Goal: Task Accomplishment & Management: Manage account settings

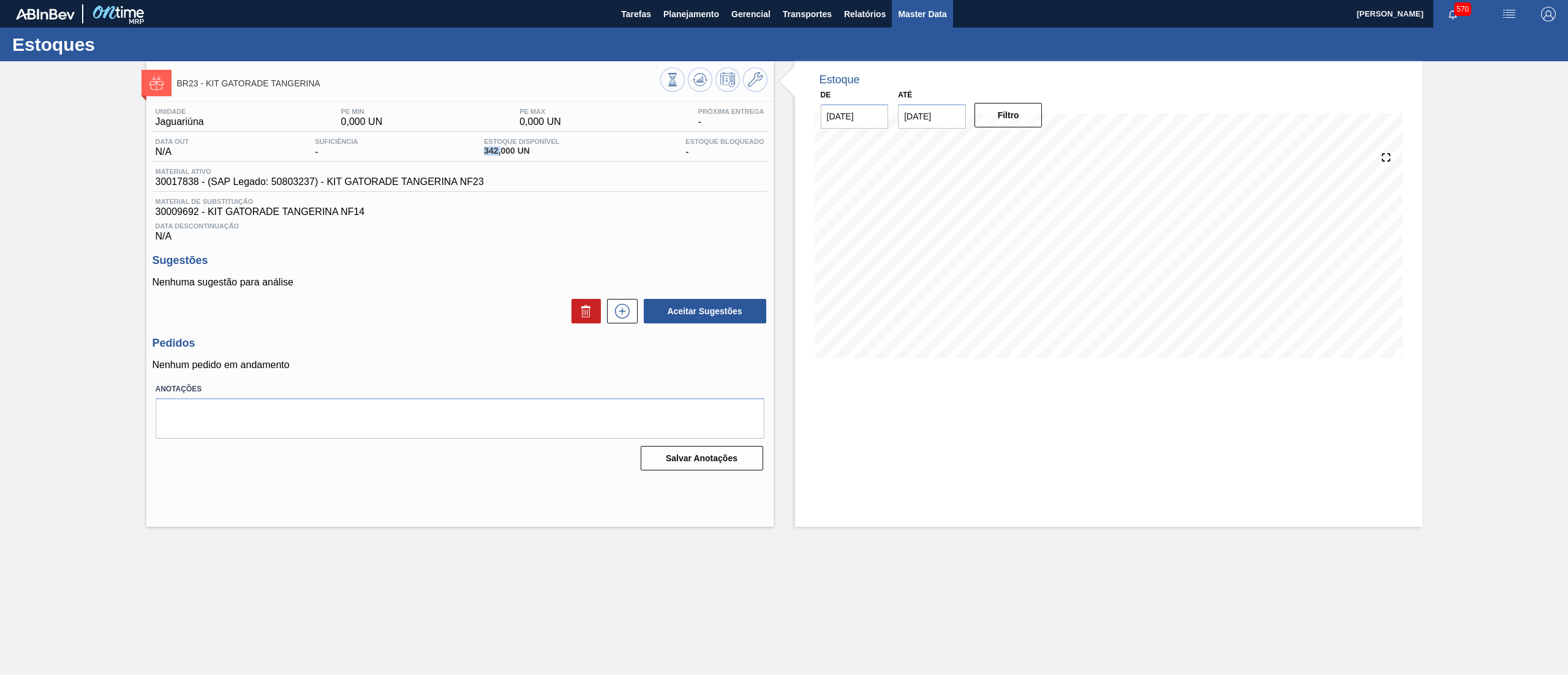
click at [916, 19] on span "Master Data" at bounding box center [922, 14] width 48 height 14
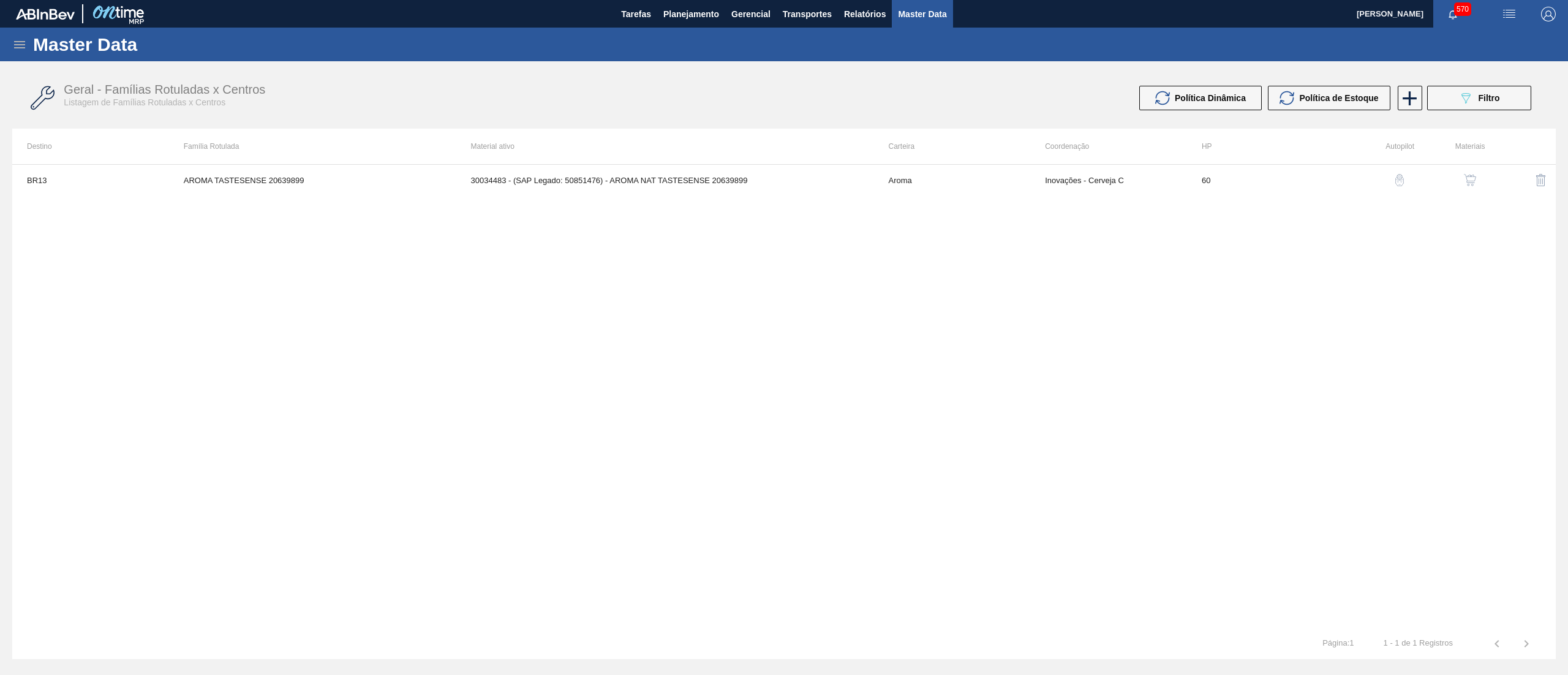
click at [18, 49] on icon at bounding box center [19, 44] width 14 height 14
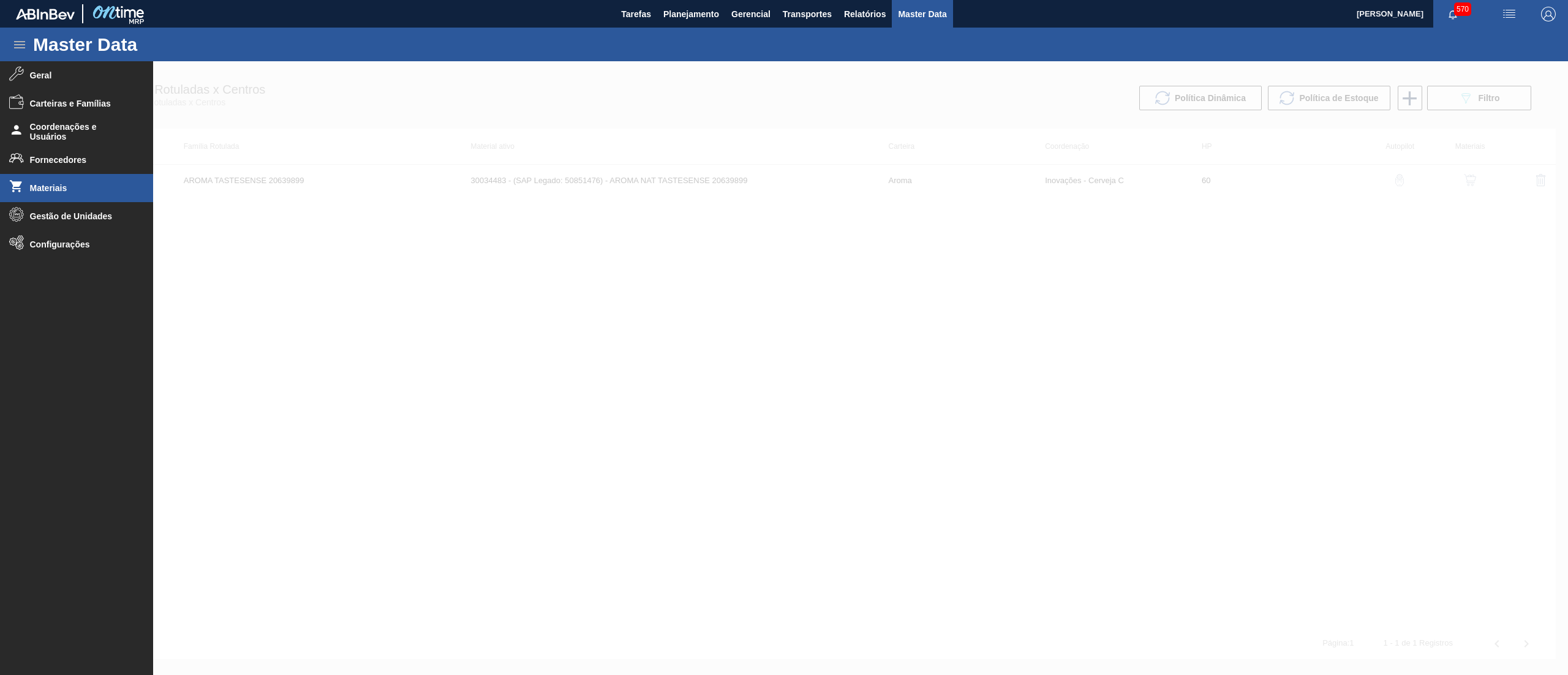
click at [42, 180] on li "Materiais" at bounding box center [76, 187] width 153 height 28
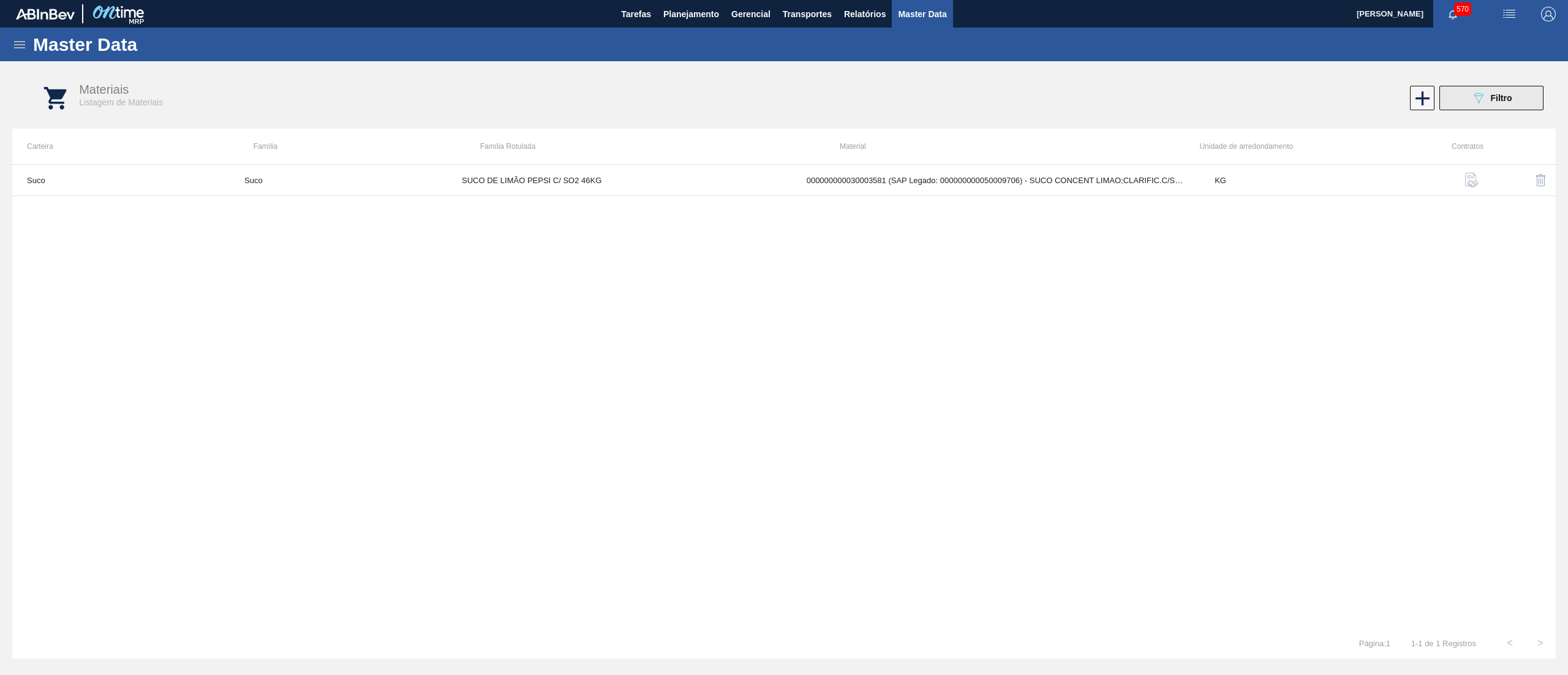
click at [1466, 102] on button "089F7B8B-B2A5-4AFE-B5C0-19BA573D28AC Filtro" at bounding box center [1491, 98] width 104 height 24
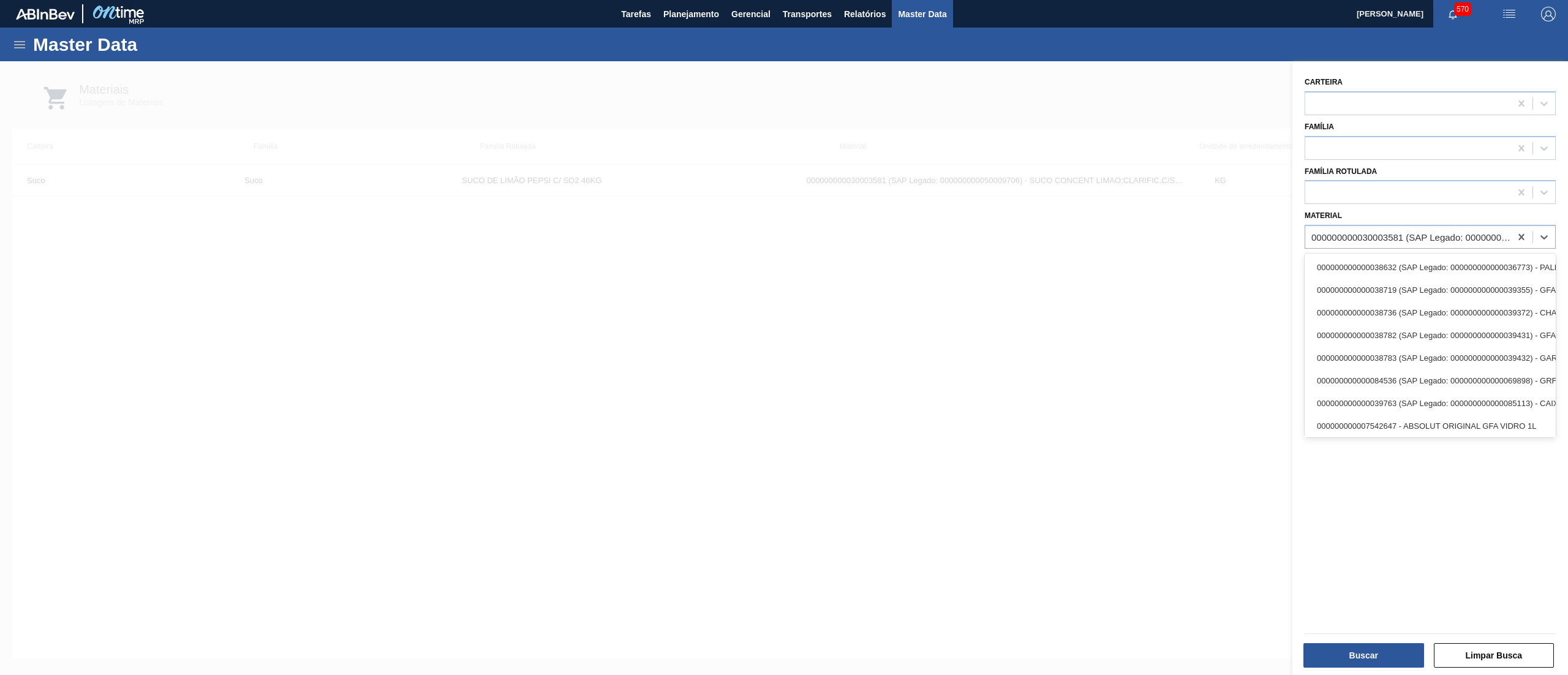
click at [1379, 242] on div "000000000030003581 (SAP Legado: 000000000050009706) - SUCO CONCENT LIMAO CLARIF…" at bounding box center [1408, 238] width 205 height 18
paste input "30034434"
type input "30034434"
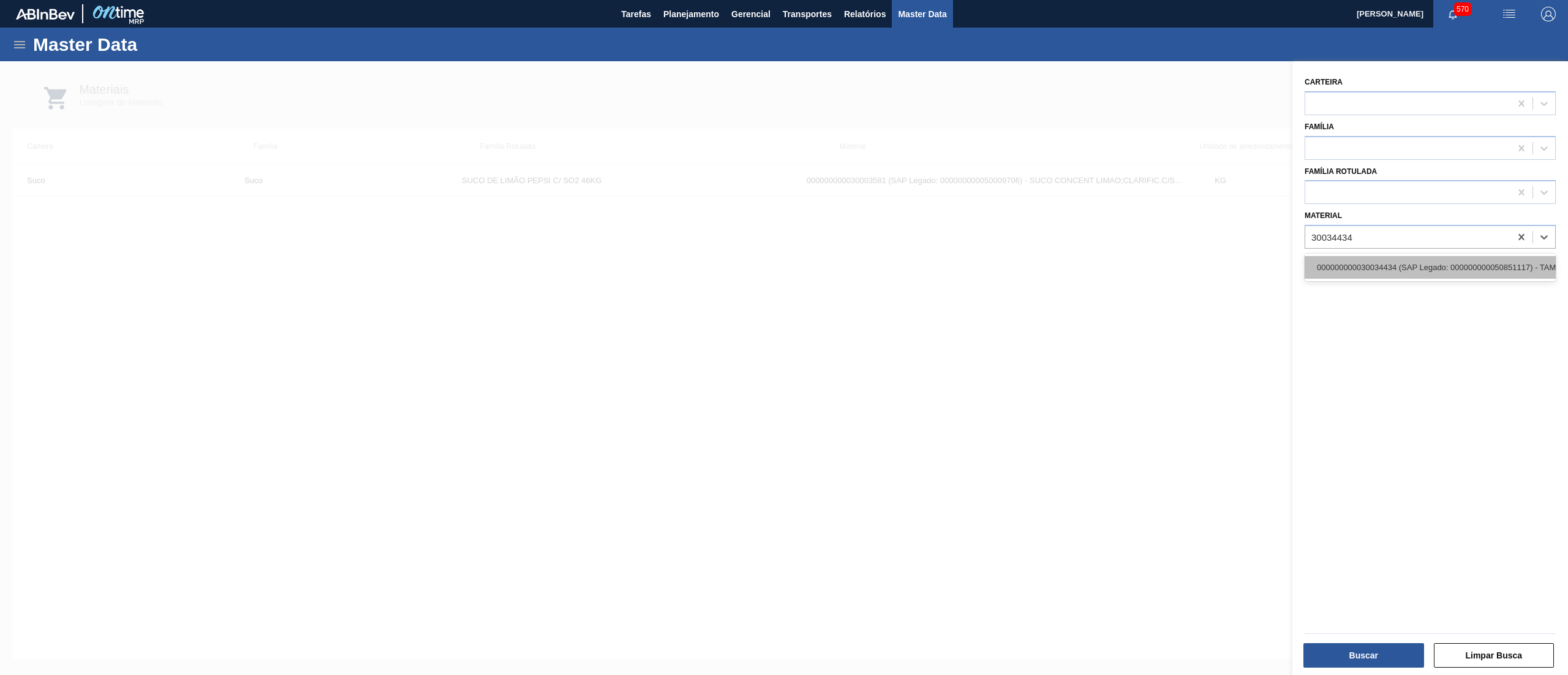
click at [1375, 261] on div "000000000030034434 (SAP Legado: 000000000050851117) - TAMPA PLAST PCTW NIV25" at bounding box center [1430, 267] width 251 height 23
click at [1345, 641] on div "Buscar Limpar Busca" at bounding box center [1429, 654] width 260 height 30
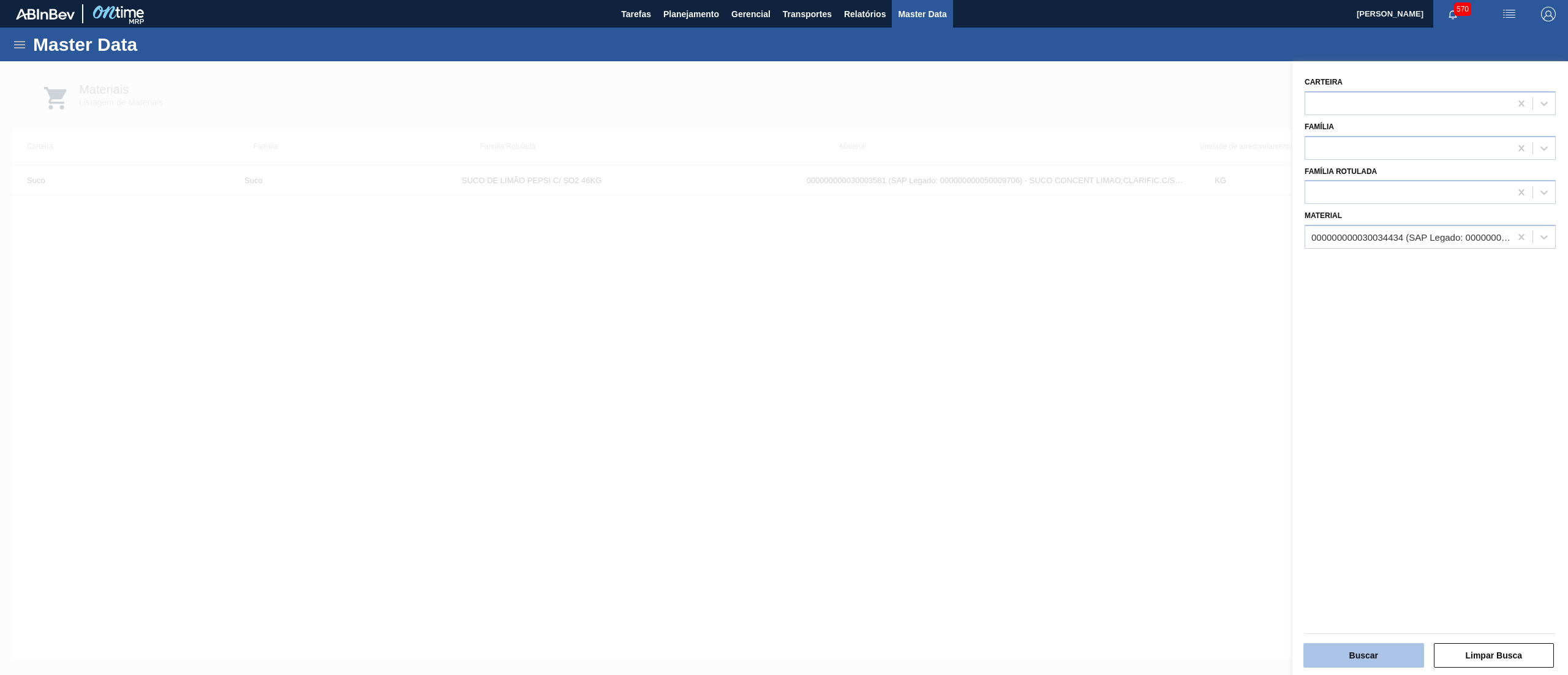
click at [1345, 649] on button "Buscar" at bounding box center [1363, 655] width 121 height 24
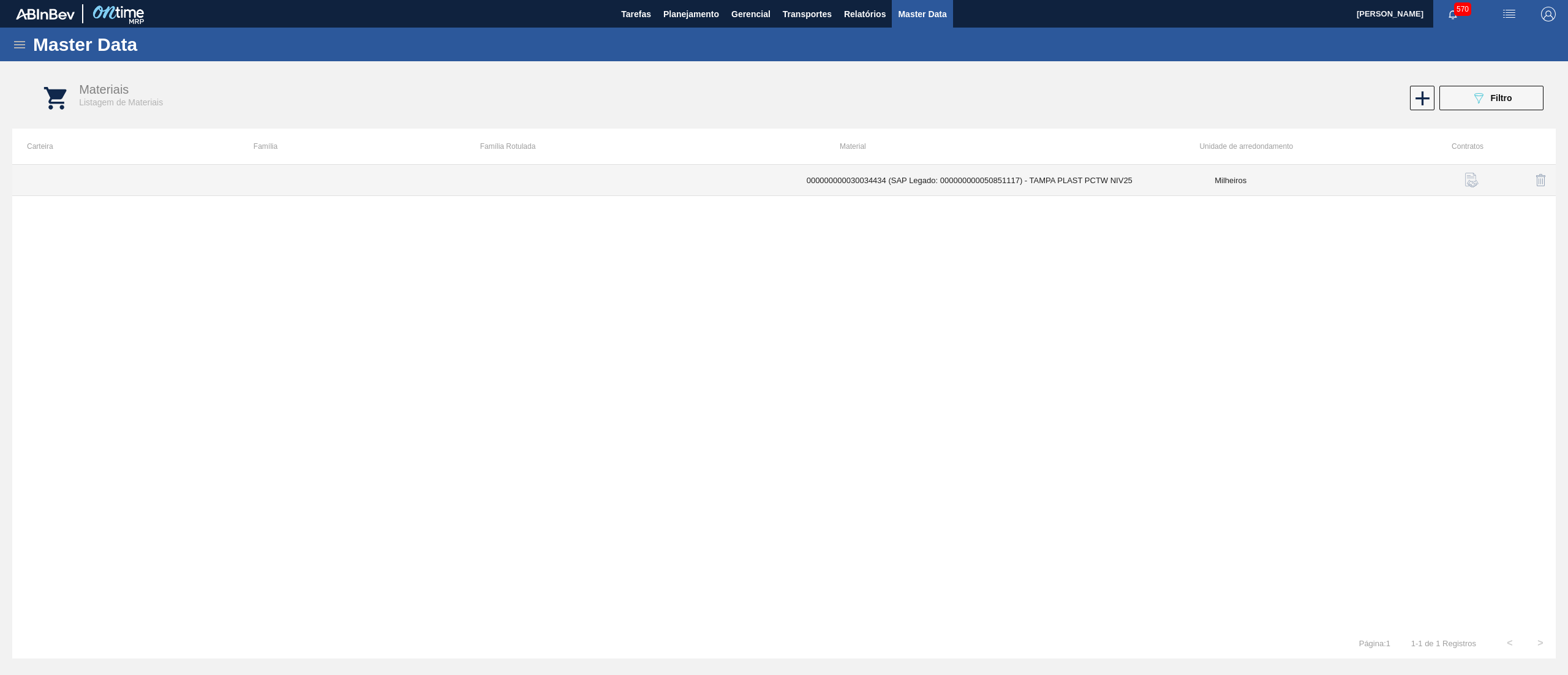
click at [746, 186] on td at bounding box center [619, 180] width 345 height 31
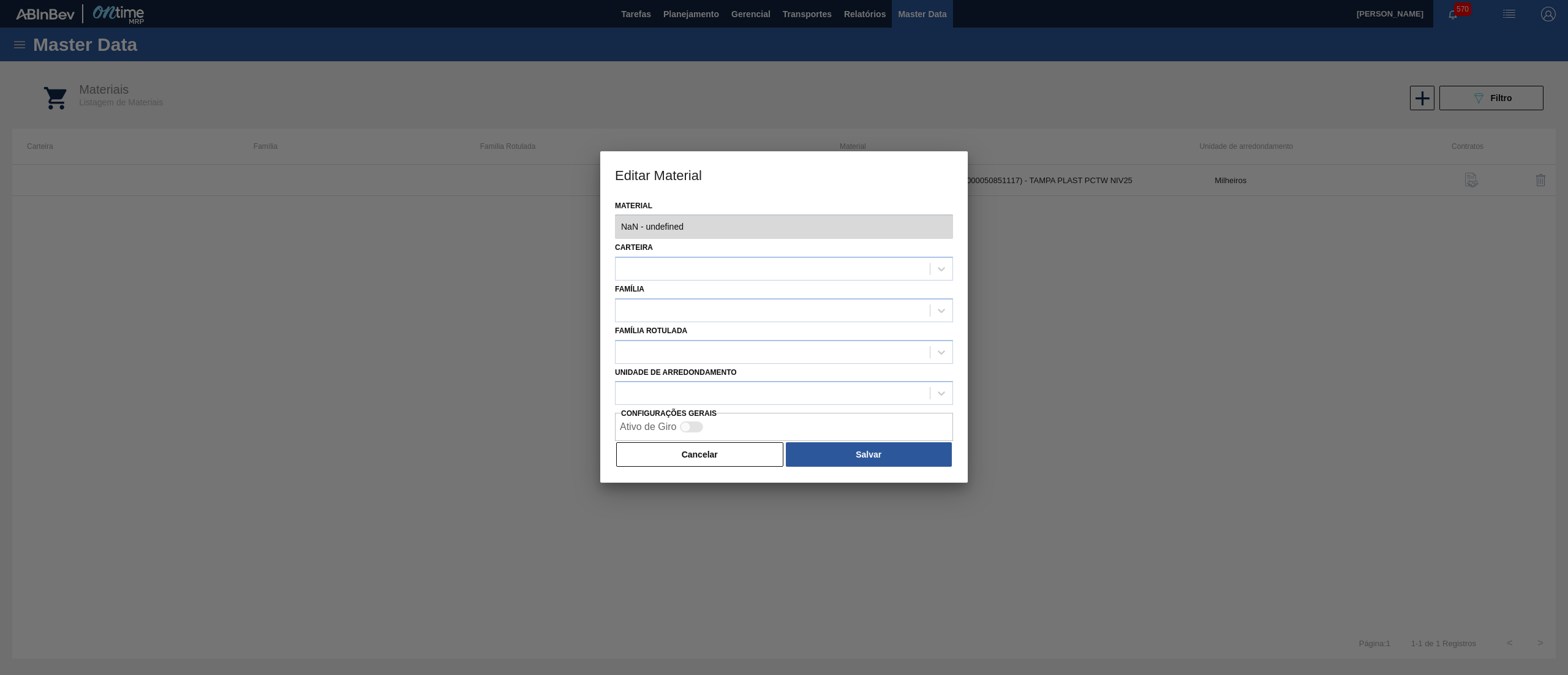
type input "30034434 - 000000000030034434 (SAP Legado: 000000000050851117) - TAMPA PLAST PC…"
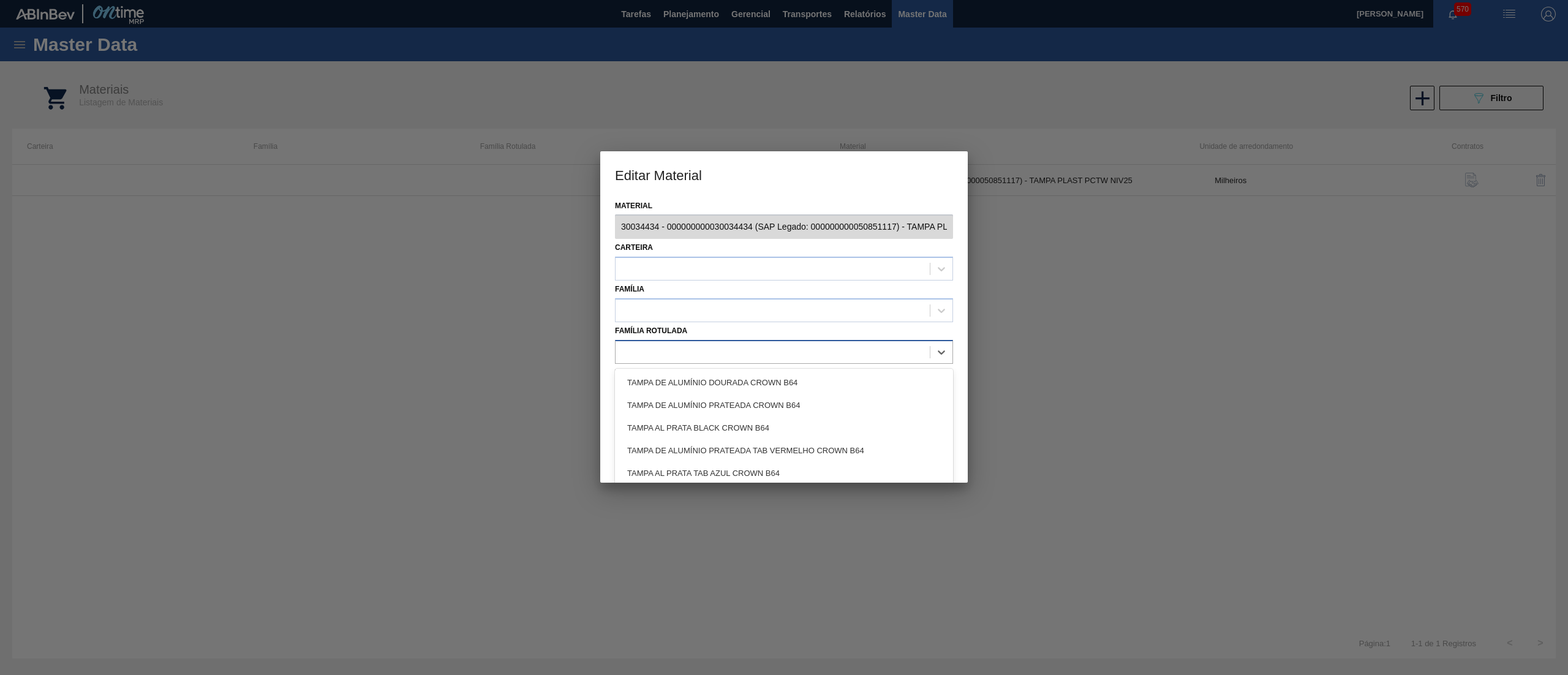
click at [675, 341] on div at bounding box center [784, 352] width 338 height 24
paste Rotulada "ROLHA PLÁSTICA PC TW SHORT"
type Rotulada "ROLHA PLÁSTICA PC TW SHORT"
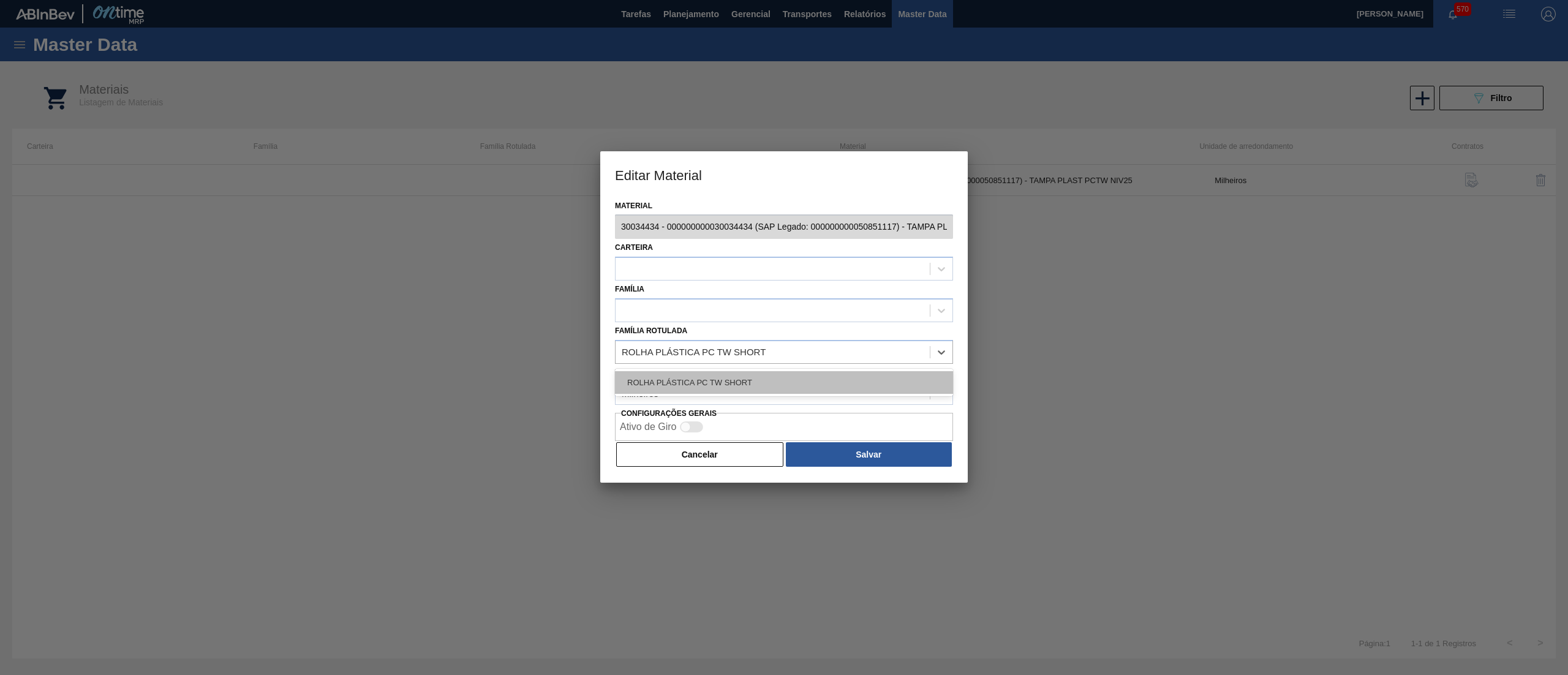
click at [672, 371] on div "ROLHA PLÁSTICA PC TW SHORT" at bounding box center [784, 383] width 338 height 23
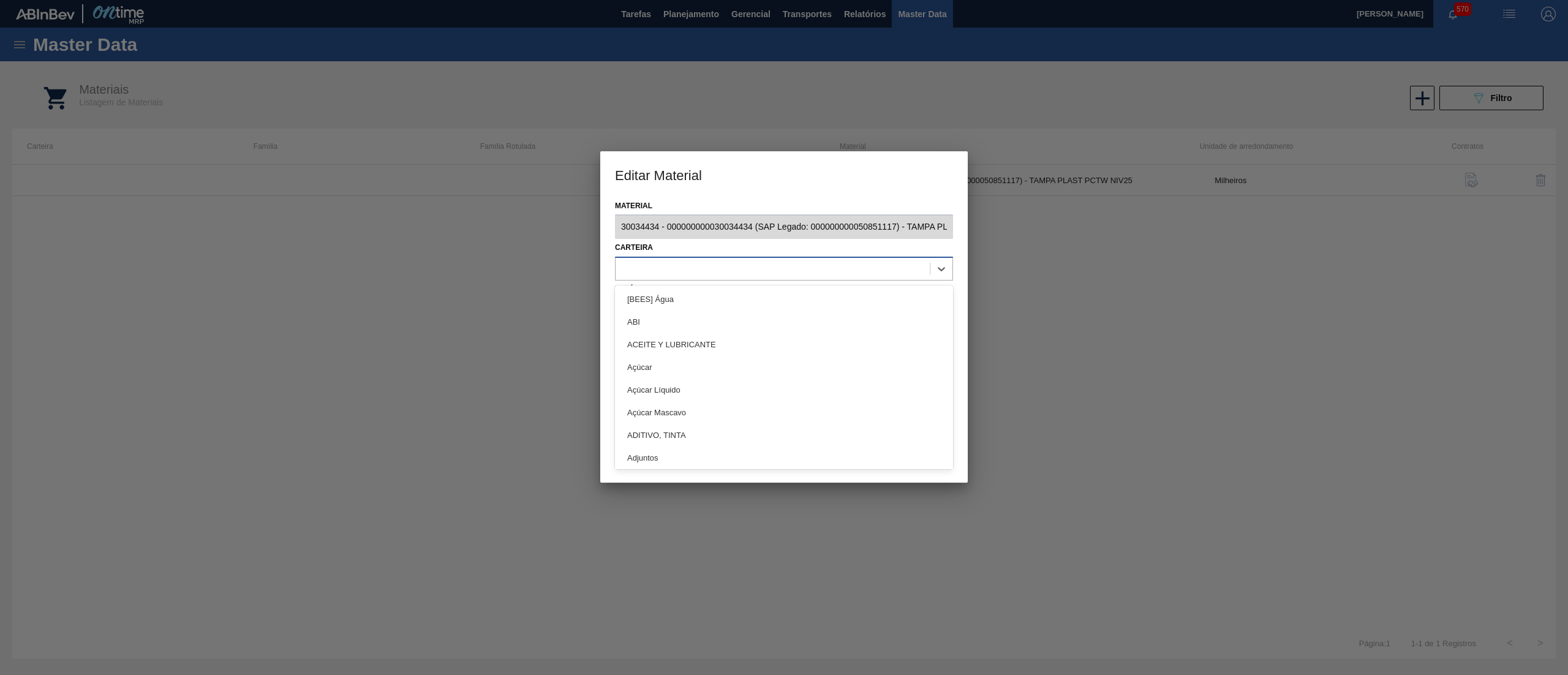
click at [671, 267] on div at bounding box center [772, 270] width 314 height 18
click at [1175, 368] on div at bounding box center [784, 338] width 1568 height 675
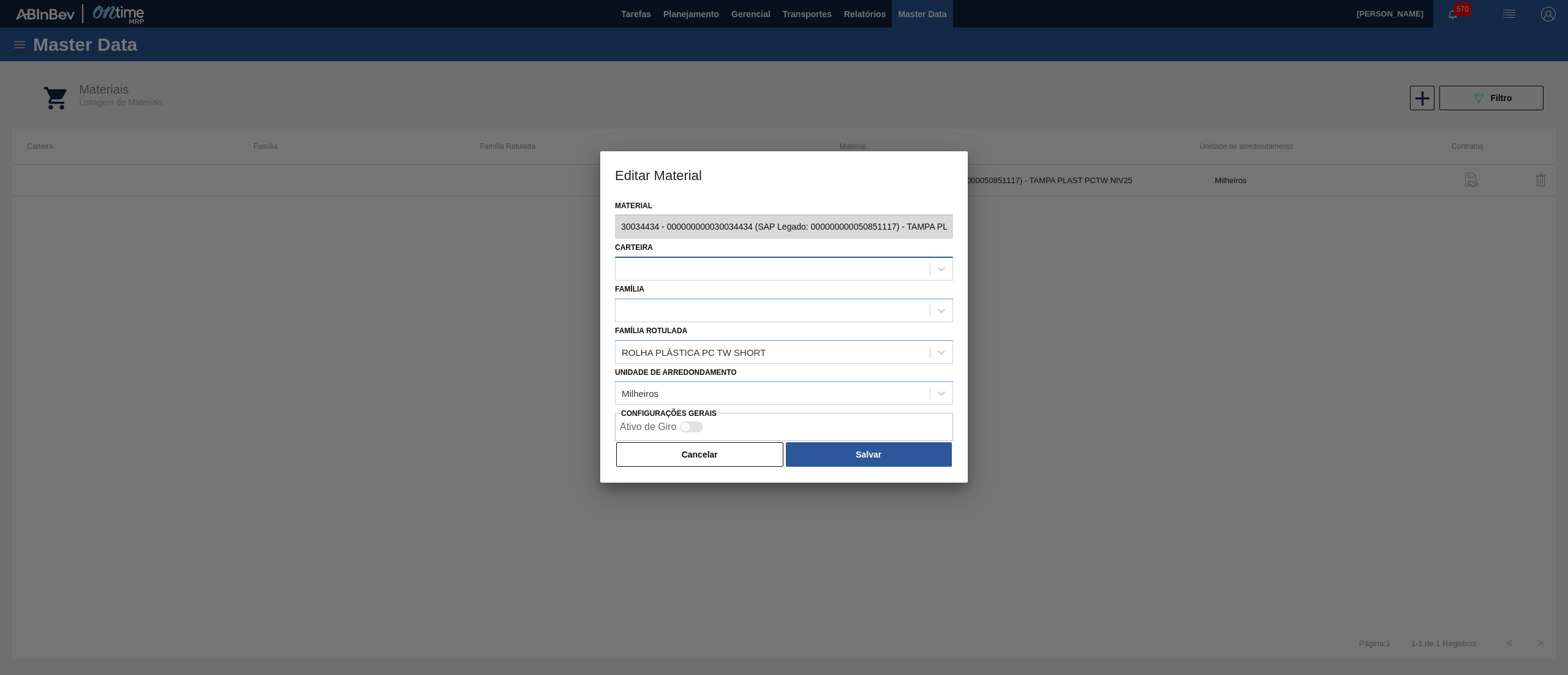
click at [726, 271] on div at bounding box center [772, 270] width 314 height 18
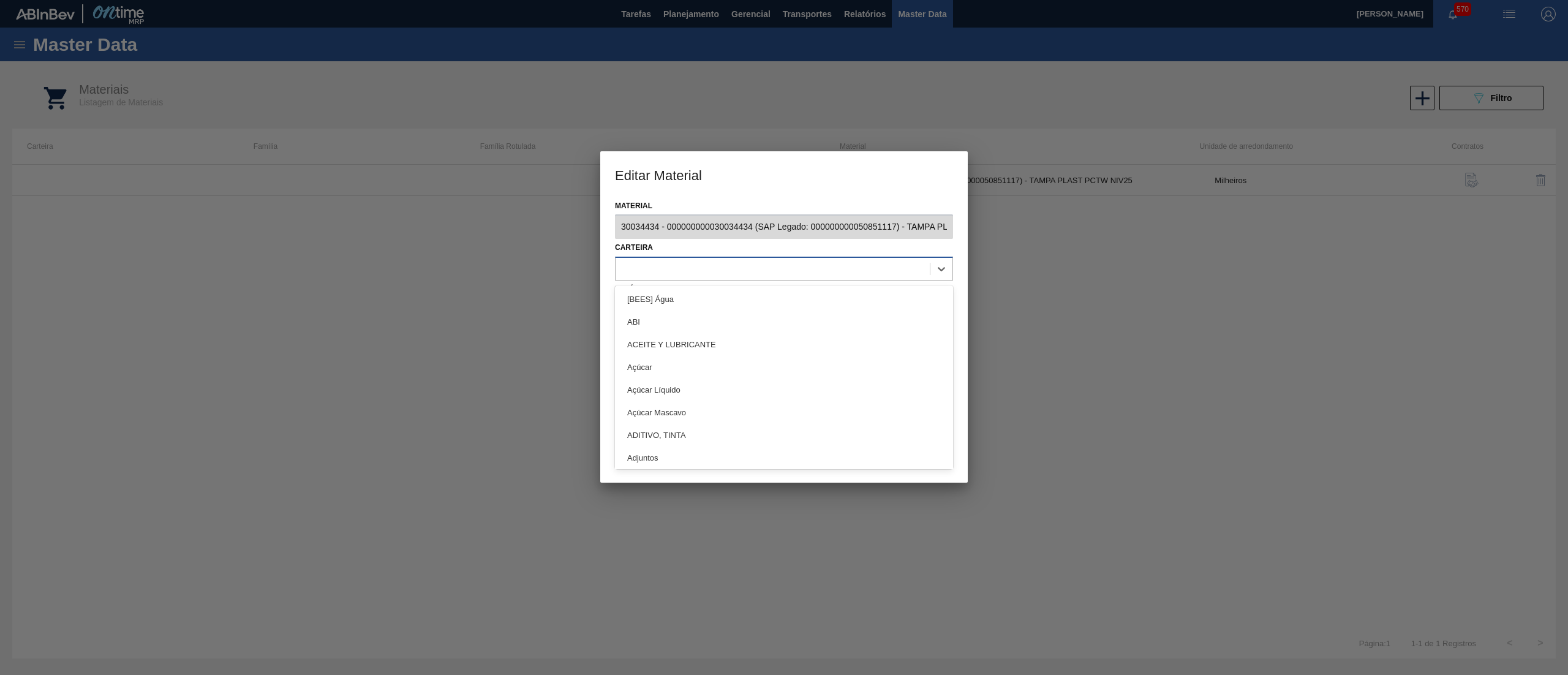
type input "o"
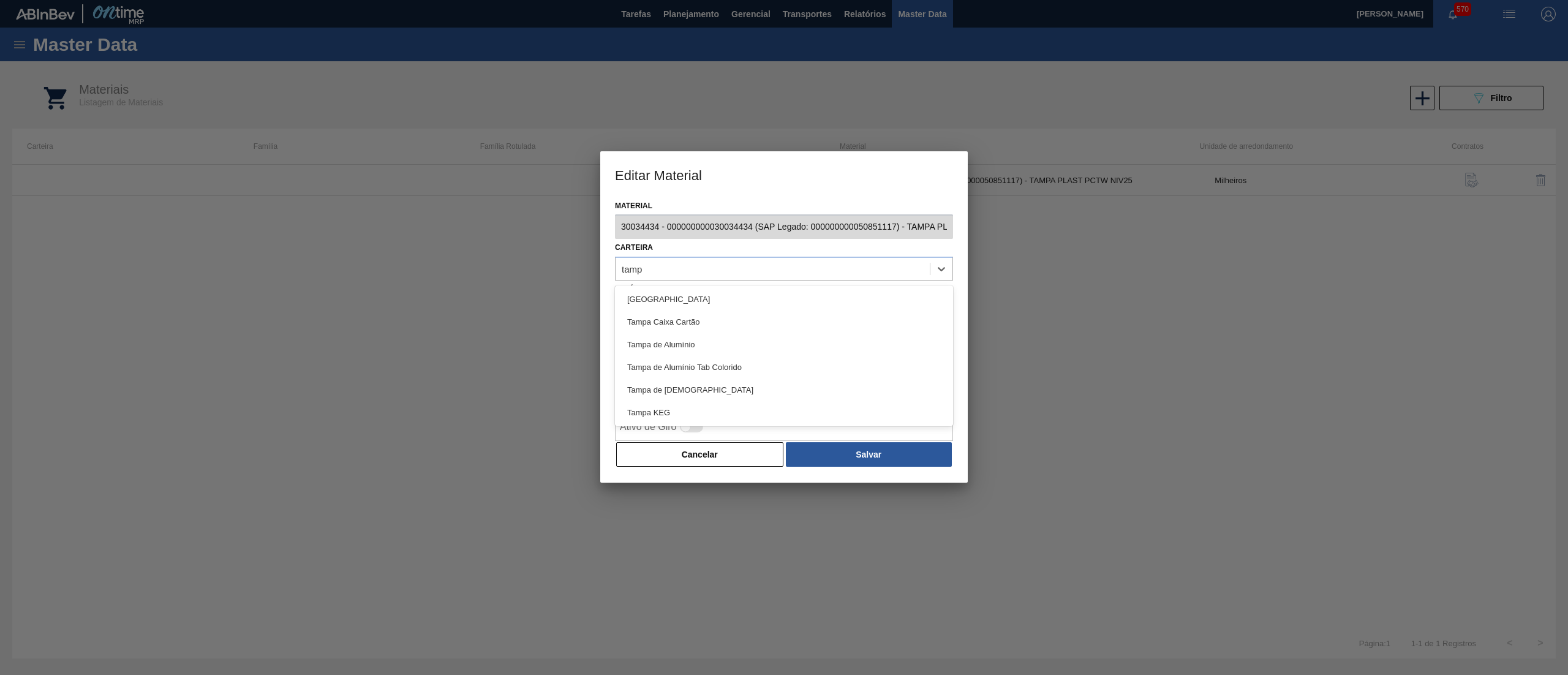
type input "tamp"
click at [796, 577] on div at bounding box center [784, 338] width 1568 height 675
click at [728, 315] on div at bounding box center [772, 310] width 314 height 18
click at [722, 313] on div at bounding box center [772, 310] width 314 height 18
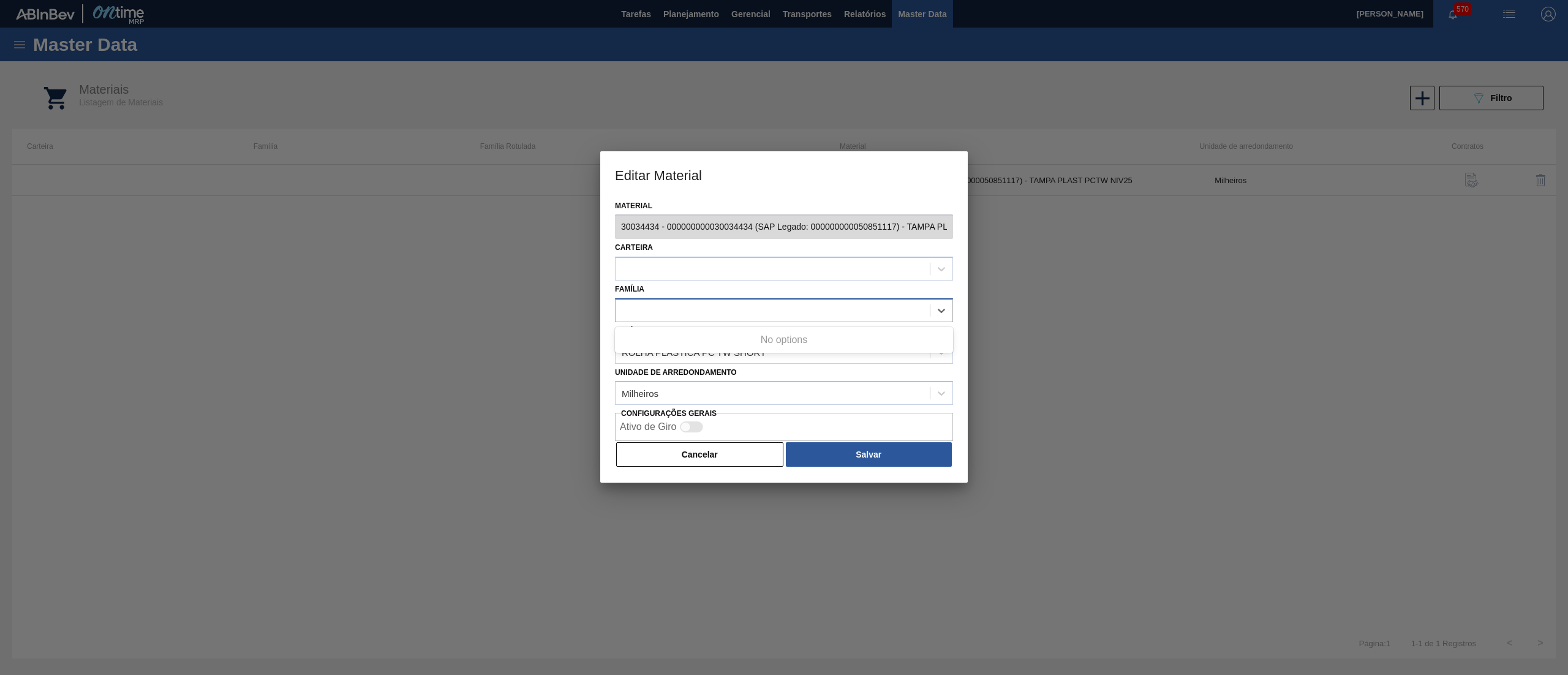
click at [722, 313] on div at bounding box center [772, 310] width 314 height 18
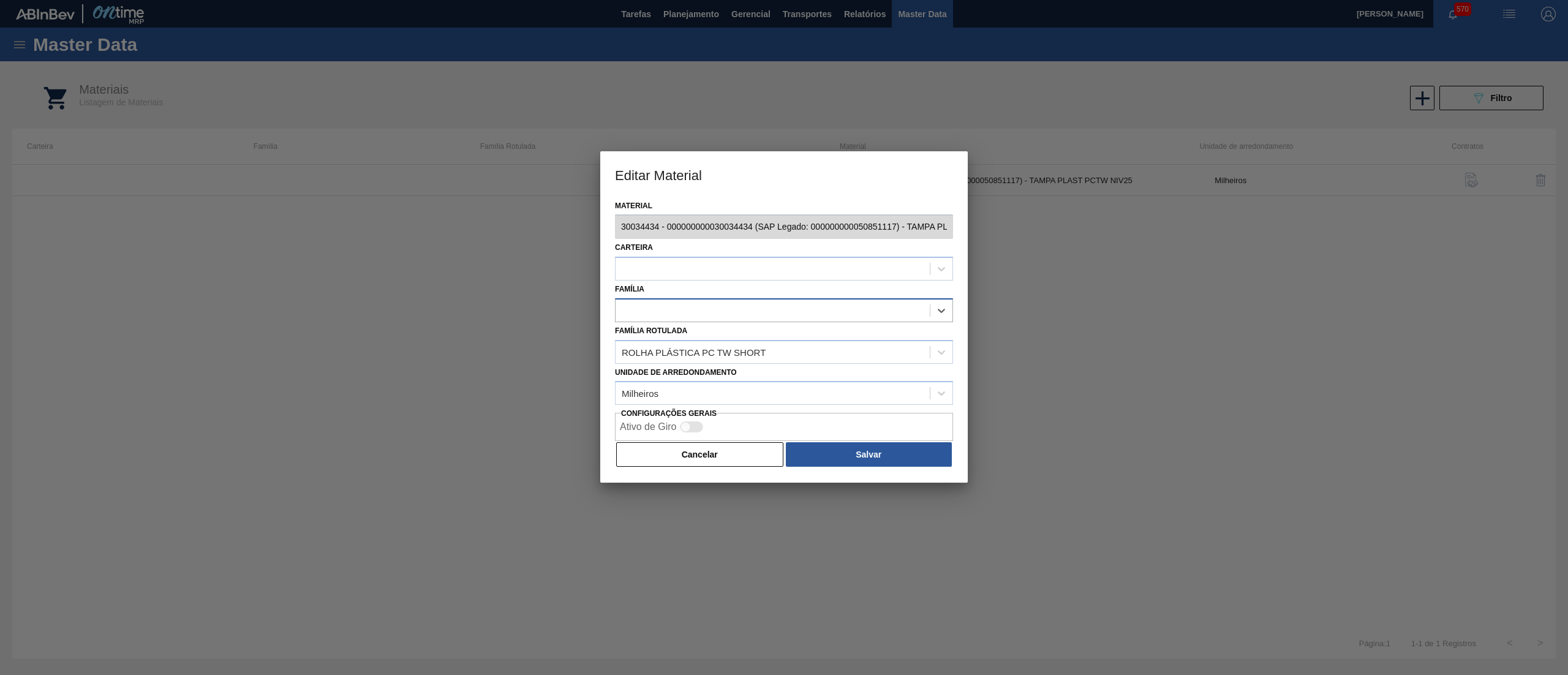
click at [722, 313] on div at bounding box center [772, 310] width 314 height 18
type input "plást"
click at [726, 273] on div at bounding box center [772, 270] width 314 height 18
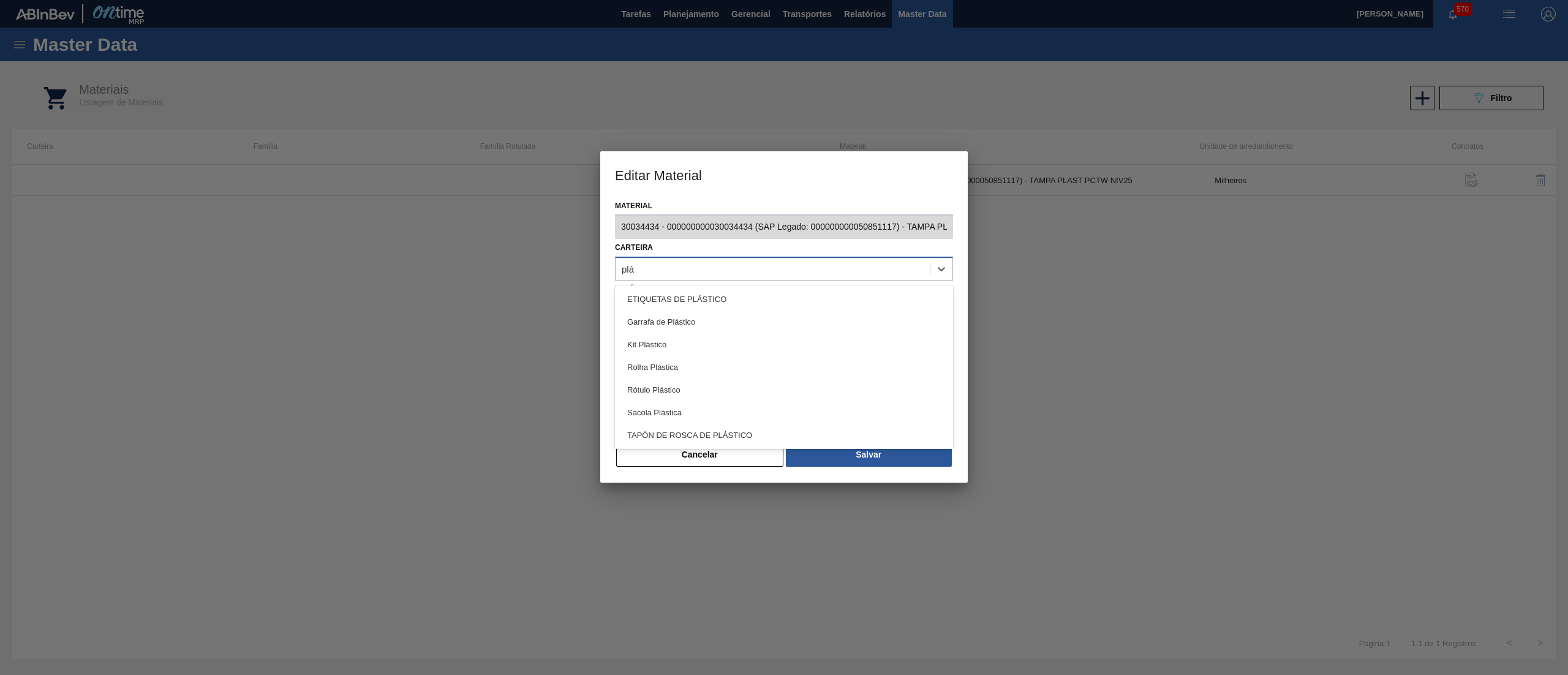
type input "plás"
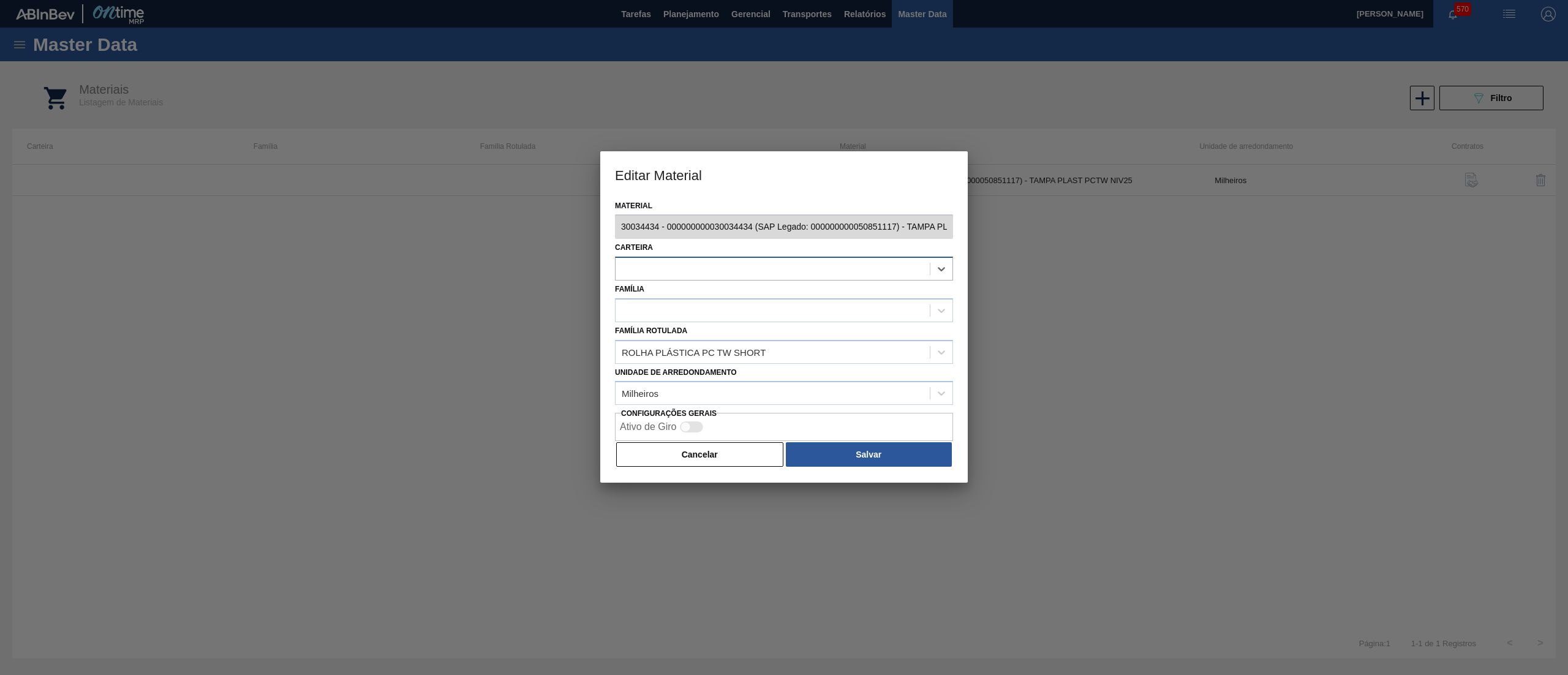
click at [686, 257] on div at bounding box center [784, 269] width 338 height 24
click at [685, 272] on div at bounding box center [772, 270] width 314 height 18
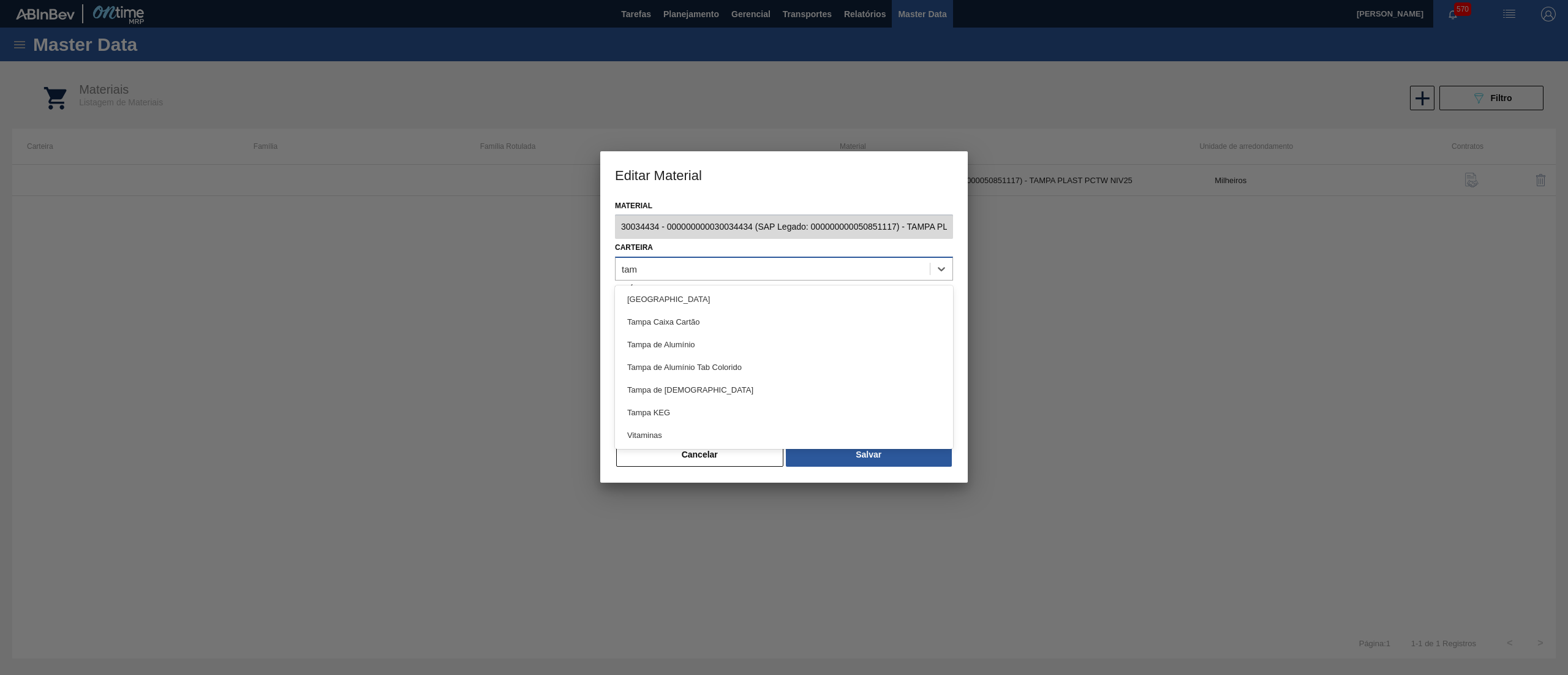
type input "tamp"
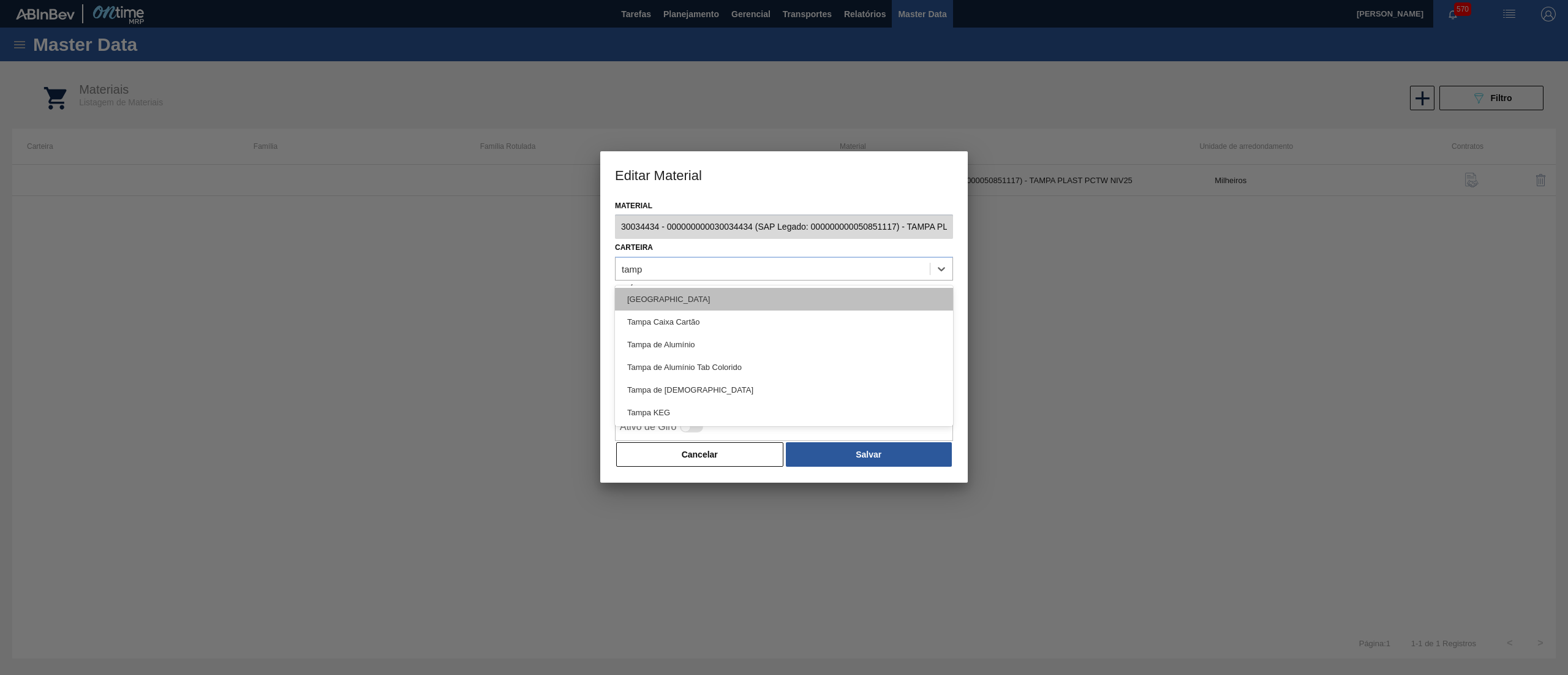
click at [712, 309] on div "[GEOGRAPHIC_DATA]" at bounding box center [784, 299] width 338 height 23
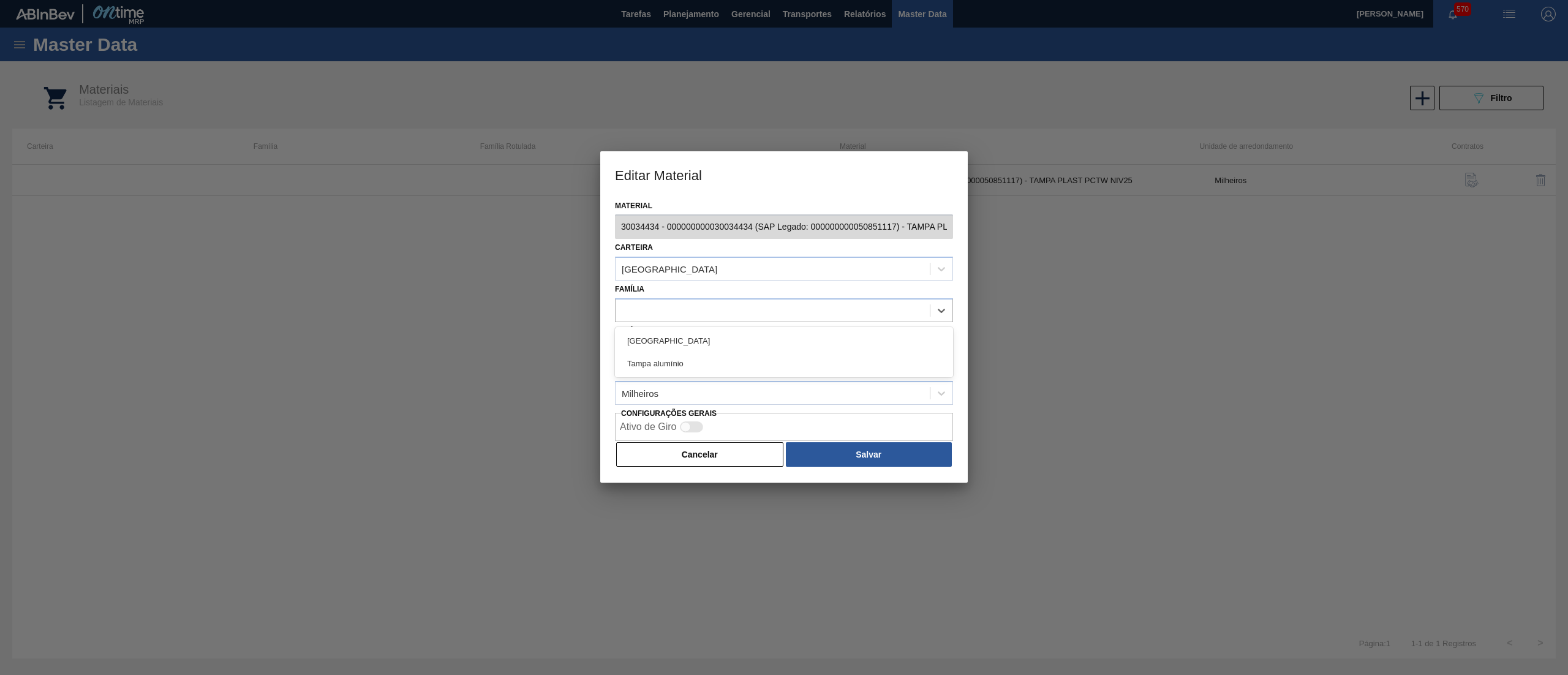
click at [712, 309] on div at bounding box center [772, 310] width 314 height 18
click at [692, 282] on div "Família option Tampa focused, 1 of 2. 2 results available. Use Up and Down to c…" at bounding box center [784, 301] width 338 height 42
click at [692, 277] on div "[GEOGRAPHIC_DATA]" at bounding box center [784, 269] width 338 height 24
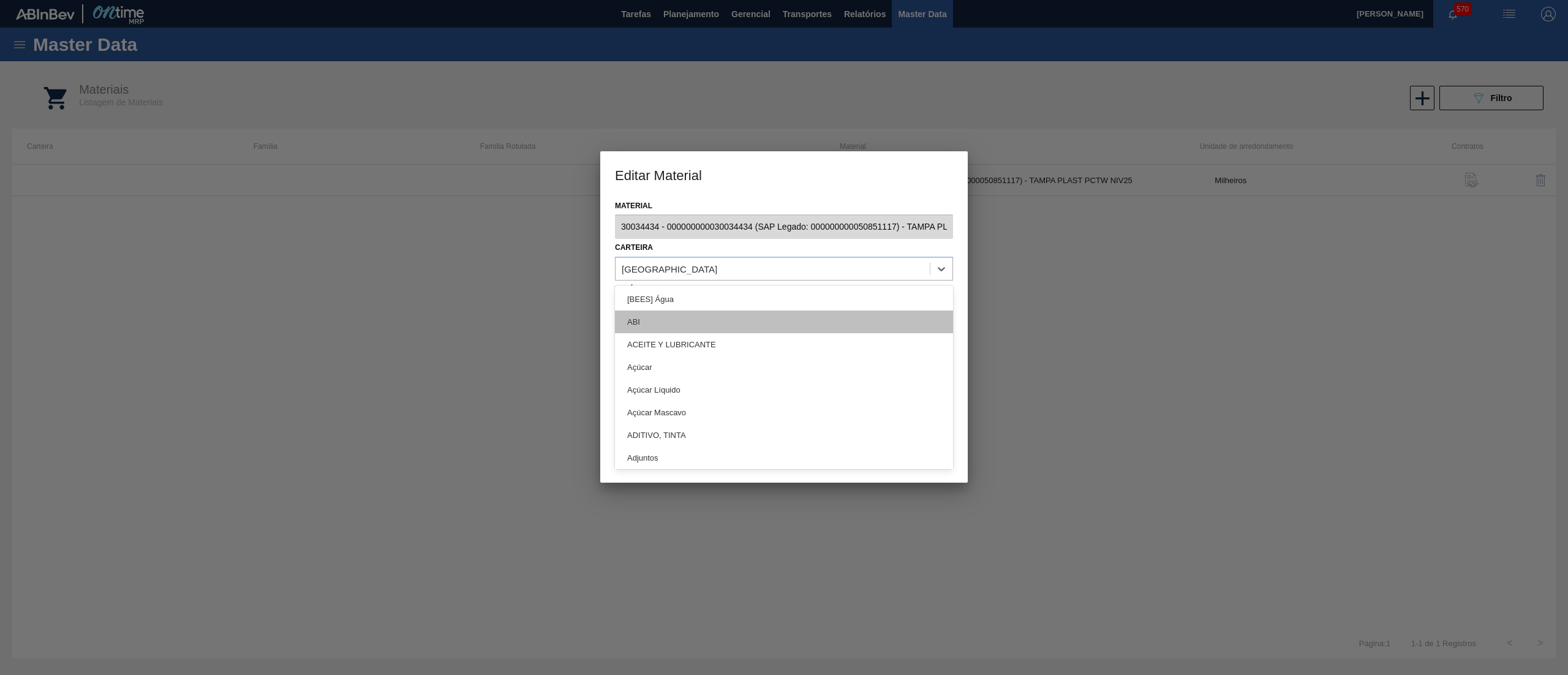
scroll to position [1225, 0]
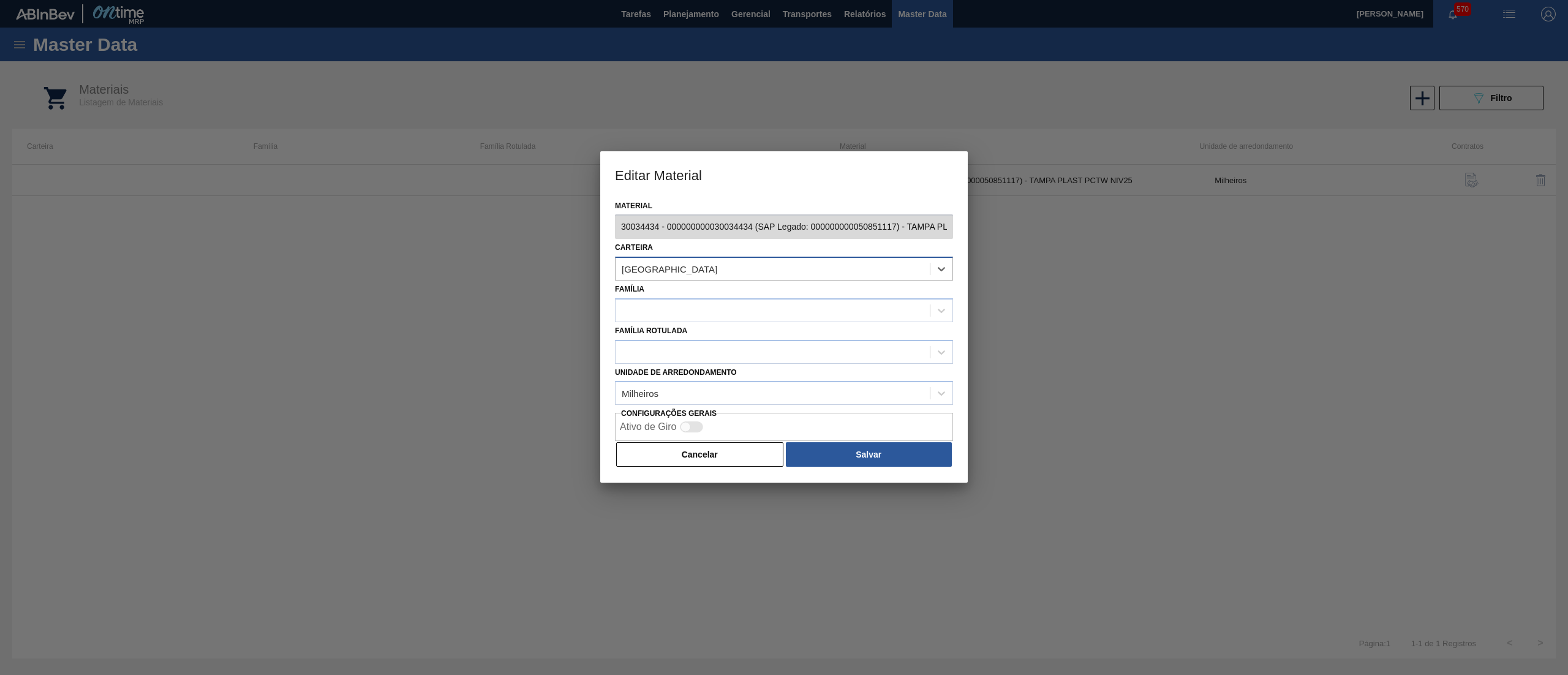
drag, startPoint x: 682, startPoint y: 276, endPoint x: 682, endPoint y: 269, distance: 7.0
click at [682, 271] on div "[GEOGRAPHIC_DATA]" at bounding box center [772, 270] width 314 height 18
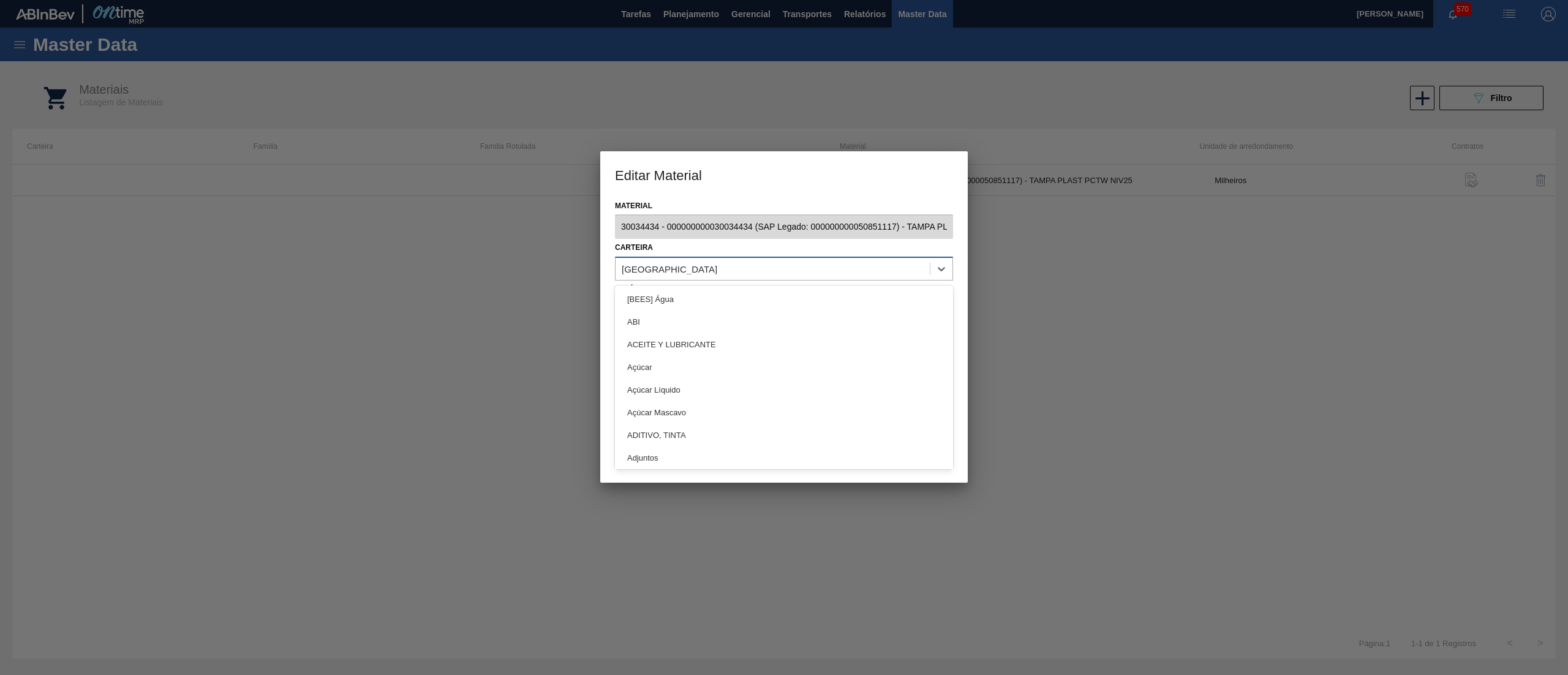
click at [682, 269] on div "[GEOGRAPHIC_DATA]" at bounding box center [772, 270] width 314 height 18
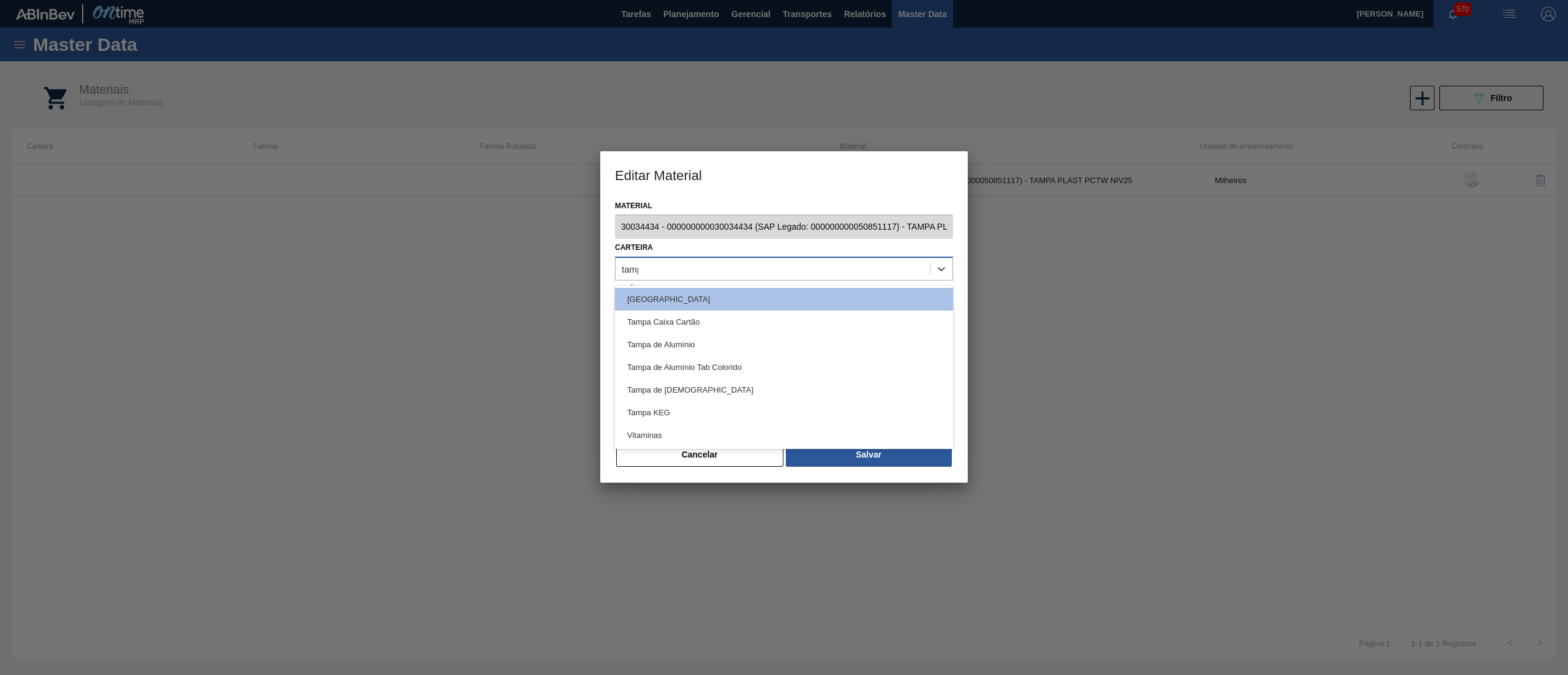
type input "[GEOGRAPHIC_DATA]"
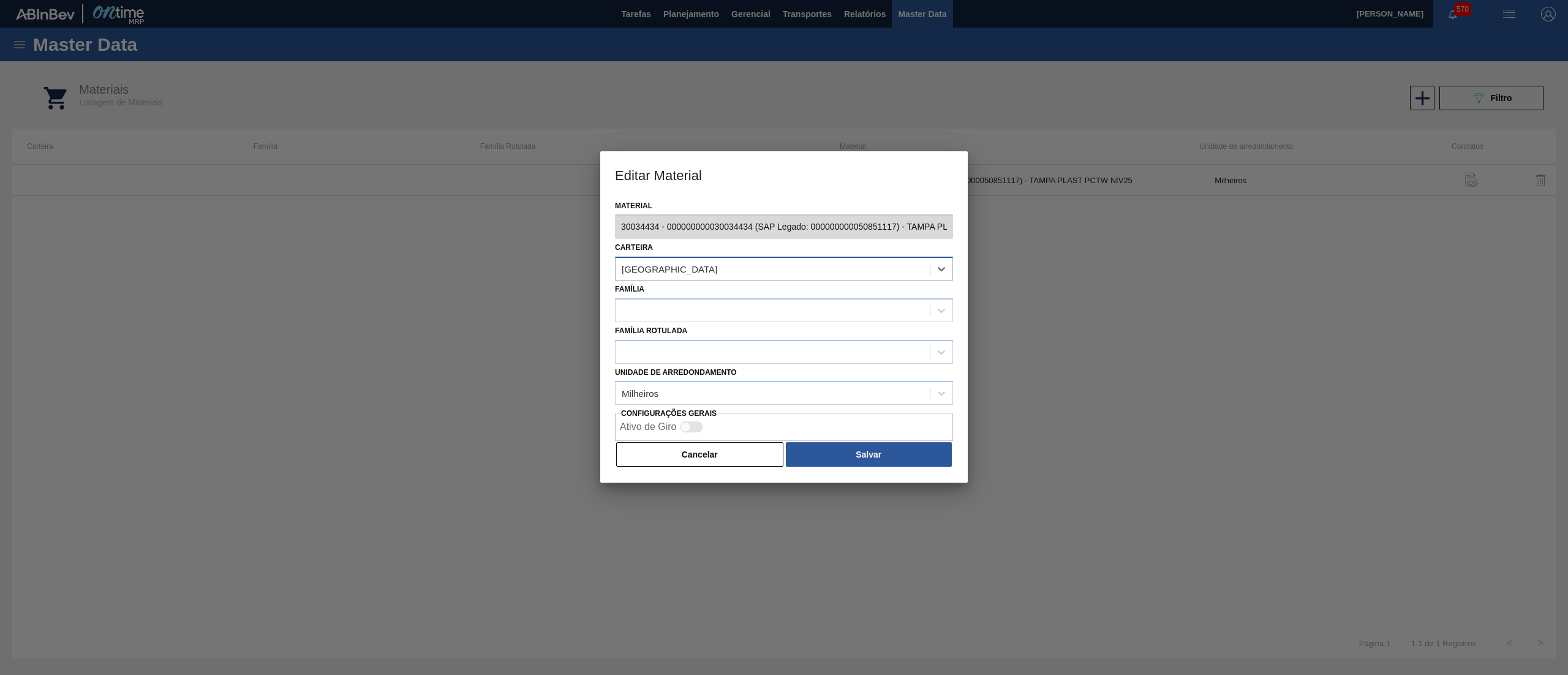
click at [689, 270] on div "[GEOGRAPHIC_DATA]" at bounding box center [772, 270] width 314 height 18
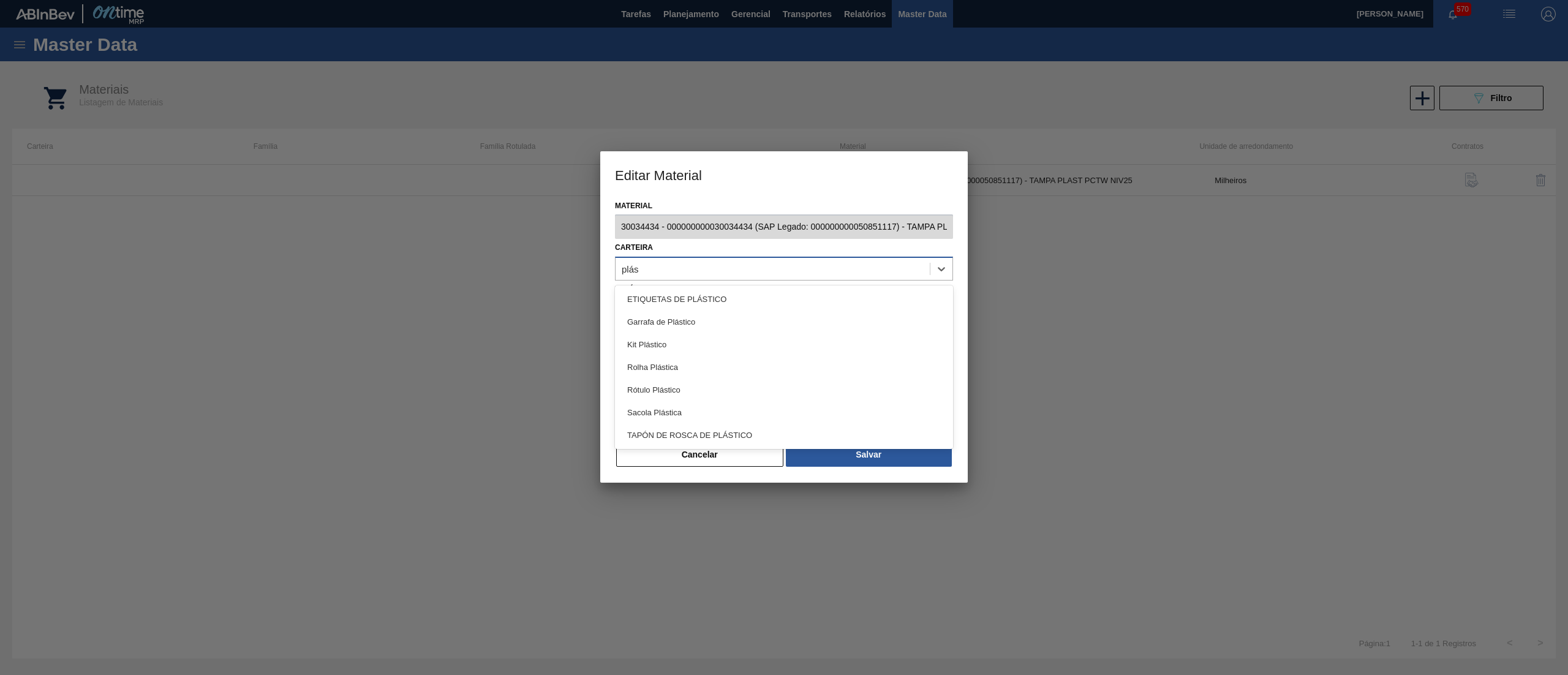
type input "plást"
click at [699, 365] on div "Rolha Plástica" at bounding box center [784, 367] width 338 height 23
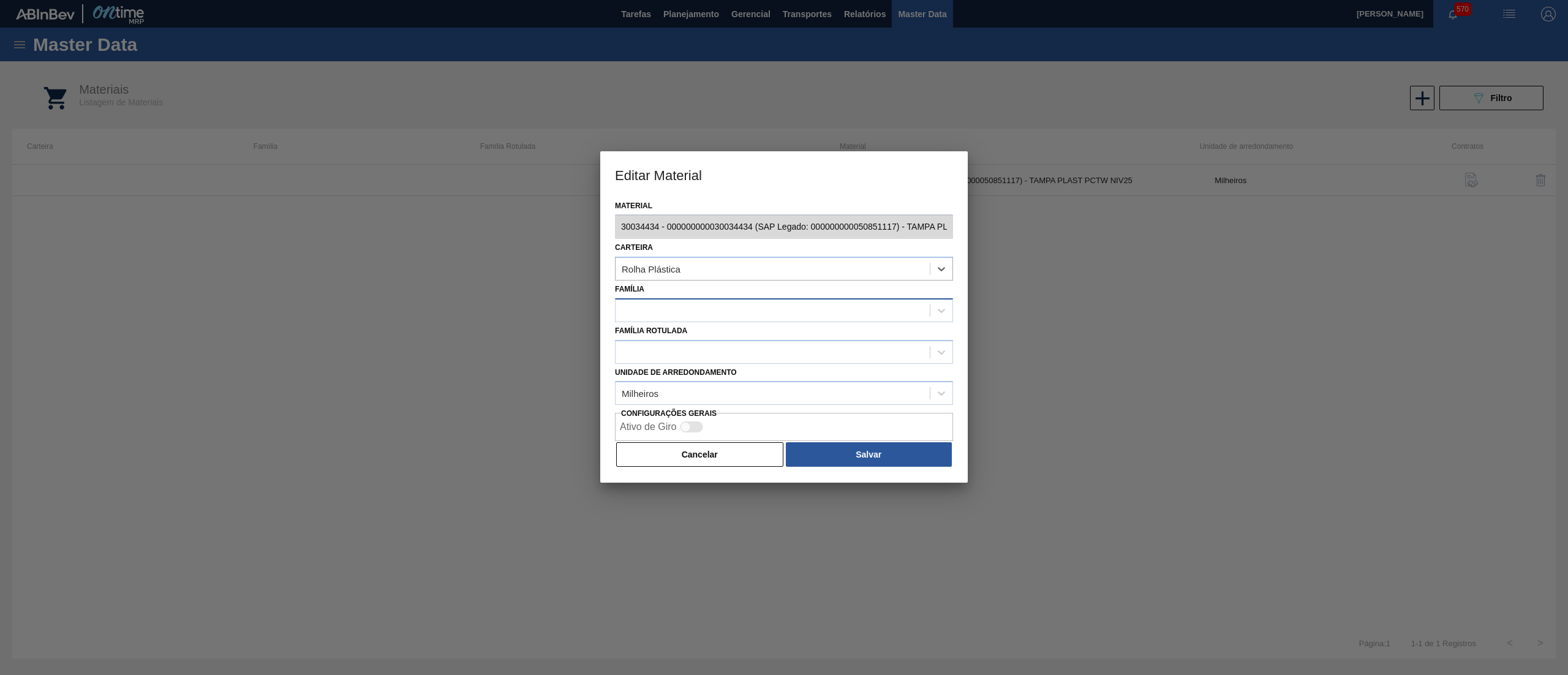
click at [683, 316] on div at bounding box center [772, 310] width 314 height 18
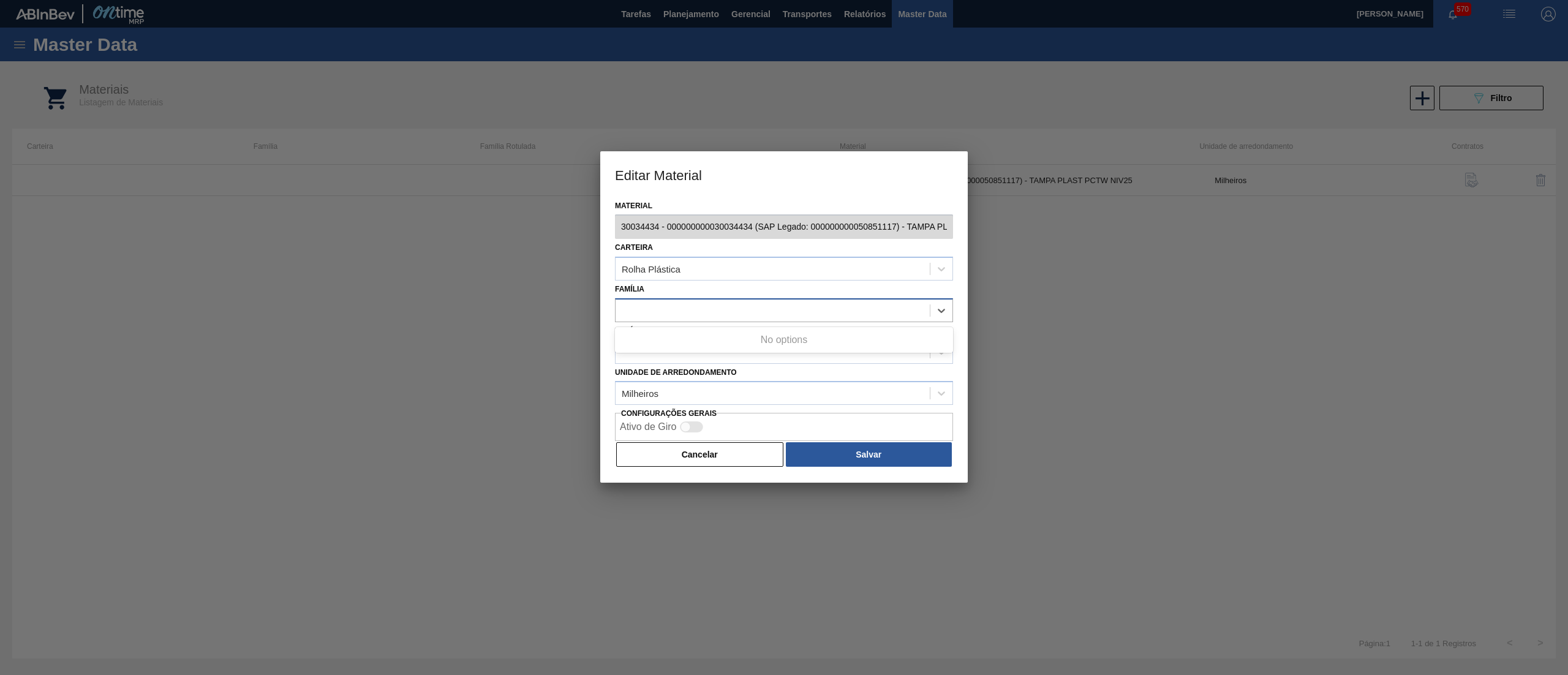
click at [683, 316] on div at bounding box center [772, 310] width 314 height 18
click at [797, 350] on div at bounding box center [772, 352] width 314 height 18
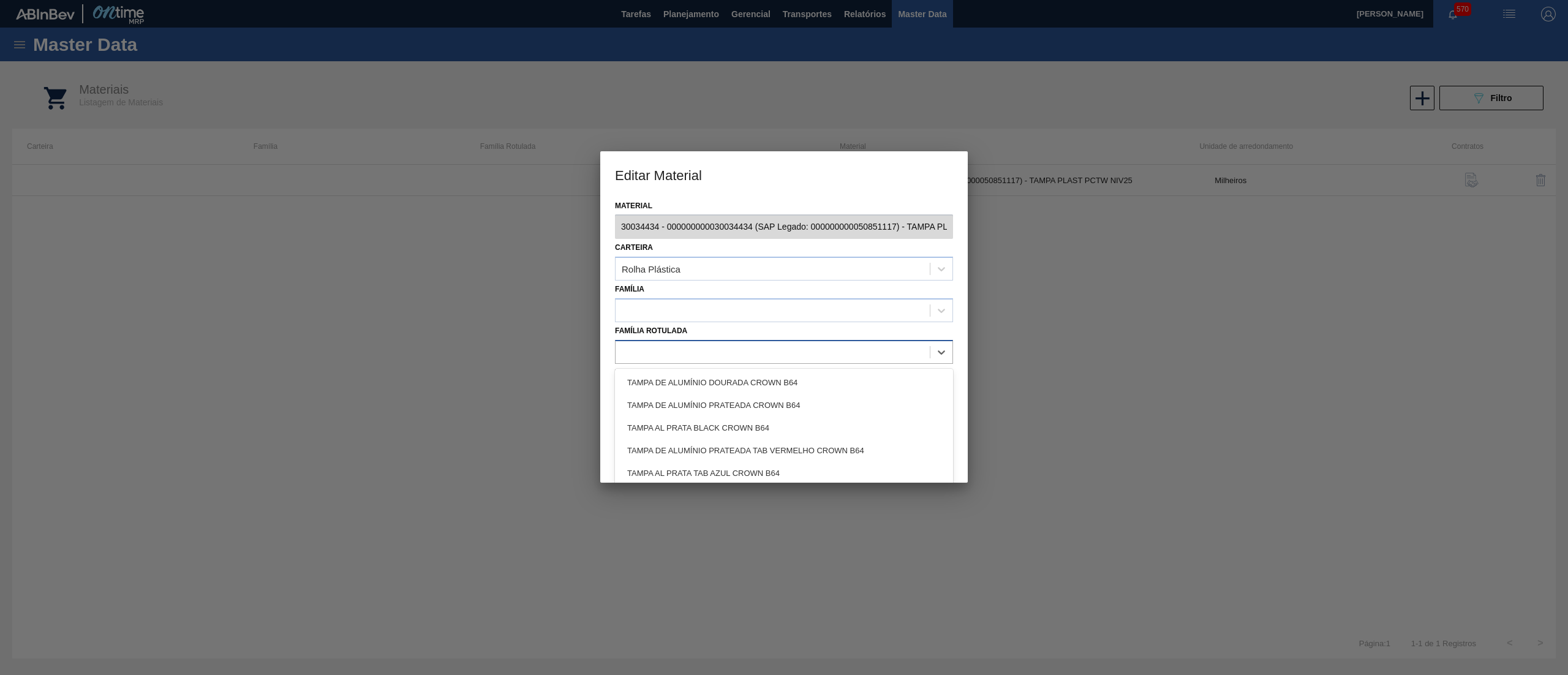
paste Rotulada "ROLHA PLÁSTICA PC TW SHORT"
type Rotulada "ROLHA PLÁSTICA PC TW SHORT"
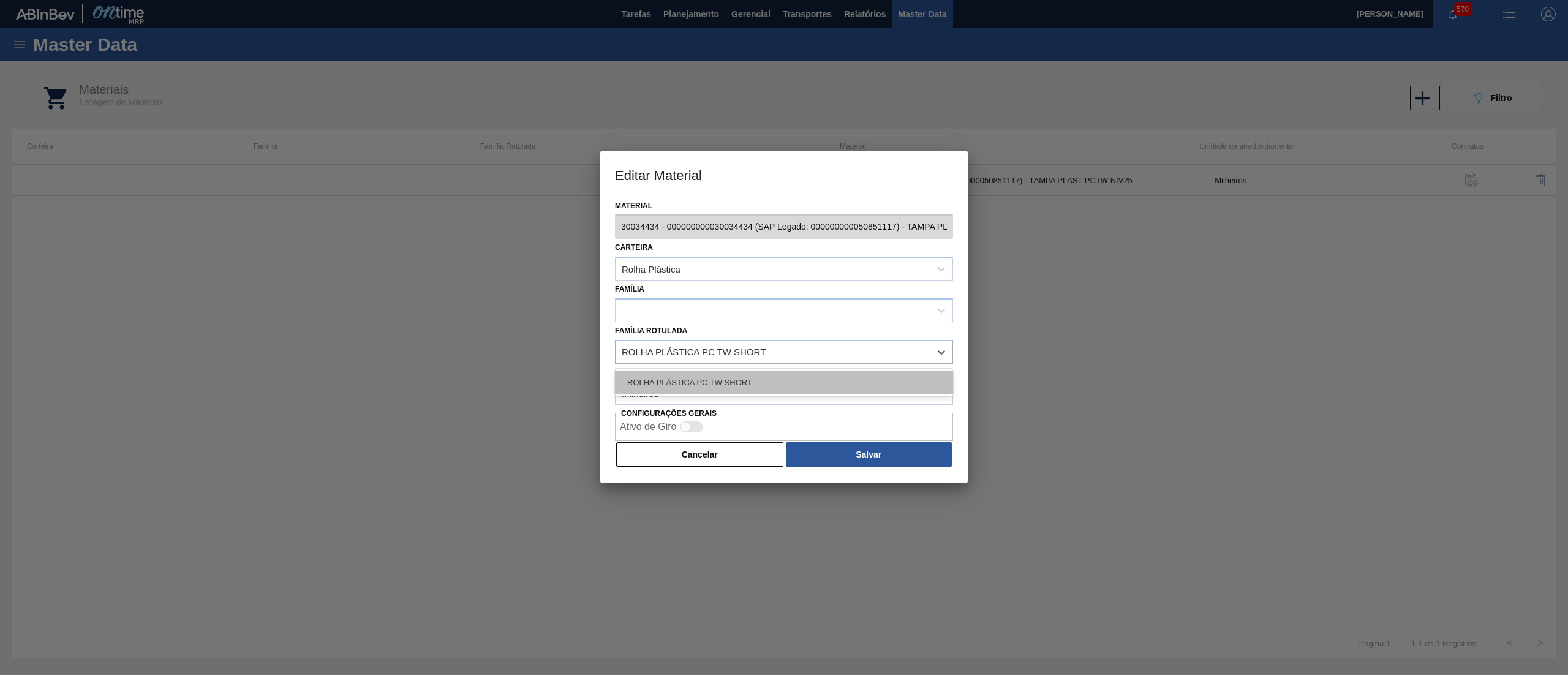
click at [770, 384] on div "ROLHA PLÁSTICA PC TW SHORT" at bounding box center [784, 383] width 338 height 23
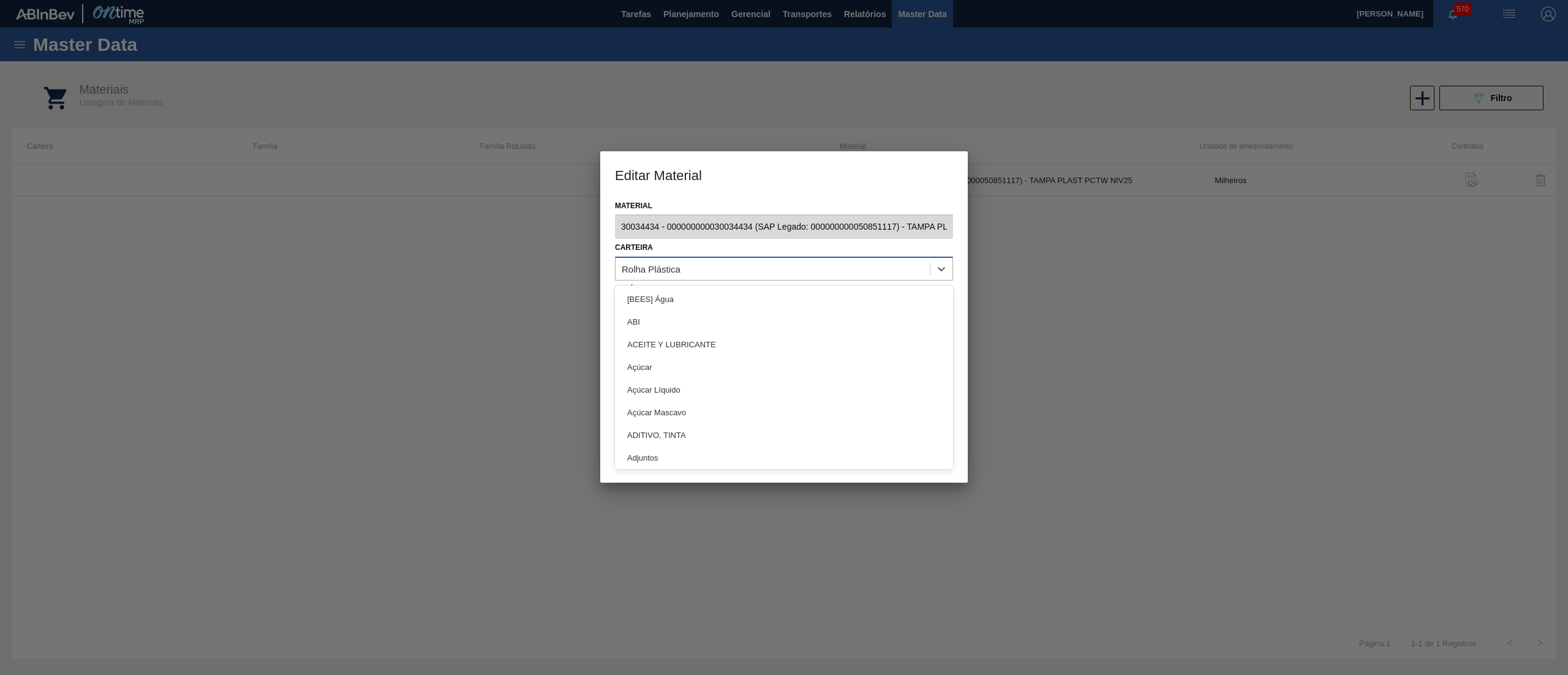
click at [670, 276] on div "Rolha Plástica" at bounding box center [772, 270] width 314 height 18
paste input "Rolhas"
type input "Rolhas"
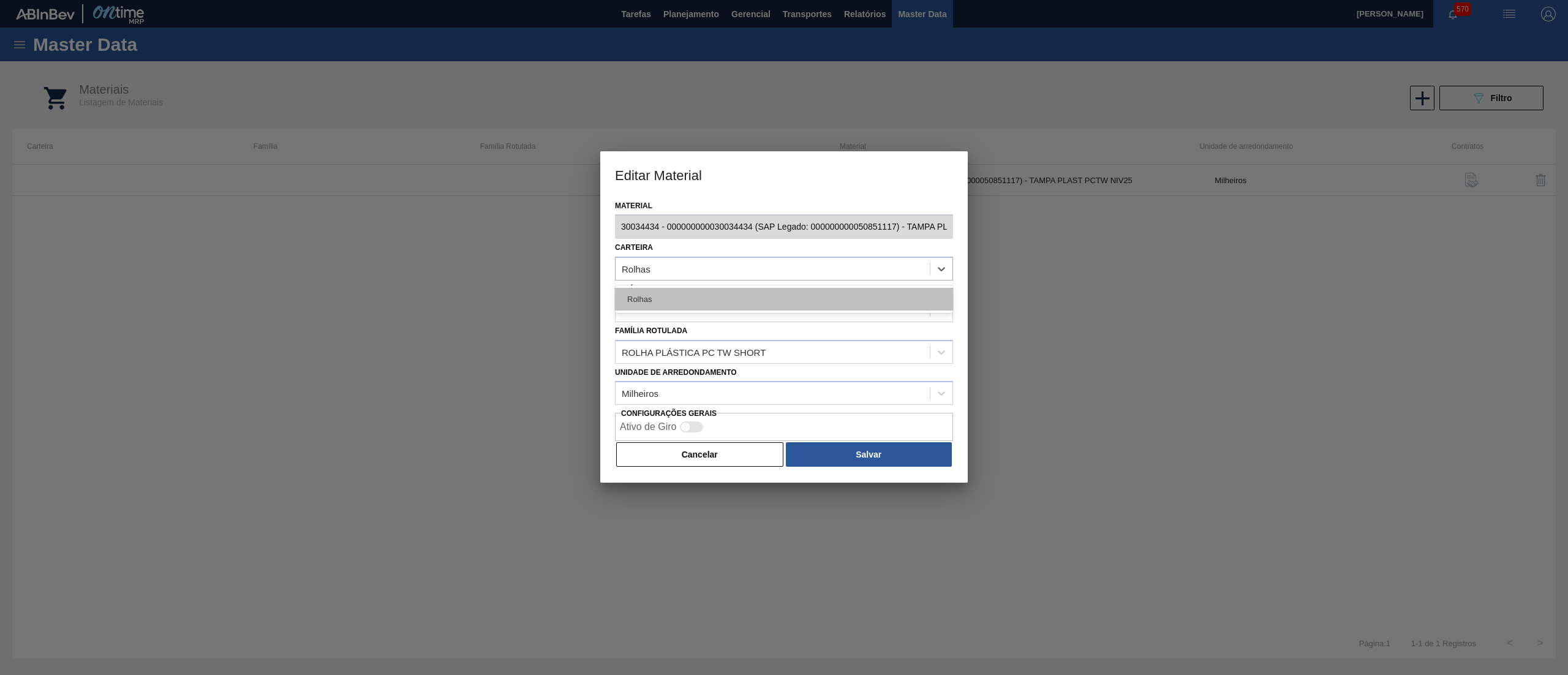
click at [667, 296] on div "Rolhas" at bounding box center [784, 299] width 338 height 23
click at [667, 298] on div at bounding box center [784, 310] width 338 height 24
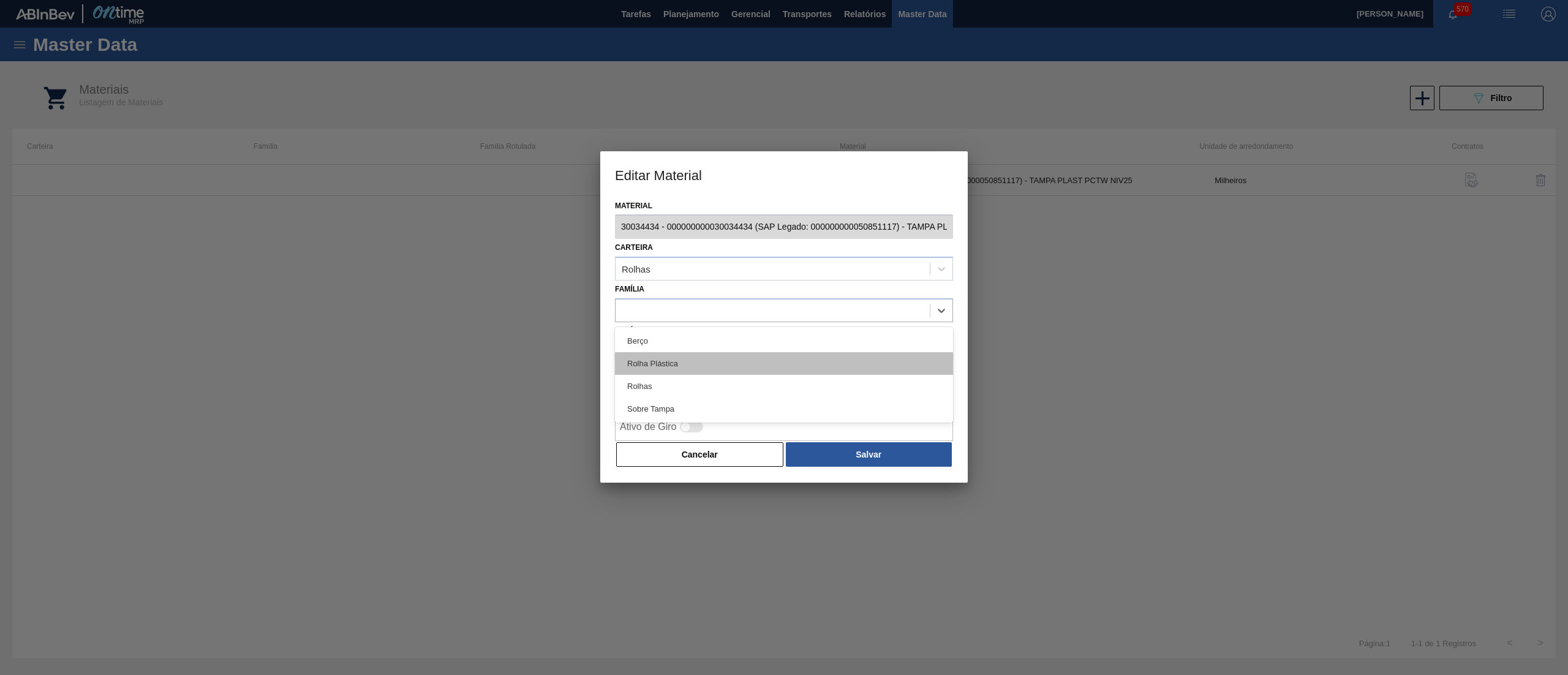
click at [661, 362] on div "Rolha Plástica" at bounding box center [784, 363] width 338 height 23
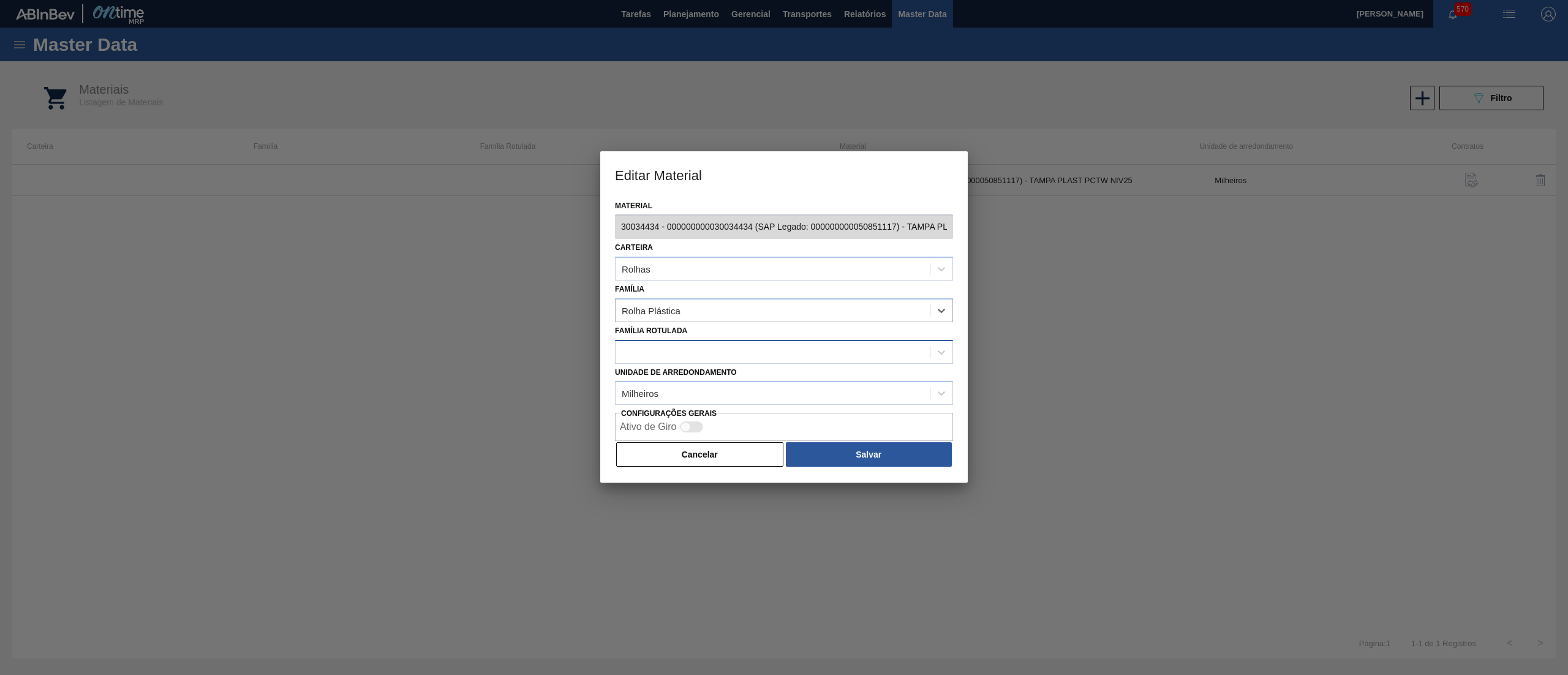
click at [654, 344] on div at bounding box center [772, 352] width 314 height 18
paste Rotulada "ROLHA PLÁSTICA PC TW SHORT"
type Rotulada "ROLHA PLÁSTICA PC TW SHORT"
click at [701, 371] on div "ROLHA PLÁSTICA PC TW SHORT" at bounding box center [784, 383] width 338 height 23
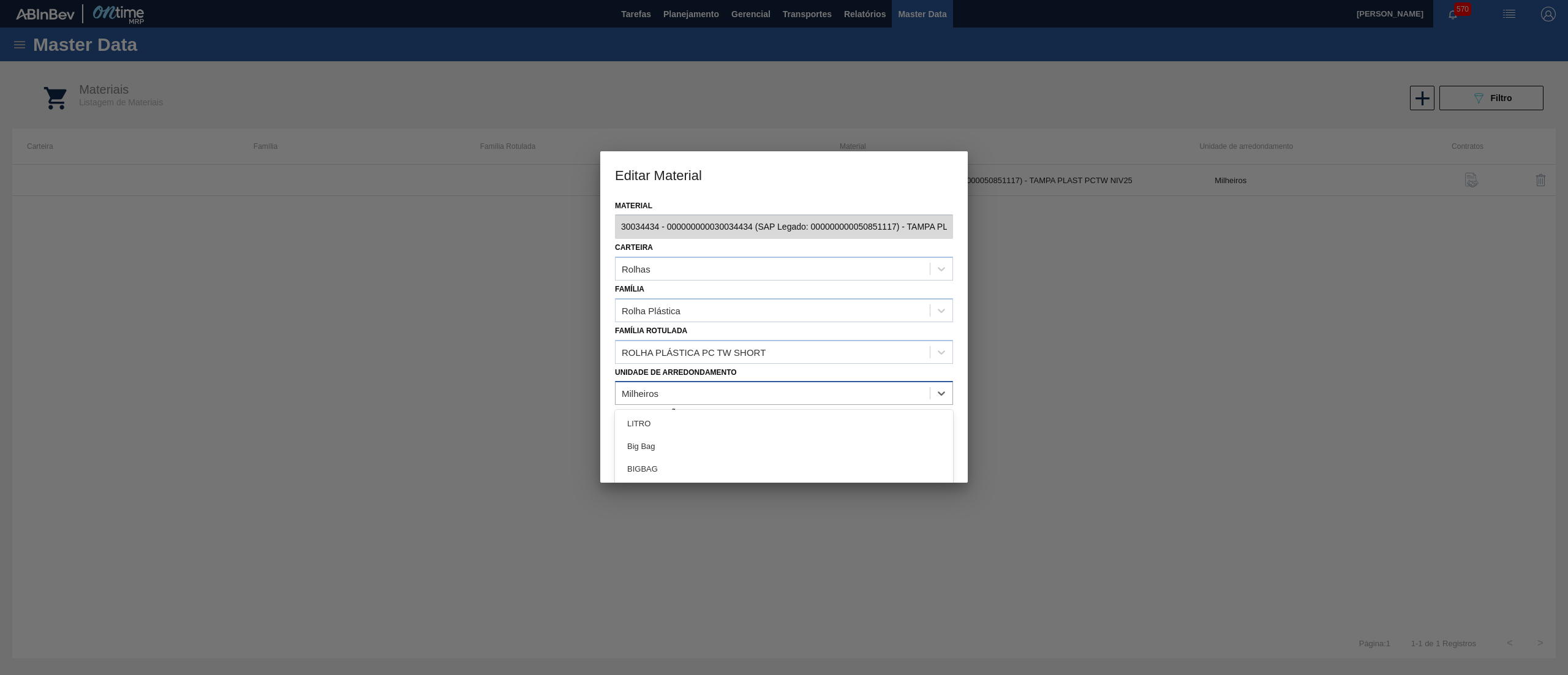
click at [673, 394] on div "Milheiros" at bounding box center [772, 393] width 314 height 18
type arredondamento "pal"
click at [669, 428] on div "Pallet" at bounding box center [784, 424] width 338 height 23
click at [809, 458] on button "Salvar" at bounding box center [869, 455] width 166 height 24
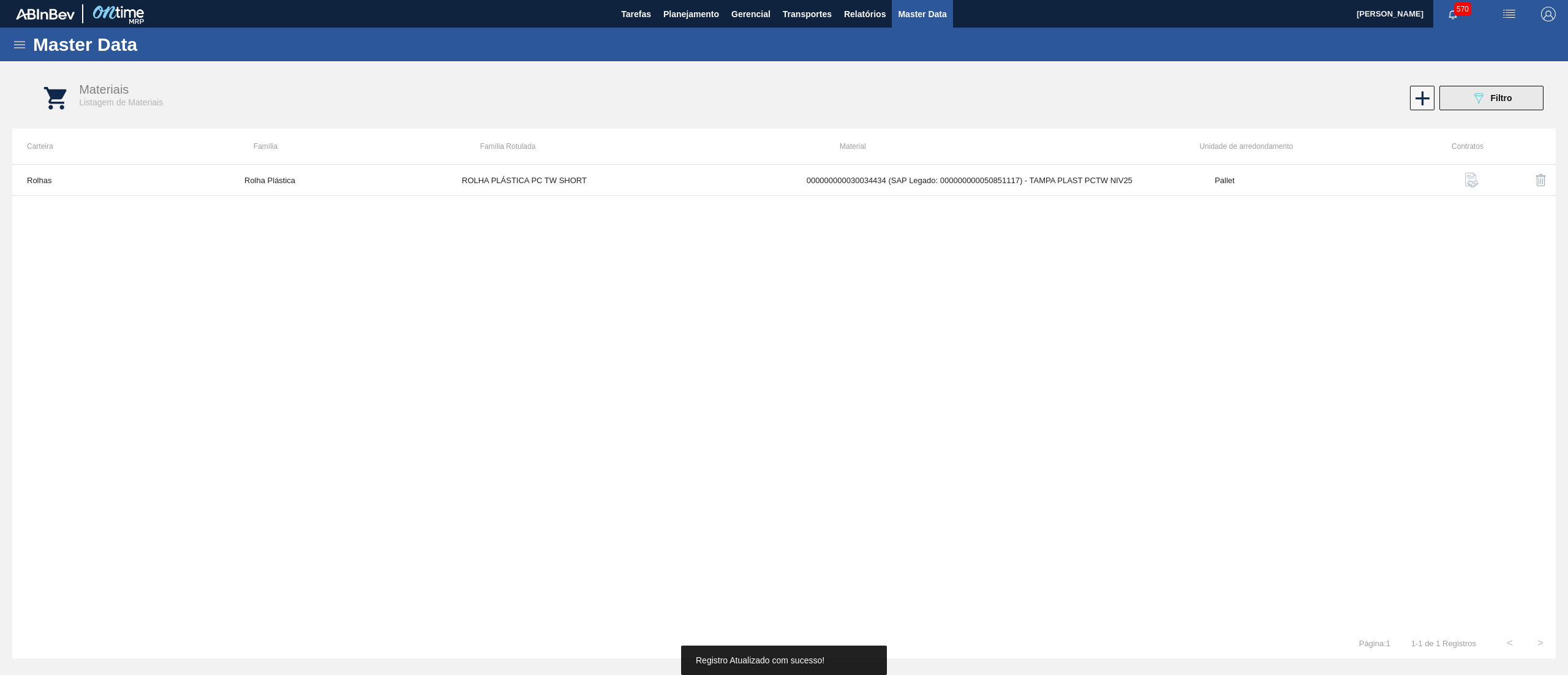
click at [1468, 97] on button "089F7B8B-B2A5-4AFE-B5C0-19BA573D28AC Filtro" at bounding box center [1491, 98] width 104 height 24
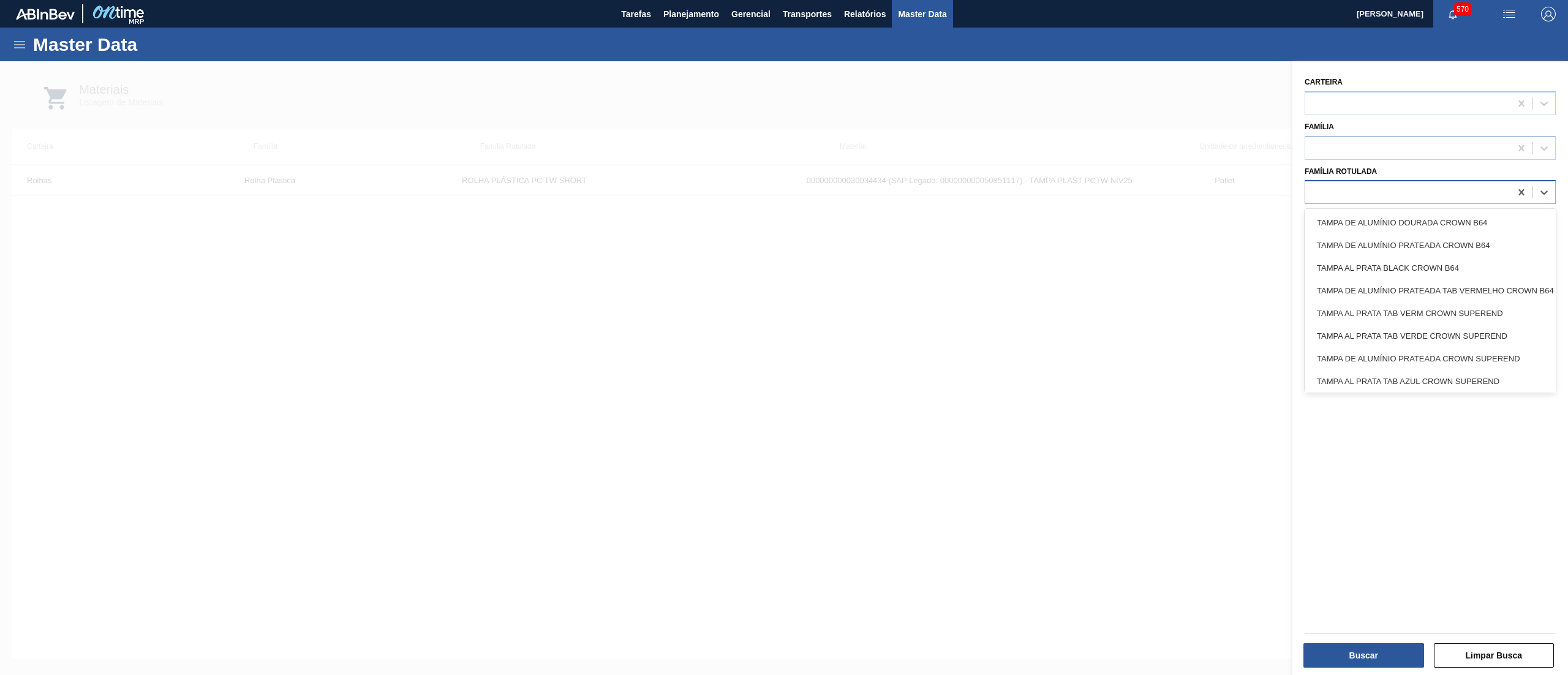
click at [1436, 193] on div at bounding box center [1408, 193] width 205 height 18
paste Rotulada "ROLHA PLÁSTICA PC TW SHORT"
type Rotulada "ROLHA PLÁSTICA PC TW SHORT"
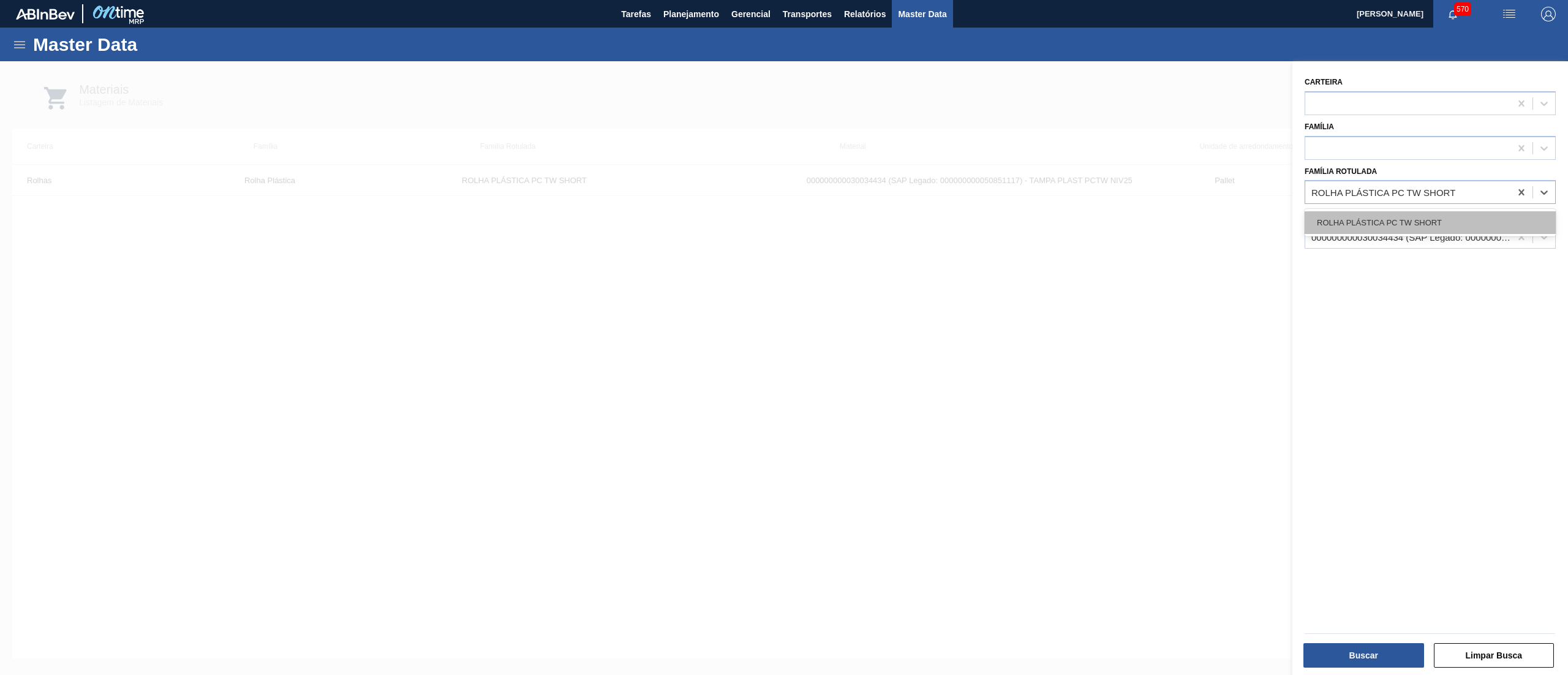
click at [1428, 218] on div "ROLHA PLÁSTICA PC TW SHORT" at bounding box center [1430, 223] width 251 height 23
click at [1518, 237] on icon at bounding box center [1520, 237] width 5 height 6
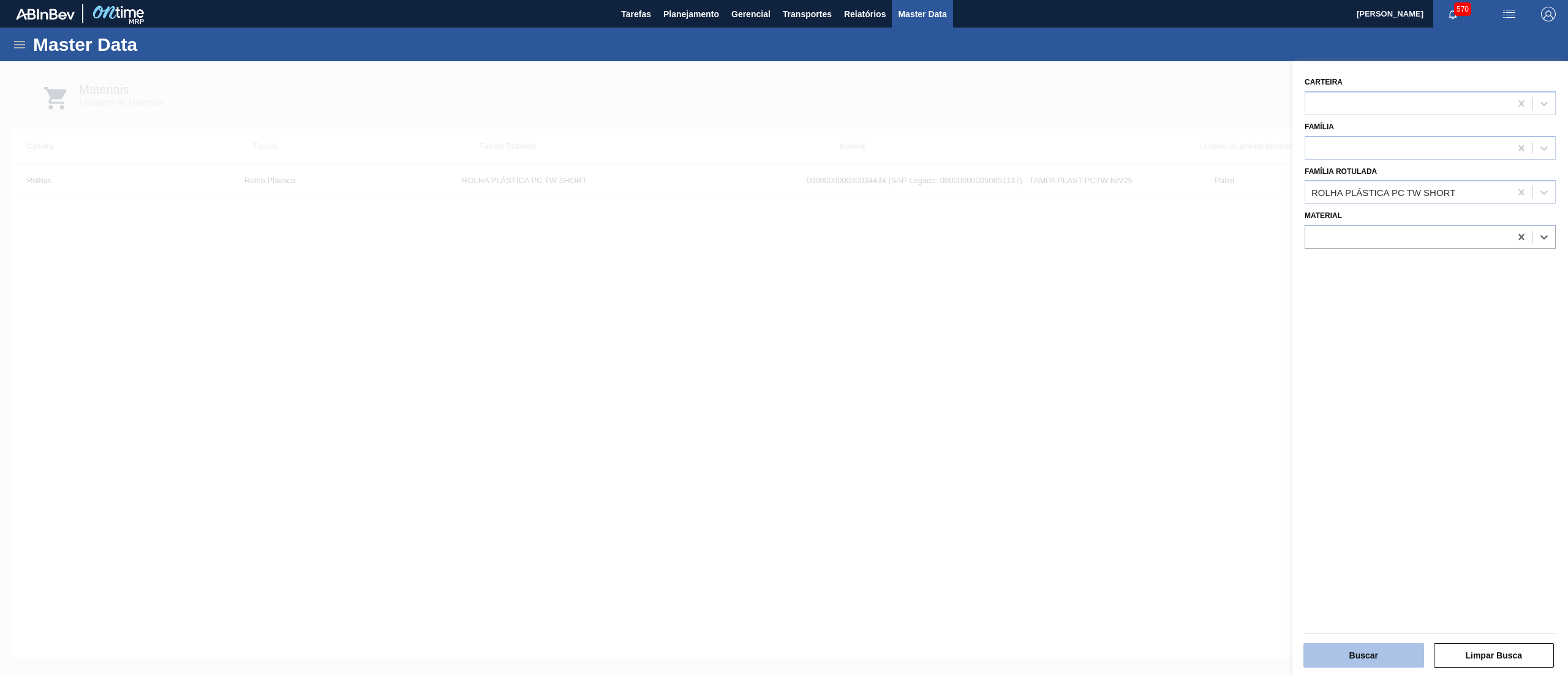
click at [1324, 649] on button "Buscar" at bounding box center [1363, 655] width 121 height 24
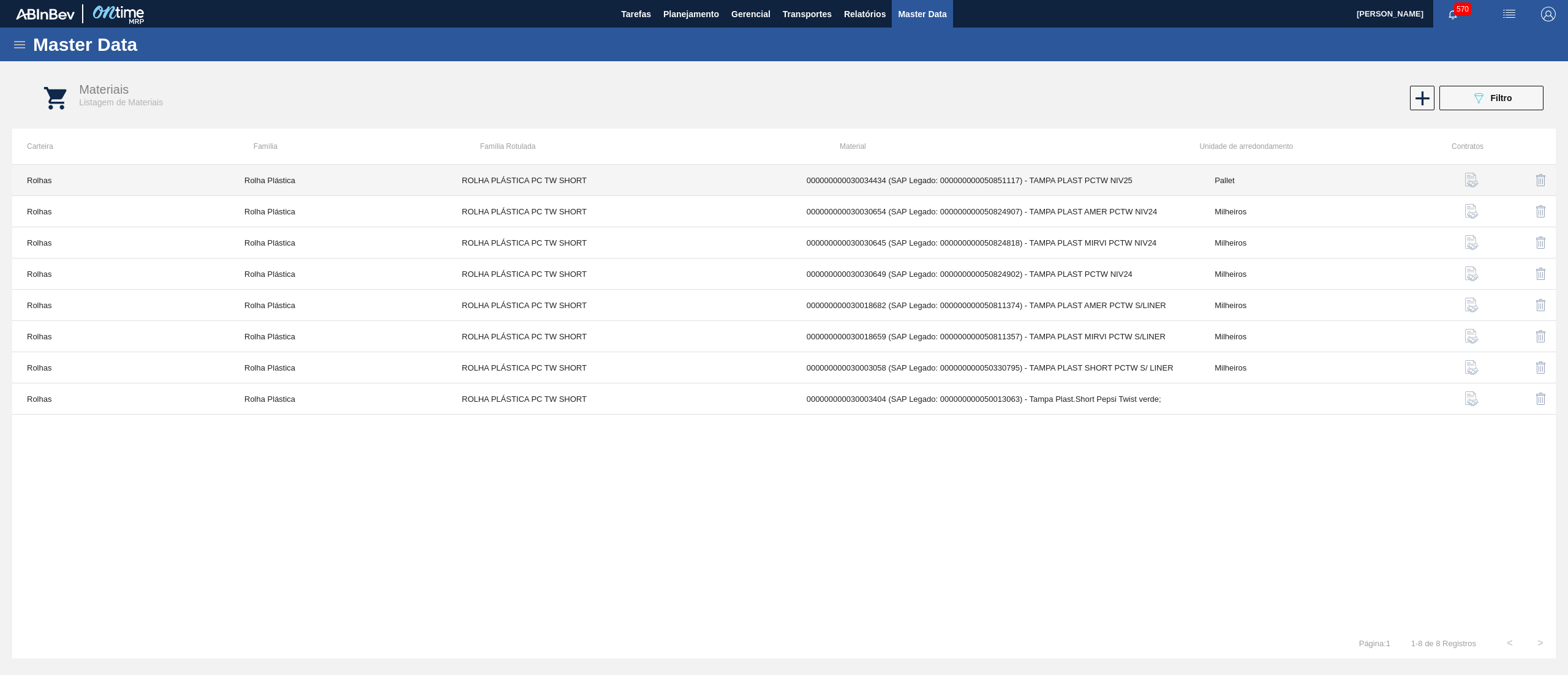
click at [1270, 177] on td "Pallet" at bounding box center [1308, 180] width 217 height 31
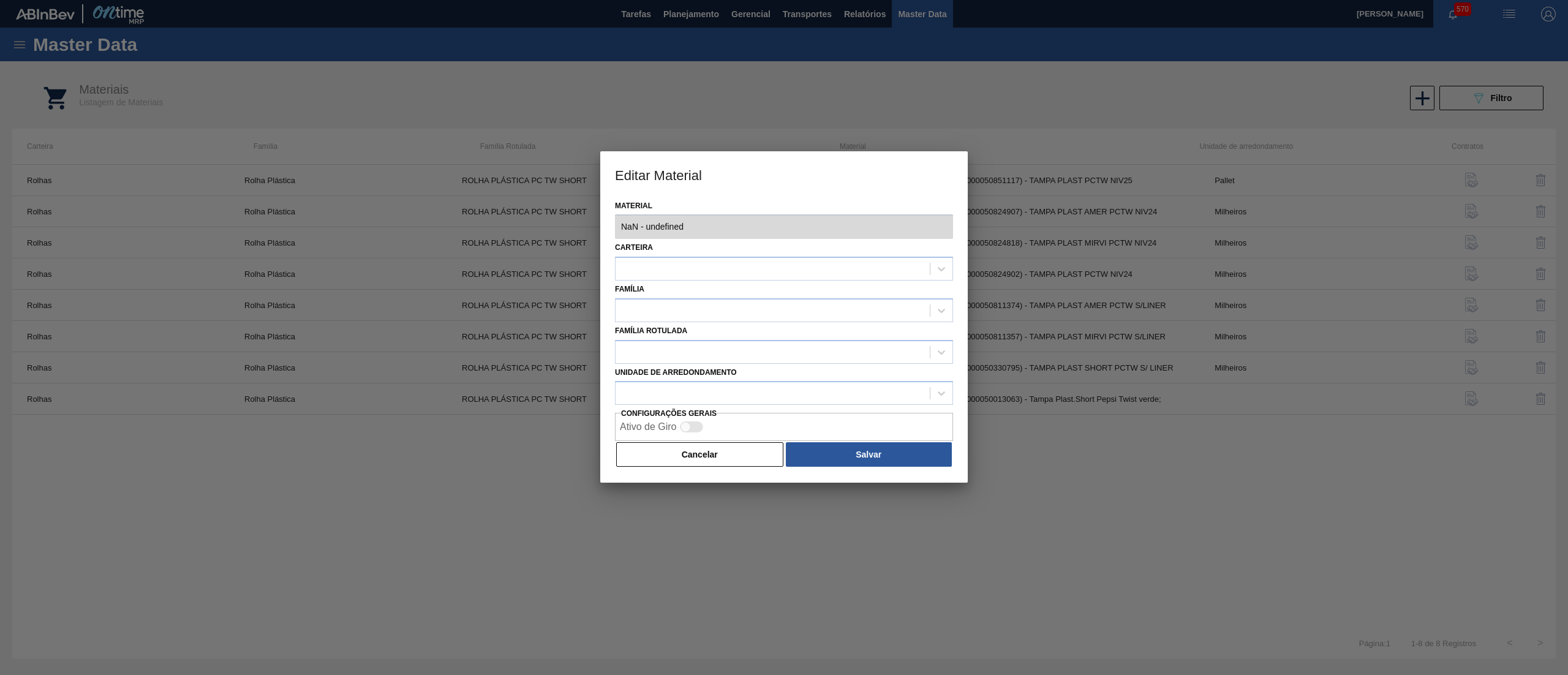
type input "30034434 - 000000000030034434 (SAP Legado: 000000000050851117) - TAMPA PLAST PC…"
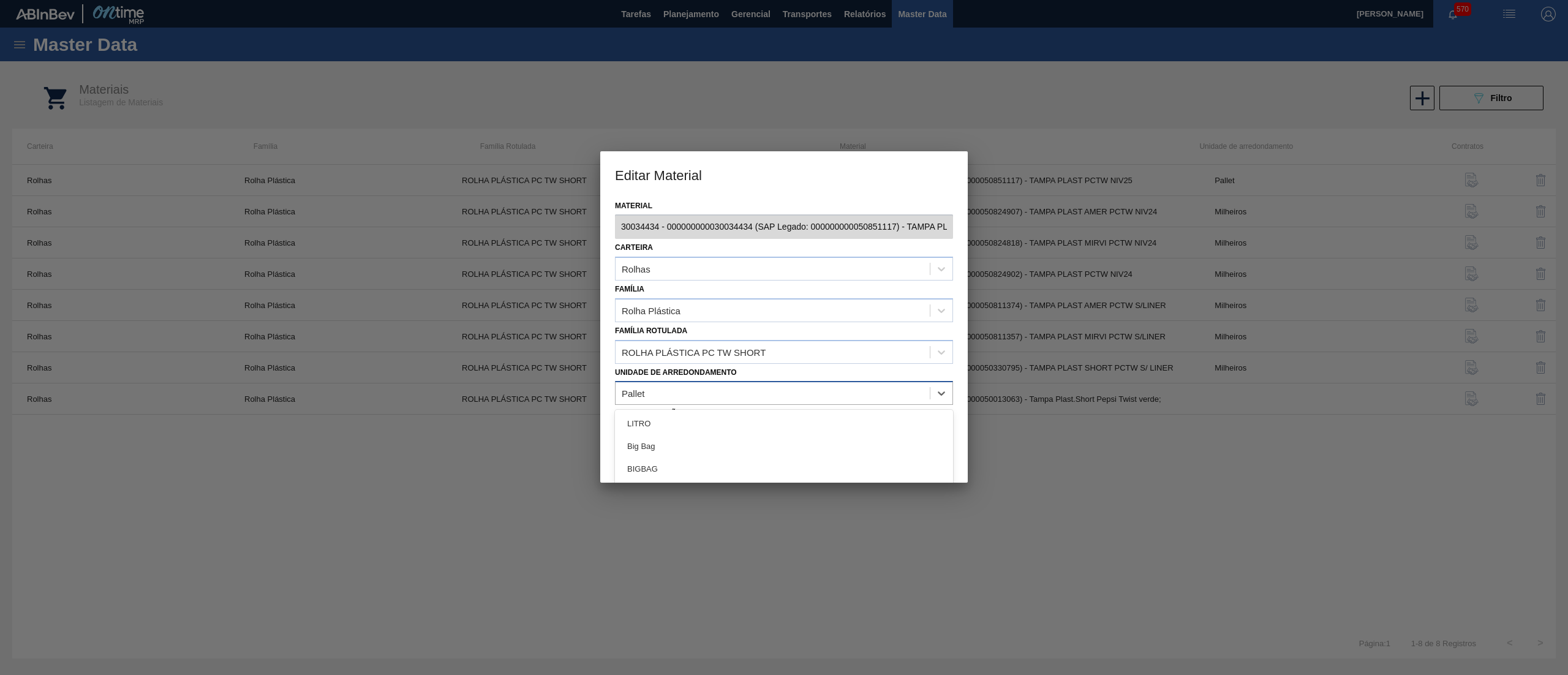
click at [686, 404] on div "Pallet" at bounding box center [784, 393] width 338 height 24
type arredondamento "mil"
click at [703, 445] on div "Milheiros" at bounding box center [784, 446] width 338 height 23
click at [904, 458] on button "Salvar" at bounding box center [869, 455] width 166 height 24
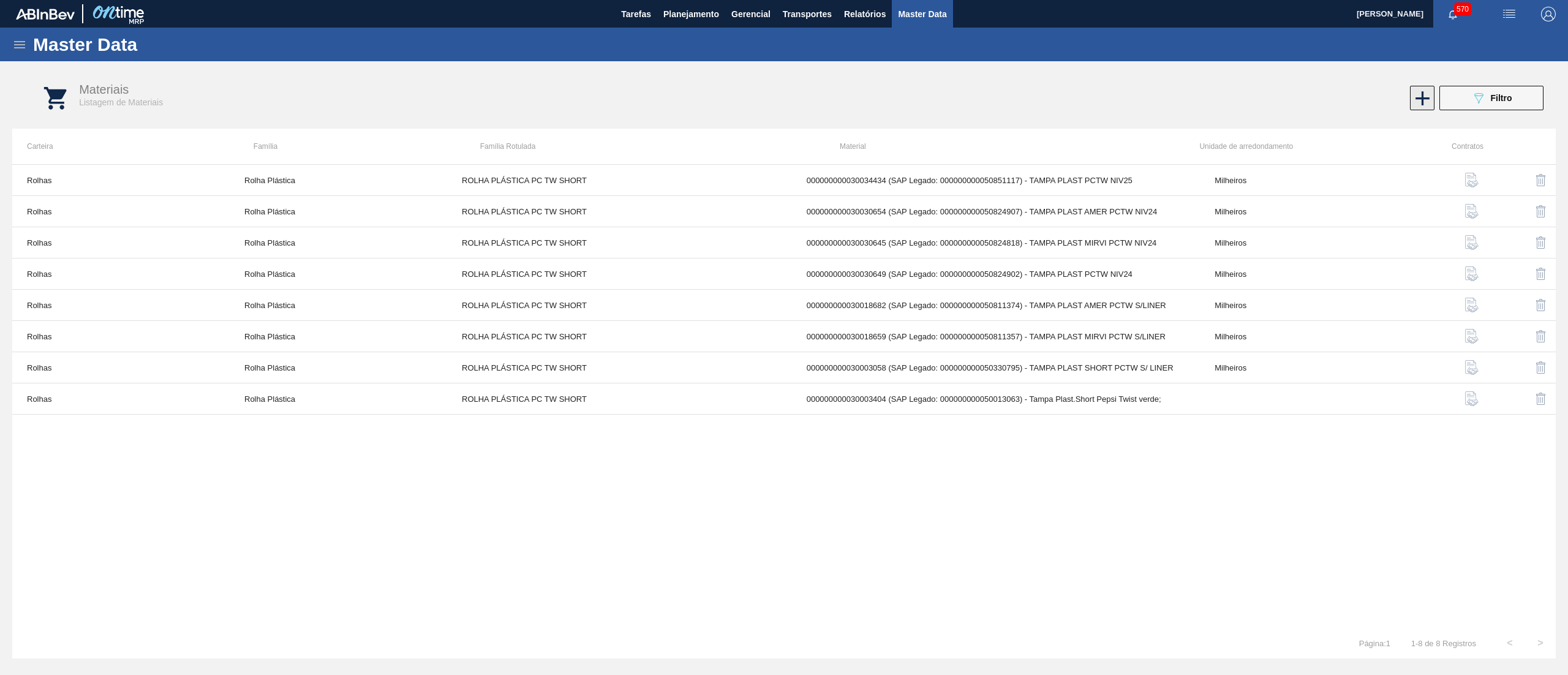
click at [1416, 100] on icon at bounding box center [1422, 98] width 24 height 24
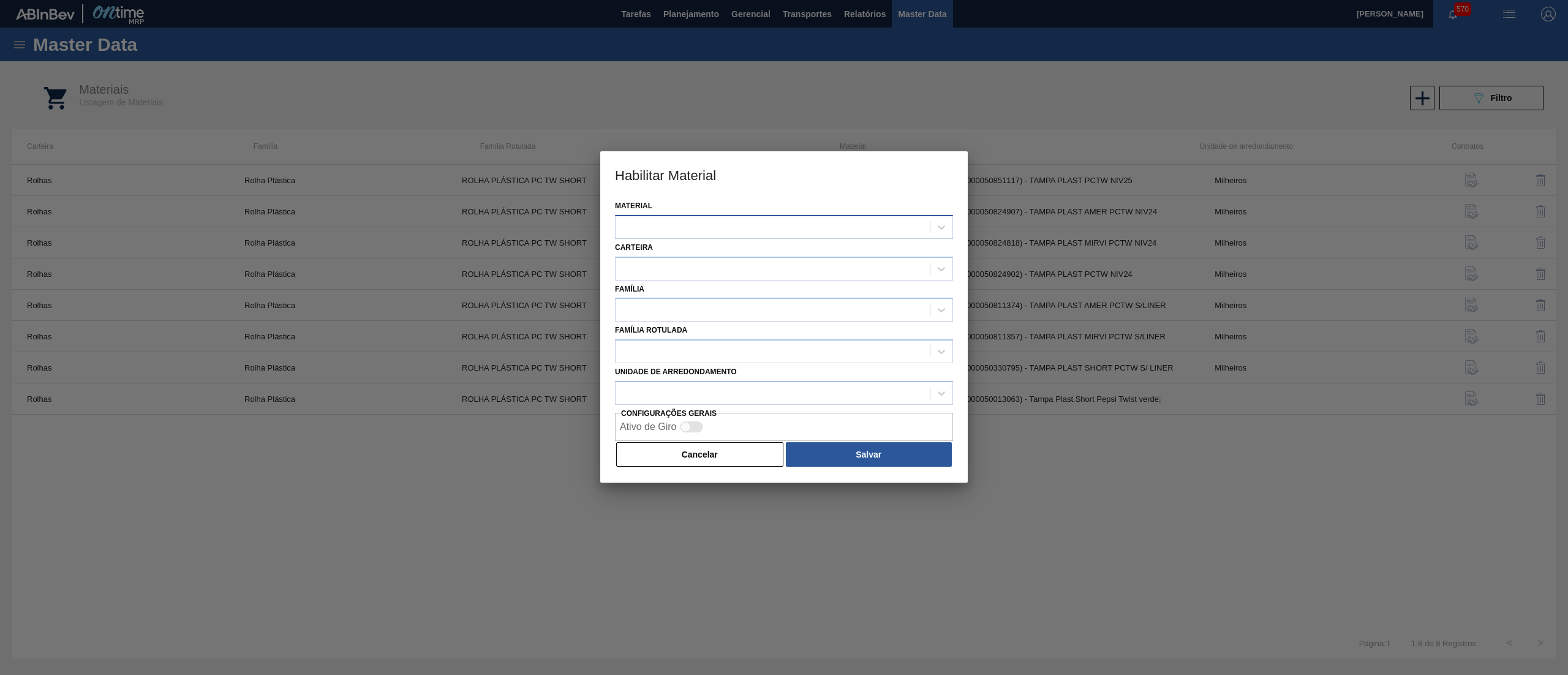
click at [670, 227] on div at bounding box center [772, 227] width 314 height 18
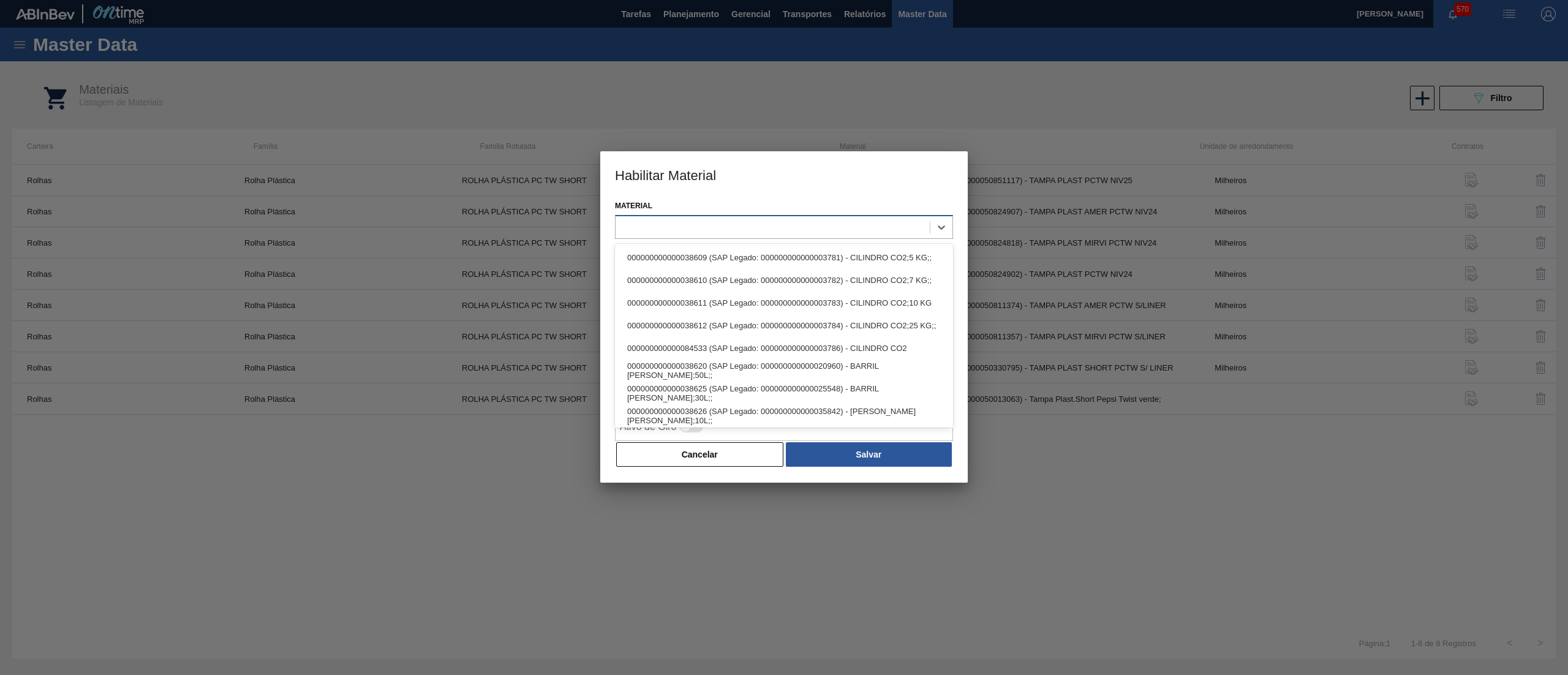
paste input "30018682"
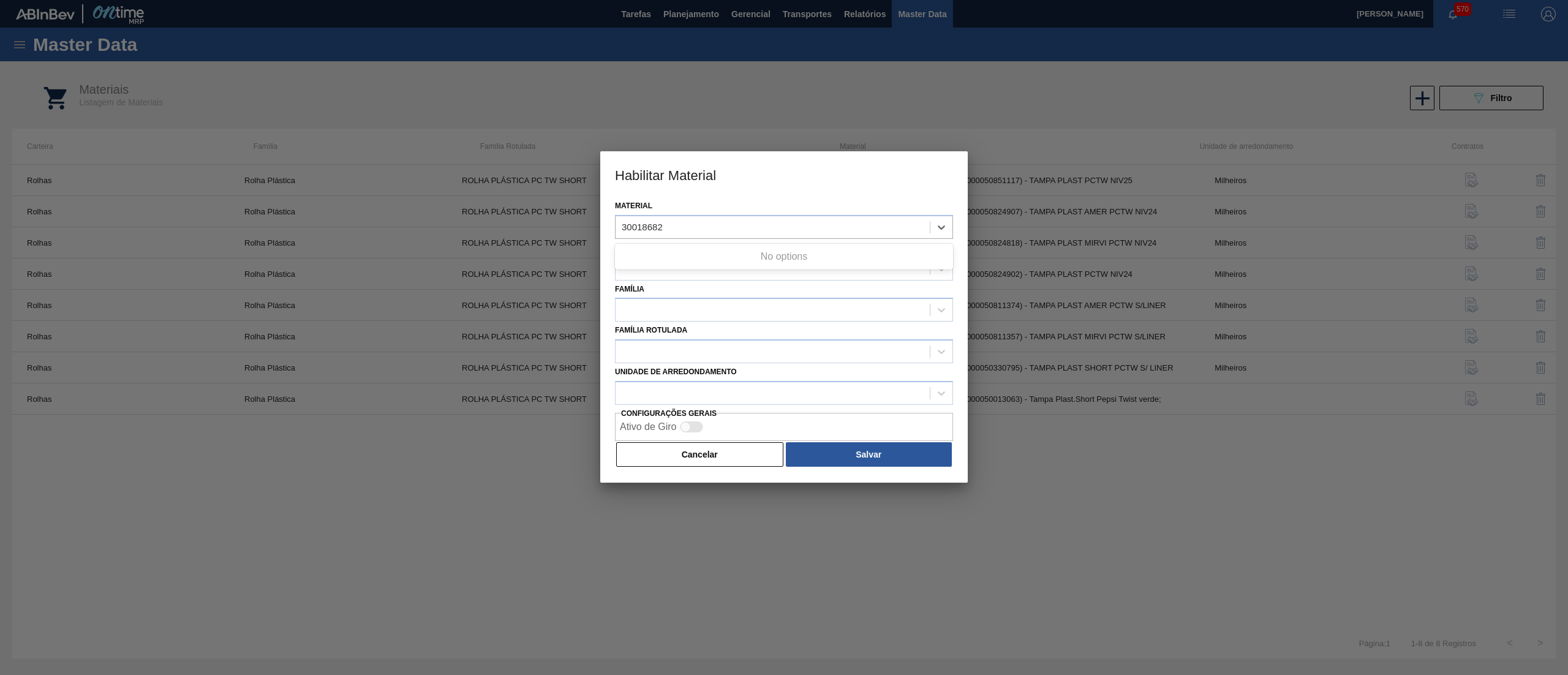
type input "30018682"
click at [692, 279] on div at bounding box center [784, 269] width 338 height 24
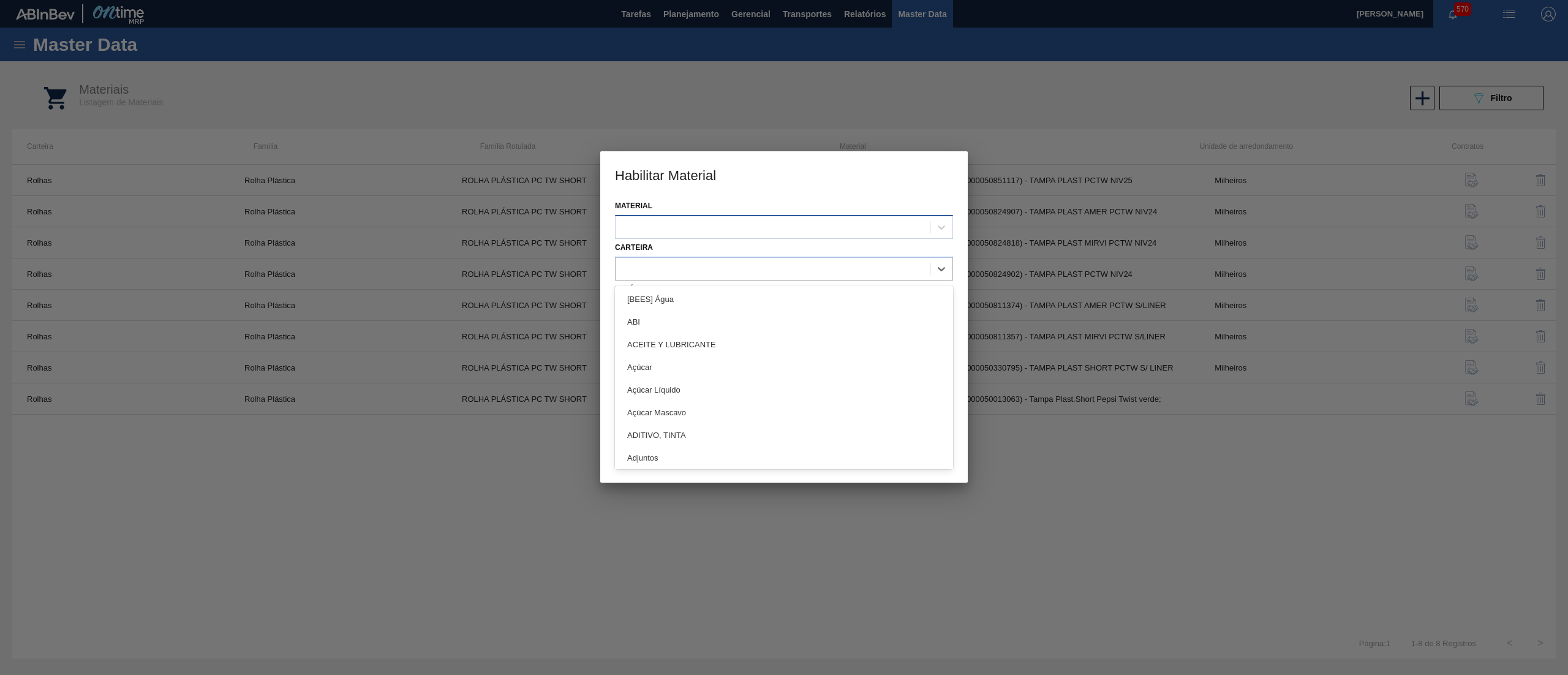
click at [682, 230] on div at bounding box center [772, 227] width 314 height 18
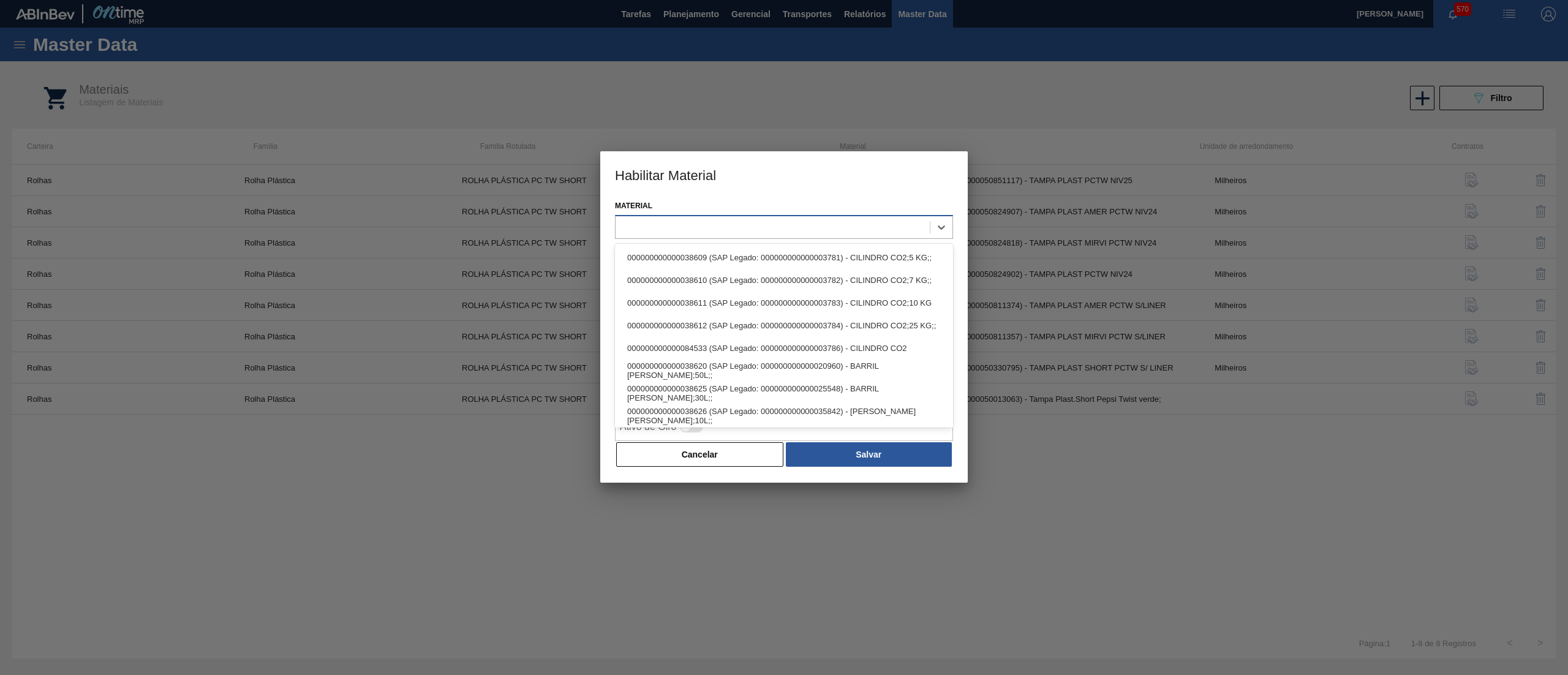
click at [682, 230] on div at bounding box center [772, 227] width 314 height 18
paste input "30018682"
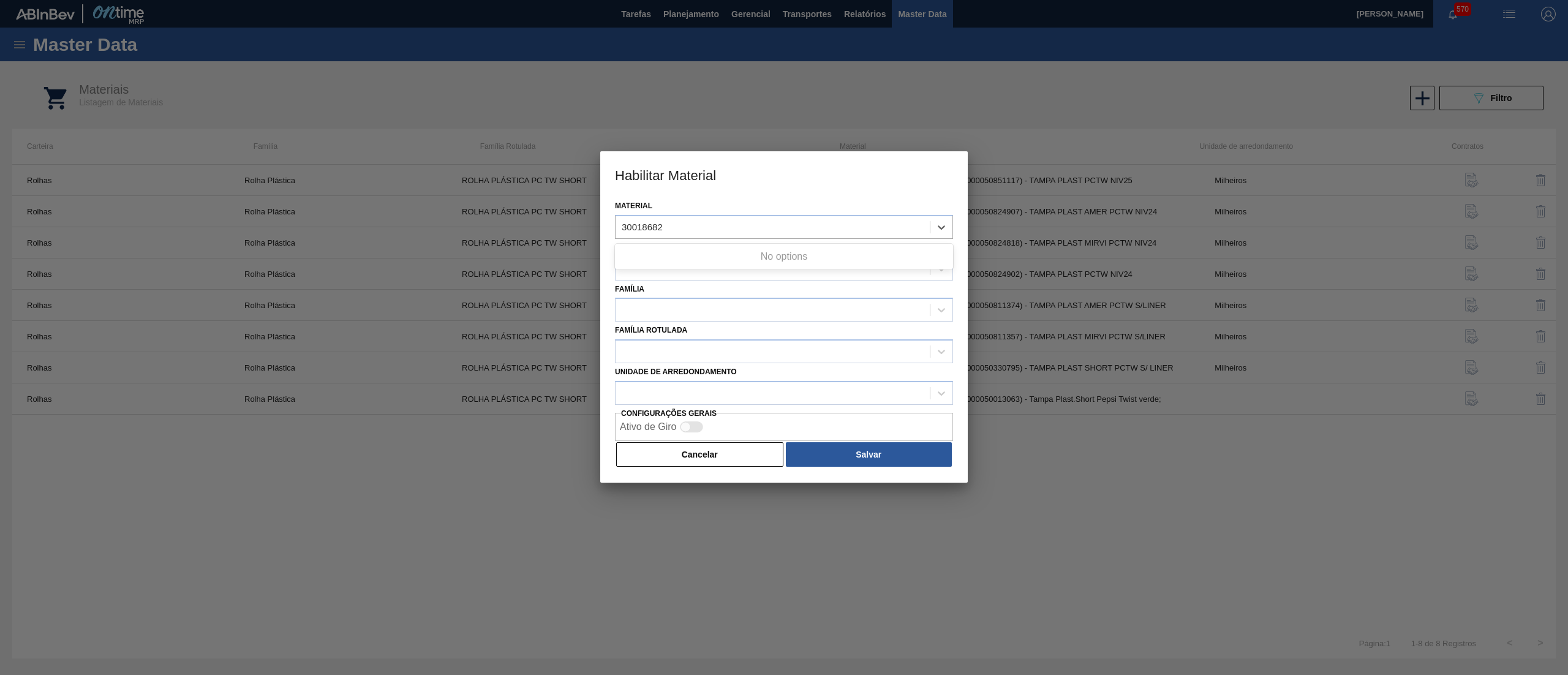
type input "30018682"
click at [679, 291] on div "Família" at bounding box center [784, 301] width 338 height 42
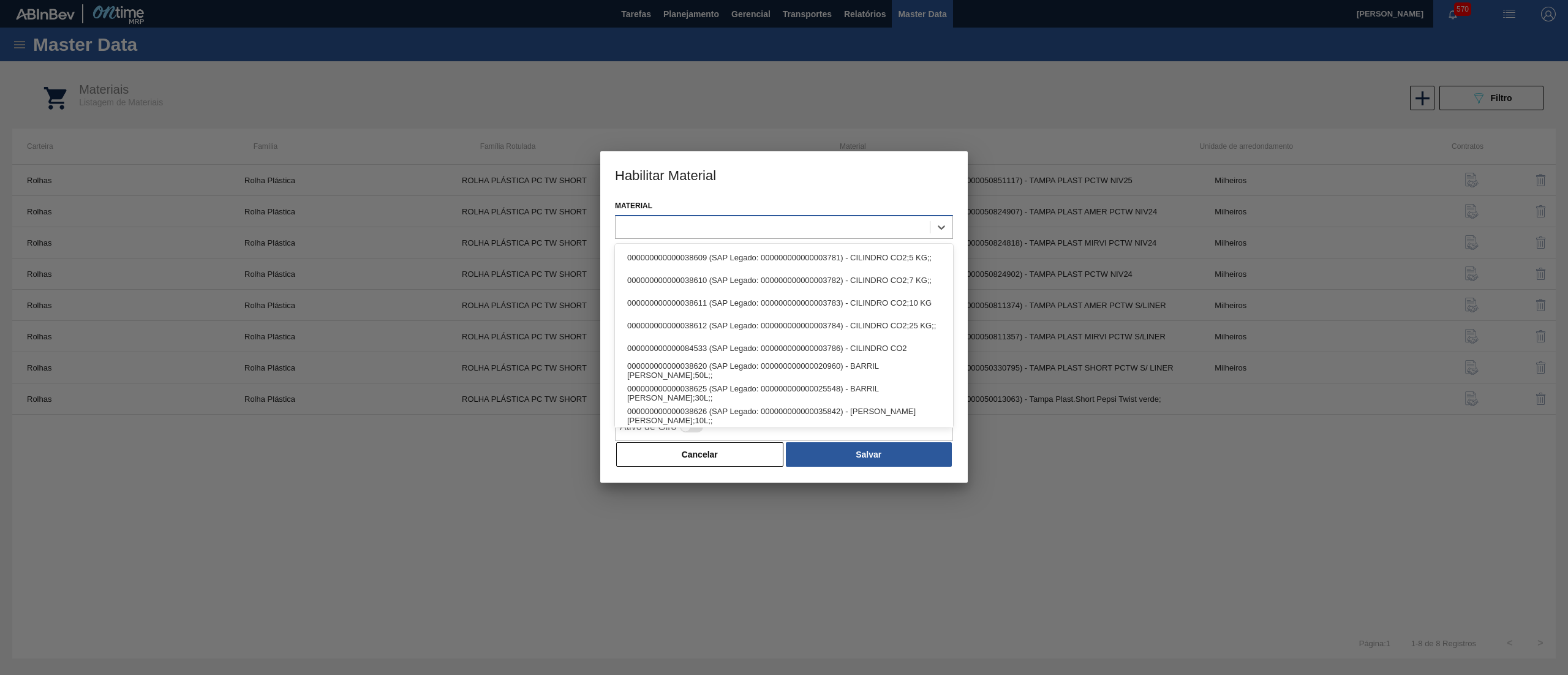
click at [704, 232] on div at bounding box center [772, 227] width 314 height 18
paste input "30034435"
type input "30034435"
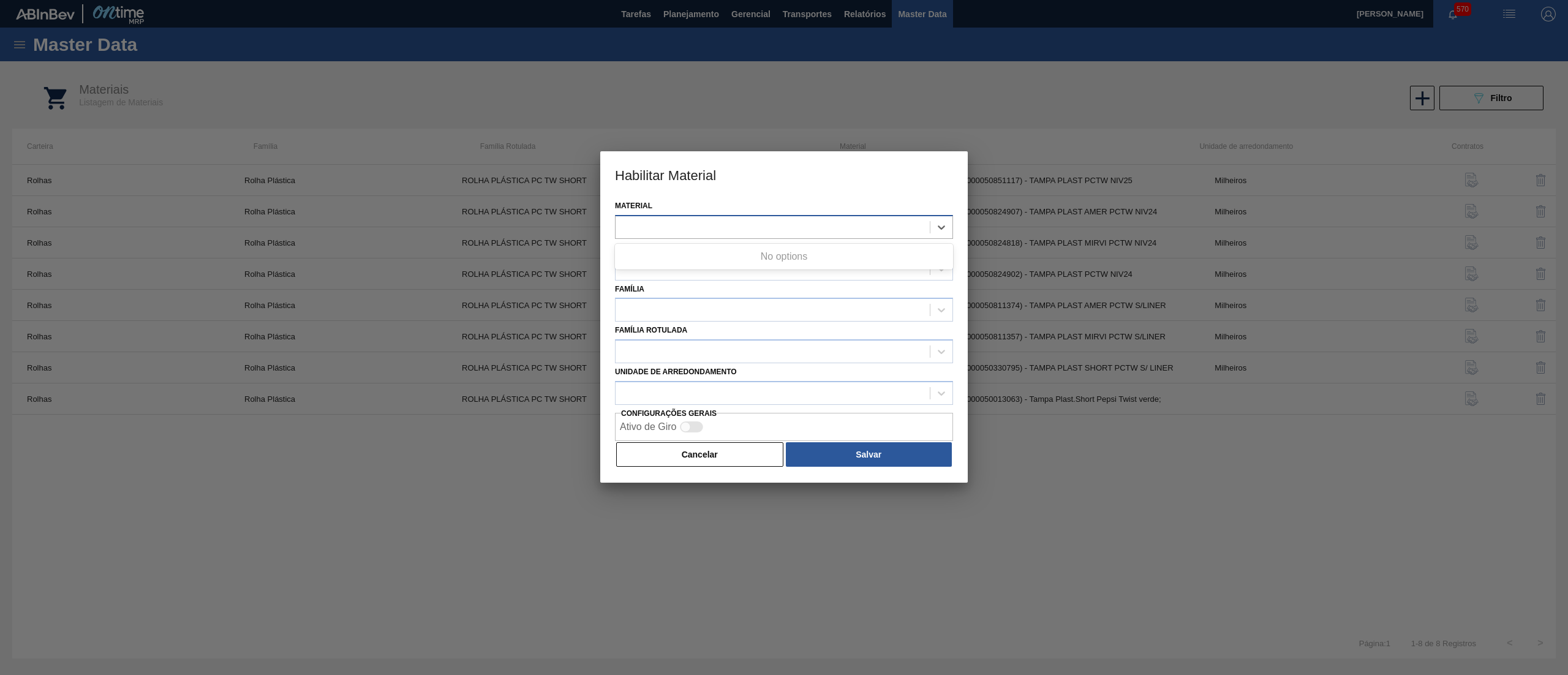
click at [698, 223] on div "30034435" at bounding box center [772, 227] width 314 height 18
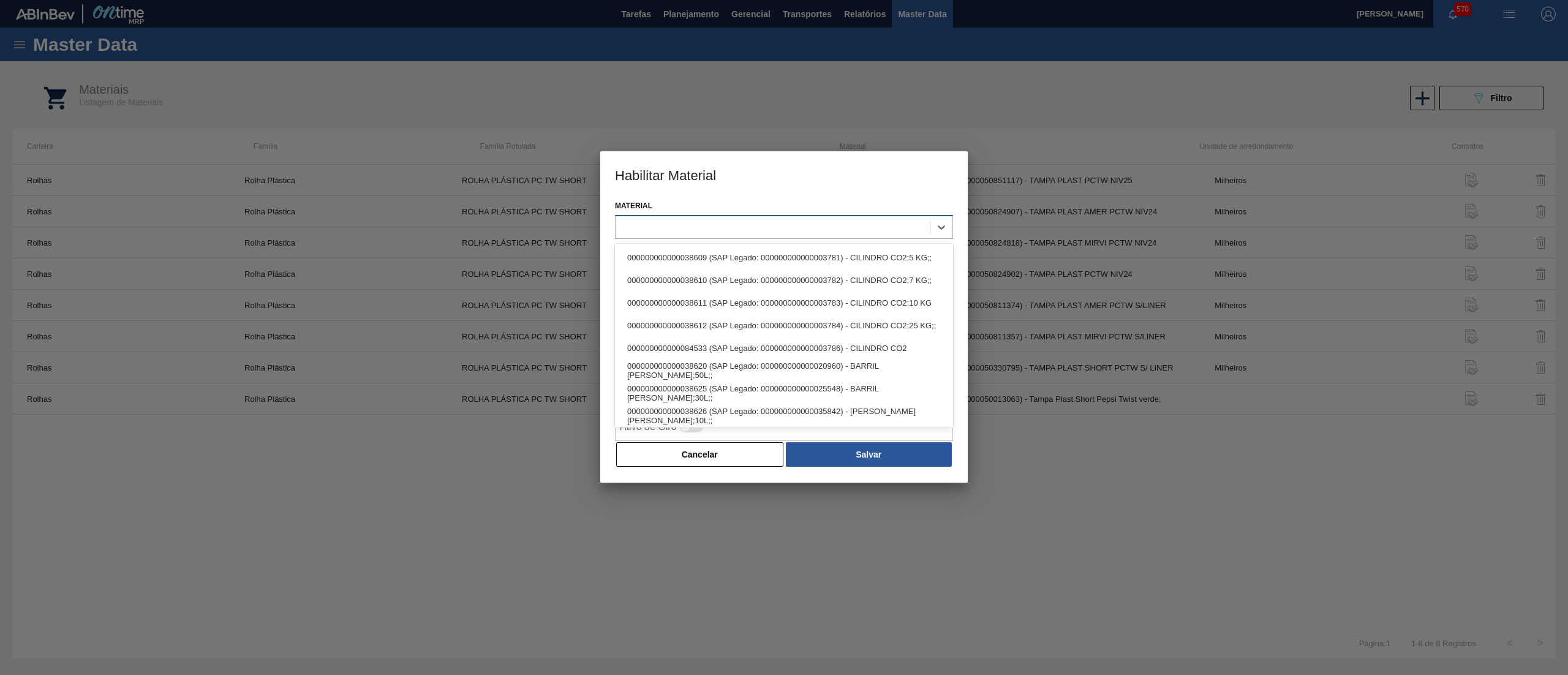
click at [698, 223] on div at bounding box center [772, 227] width 314 height 18
paste input "30034435"
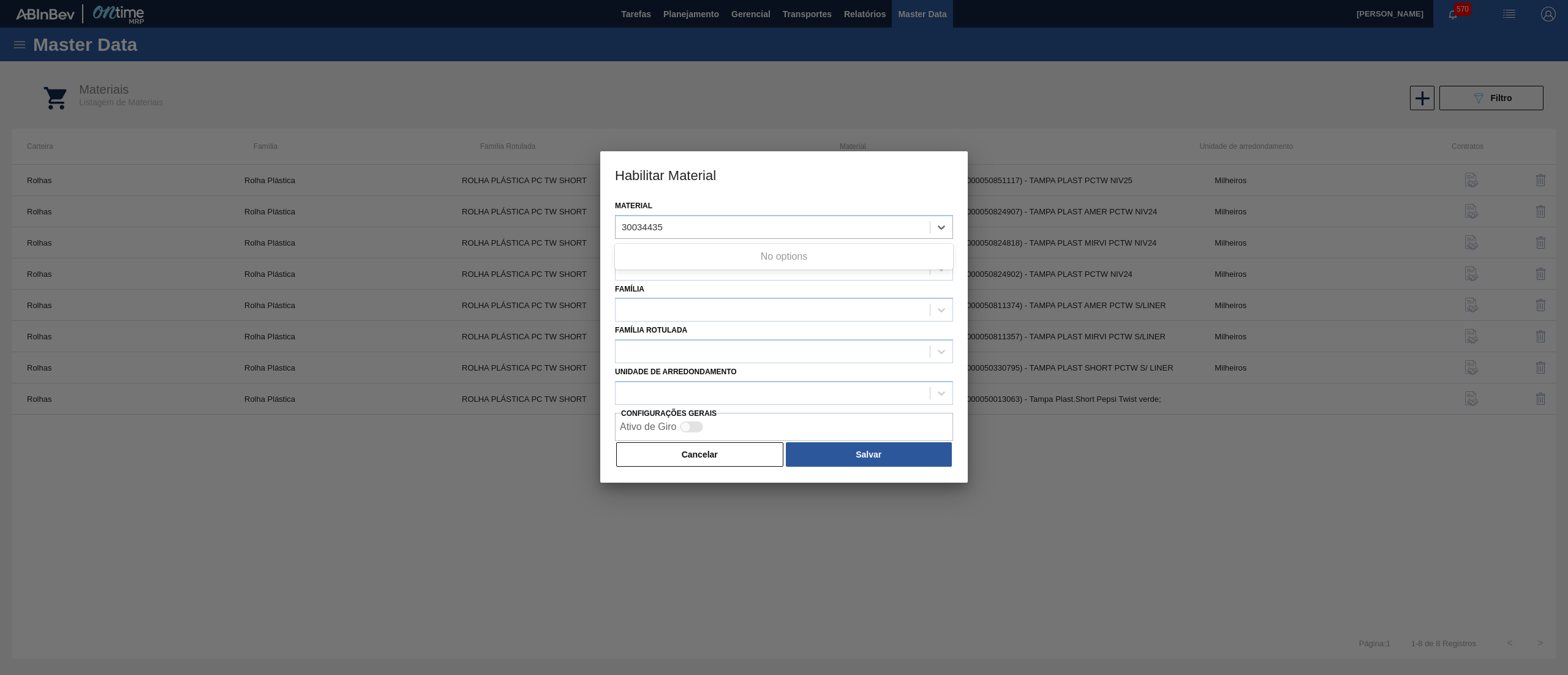
type input "30034435"
paste input "30034432"
type input "30034432"
click at [738, 442] on button "Cancelar" at bounding box center [699, 455] width 167 height 24
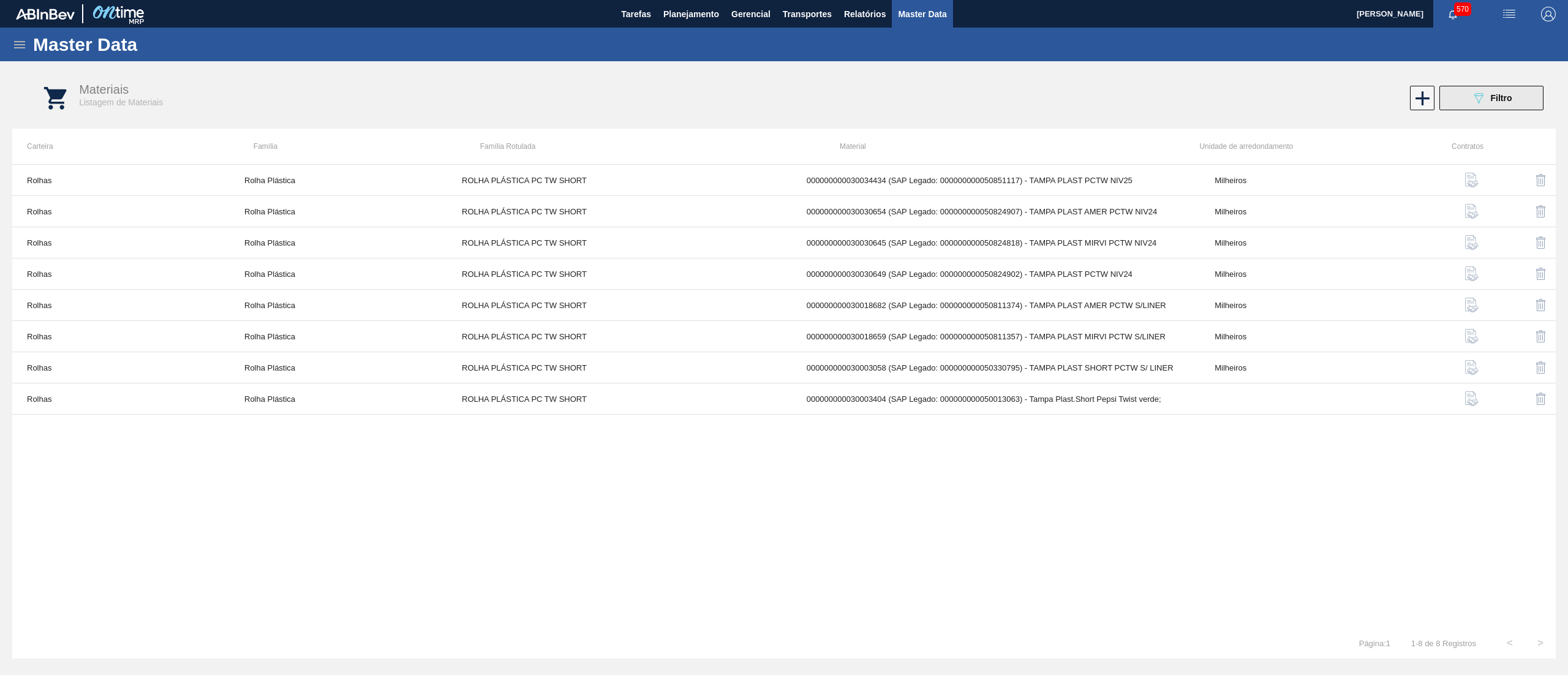
click at [1481, 96] on icon "089F7B8B-B2A5-4AFE-B5C0-19BA573D28AC" at bounding box center [1478, 97] width 14 height 14
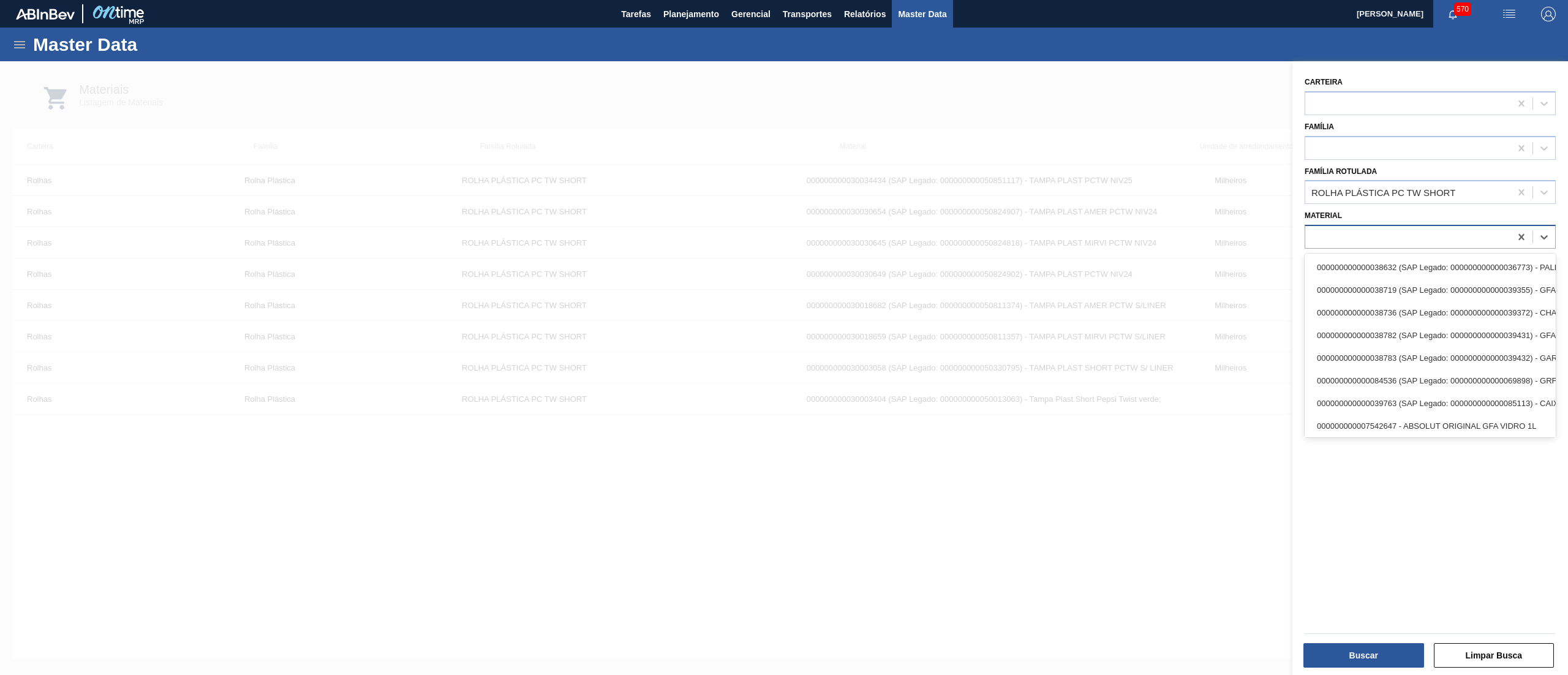
click at [1395, 234] on div at bounding box center [1408, 238] width 205 height 18
paste input "30034432"
type input "30034432"
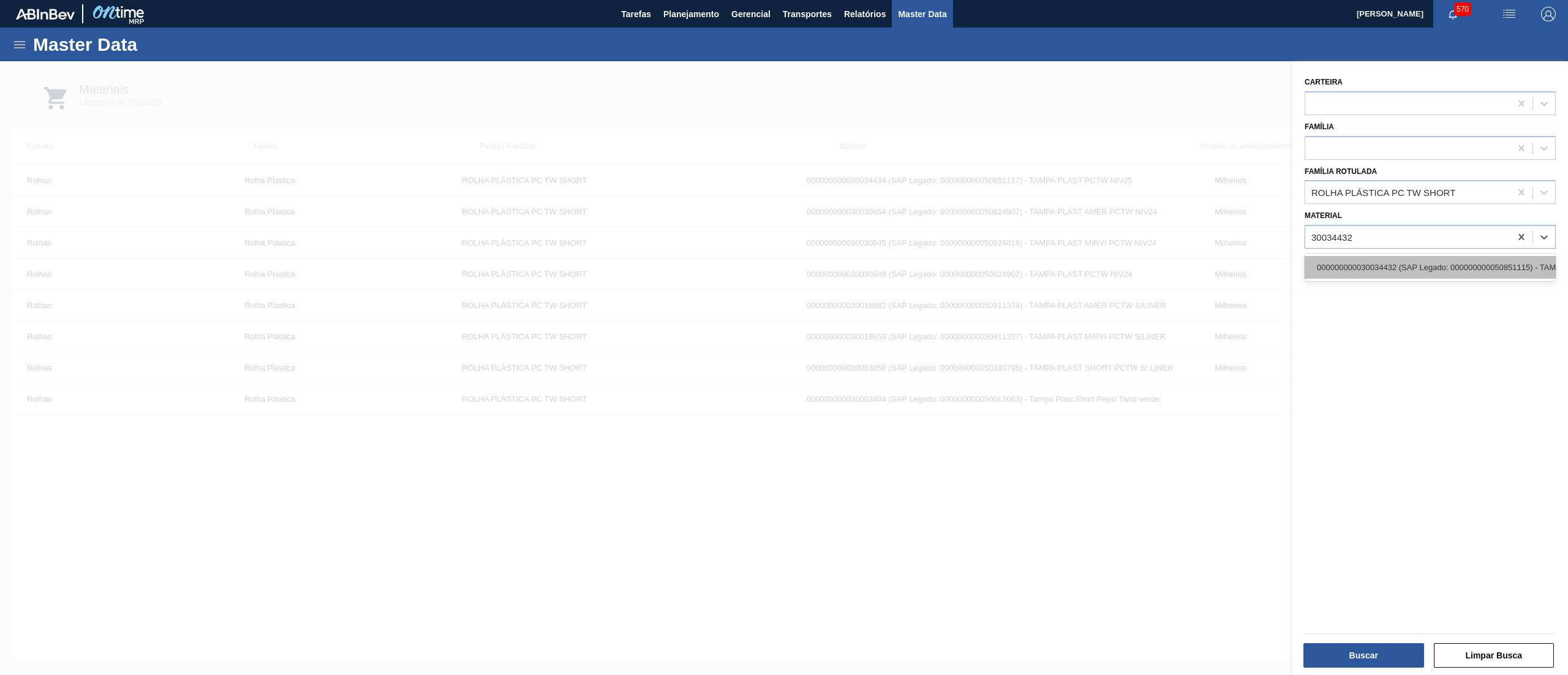
click at [1401, 264] on div "000000000030034432 (SAP Legado: 000000000050851115) - TAMPA PLAST MIRVI PCTW NI…" at bounding box center [1430, 267] width 251 height 23
click at [1515, 195] on icon at bounding box center [1521, 193] width 12 height 12
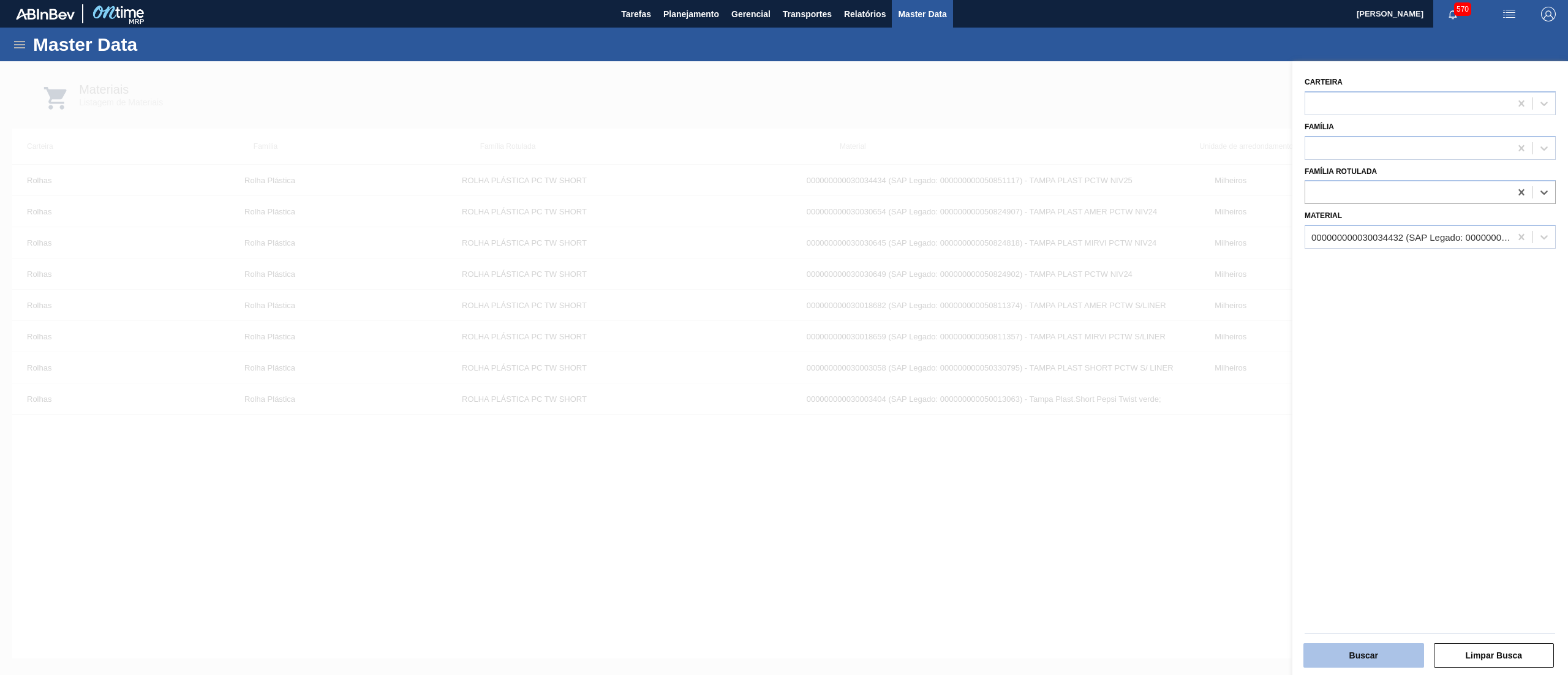
click at [1369, 647] on button "Buscar" at bounding box center [1363, 655] width 121 height 24
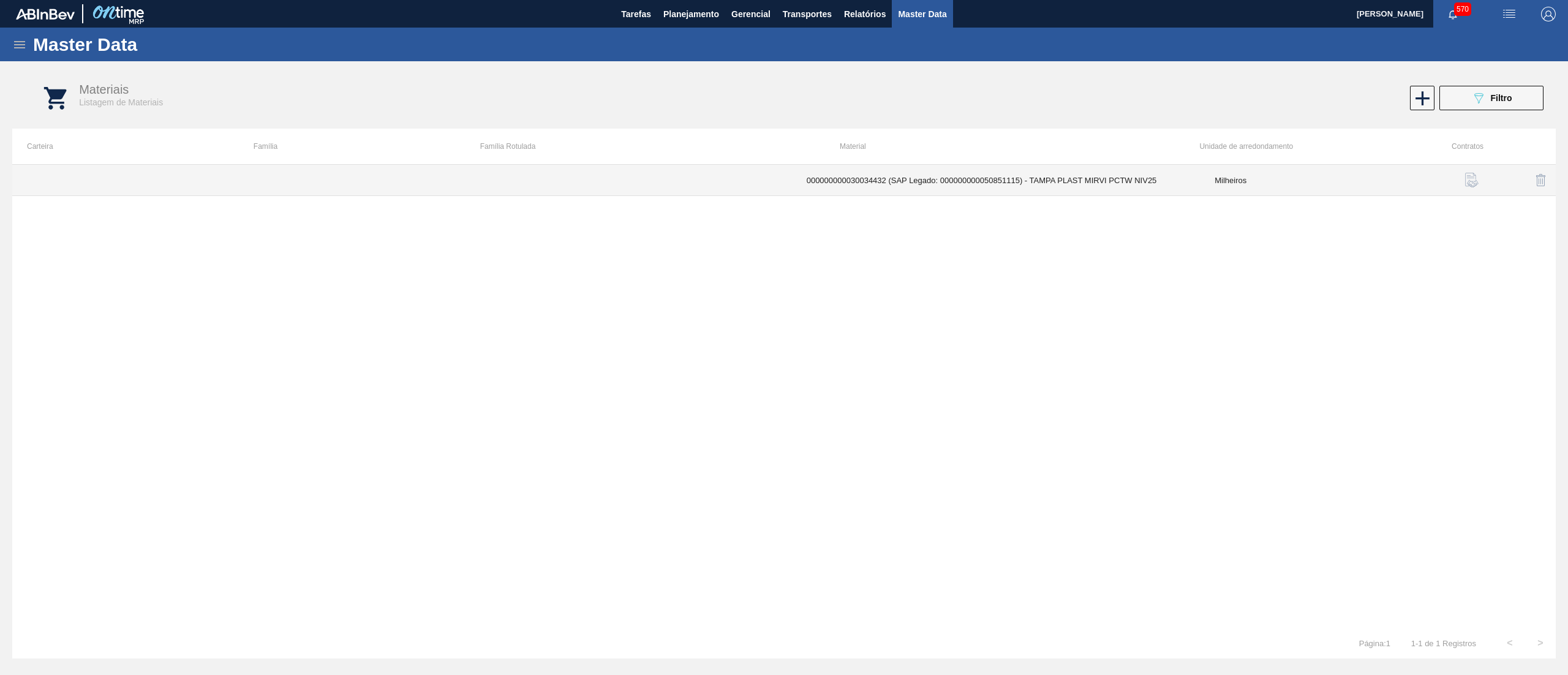
click at [709, 180] on td at bounding box center [619, 180] width 345 height 31
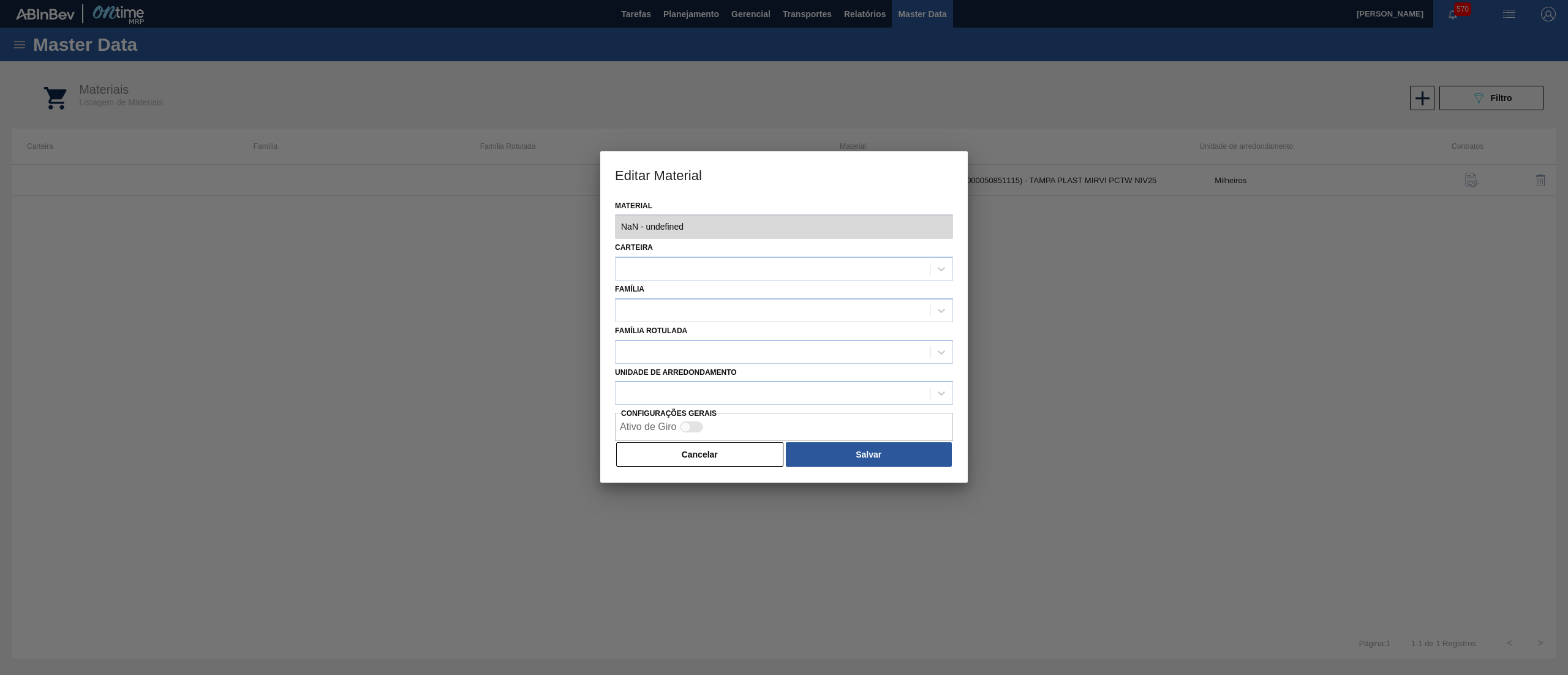
type input "30034432 - 000000000030034432 (SAP Legado: 000000000050851115) - TAMPA PLAST MI…"
click at [685, 266] on div at bounding box center [772, 270] width 314 height 18
type input "rolhas"
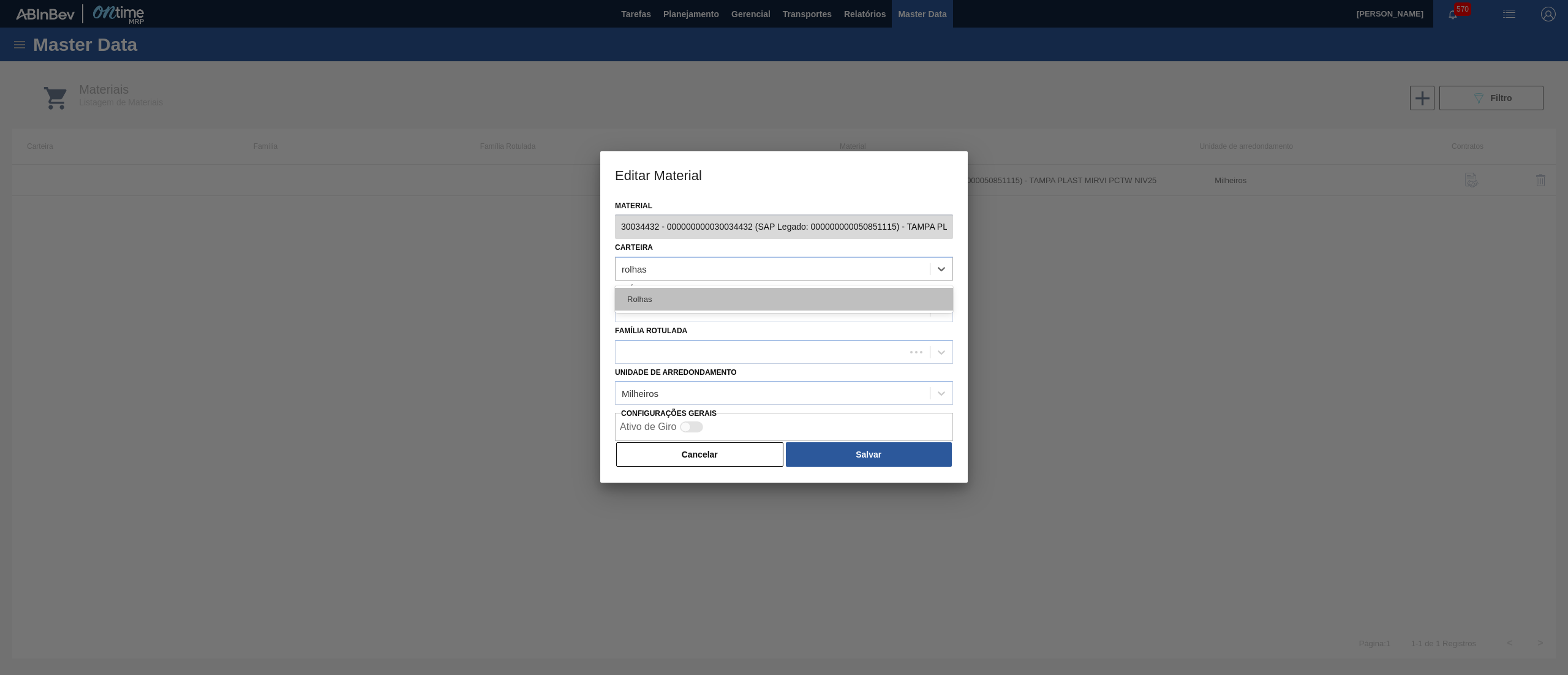
click at [741, 310] on div "Rolhas" at bounding box center [784, 299] width 338 height 23
click at [725, 307] on div at bounding box center [772, 310] width 314 height 18
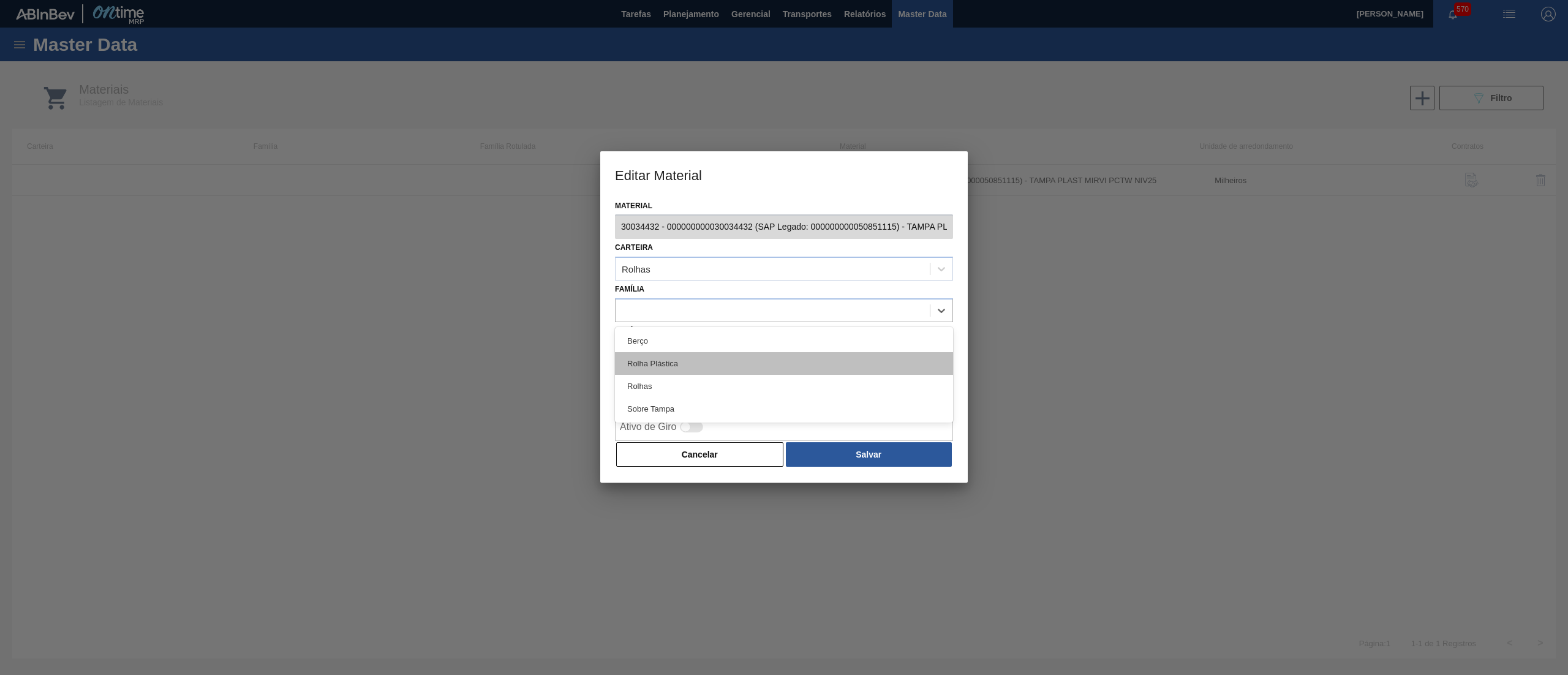
click at [695, 362] on div "Rolha Plástica" at bounding box center [784, 363] width 338 height 23
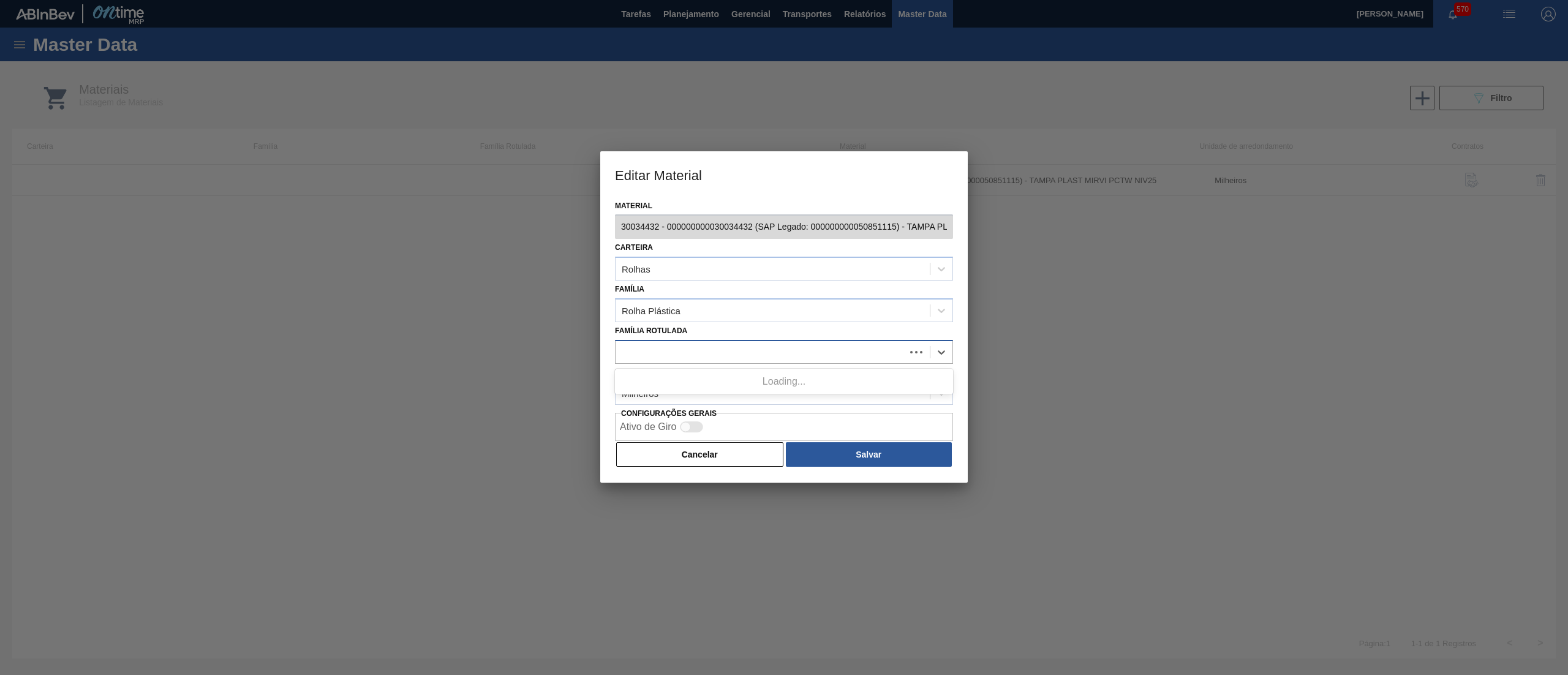
click at [684, 343] on div at bounding box center [760, 352] width 290 height 18
paste Rotulada "ROLHA PLÁSTICA PC TW SHORT"
type Rotulada "ROLHA PLÁSTICA PC TW SHORT"
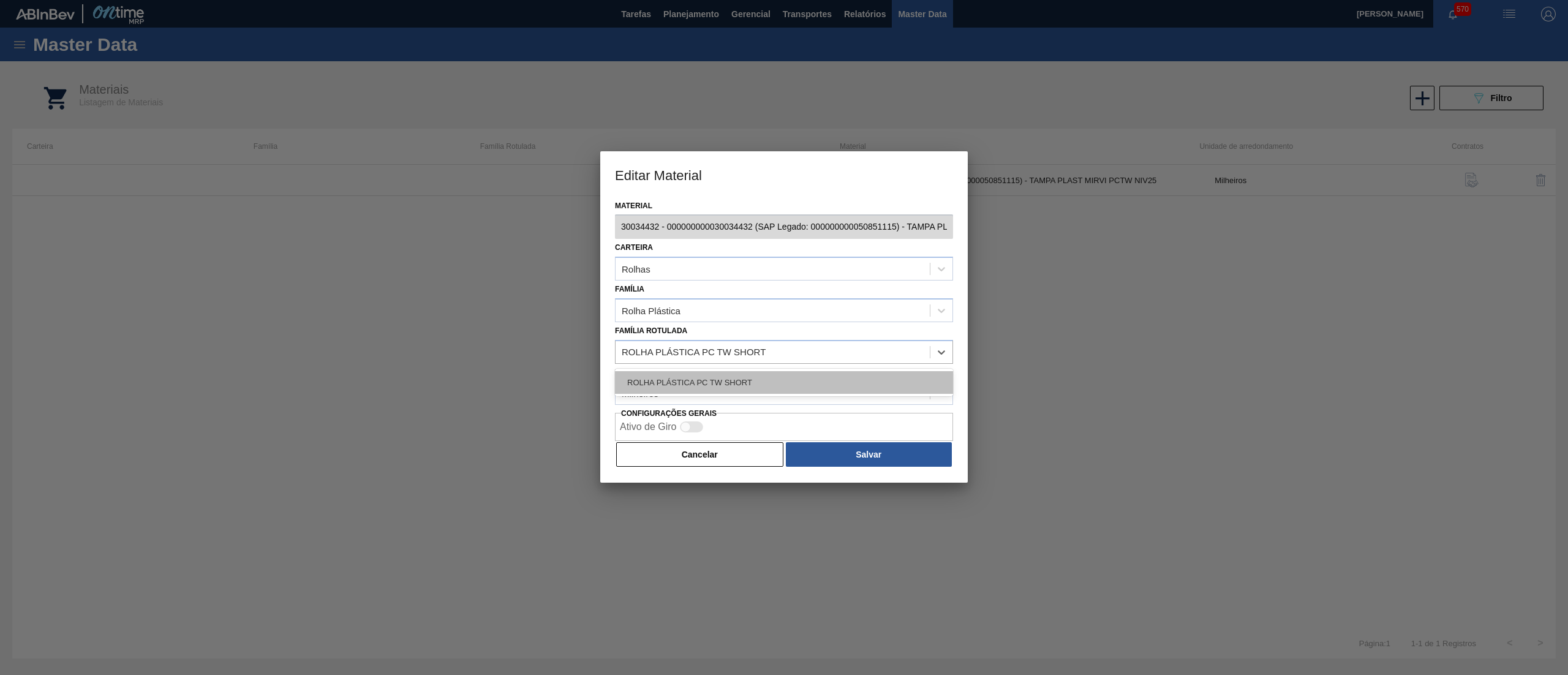
click at [676, 371] on div "ROLHA PLÁSTICA PC TW SHORT" at bounding box center [784, 383] width 338 height 23
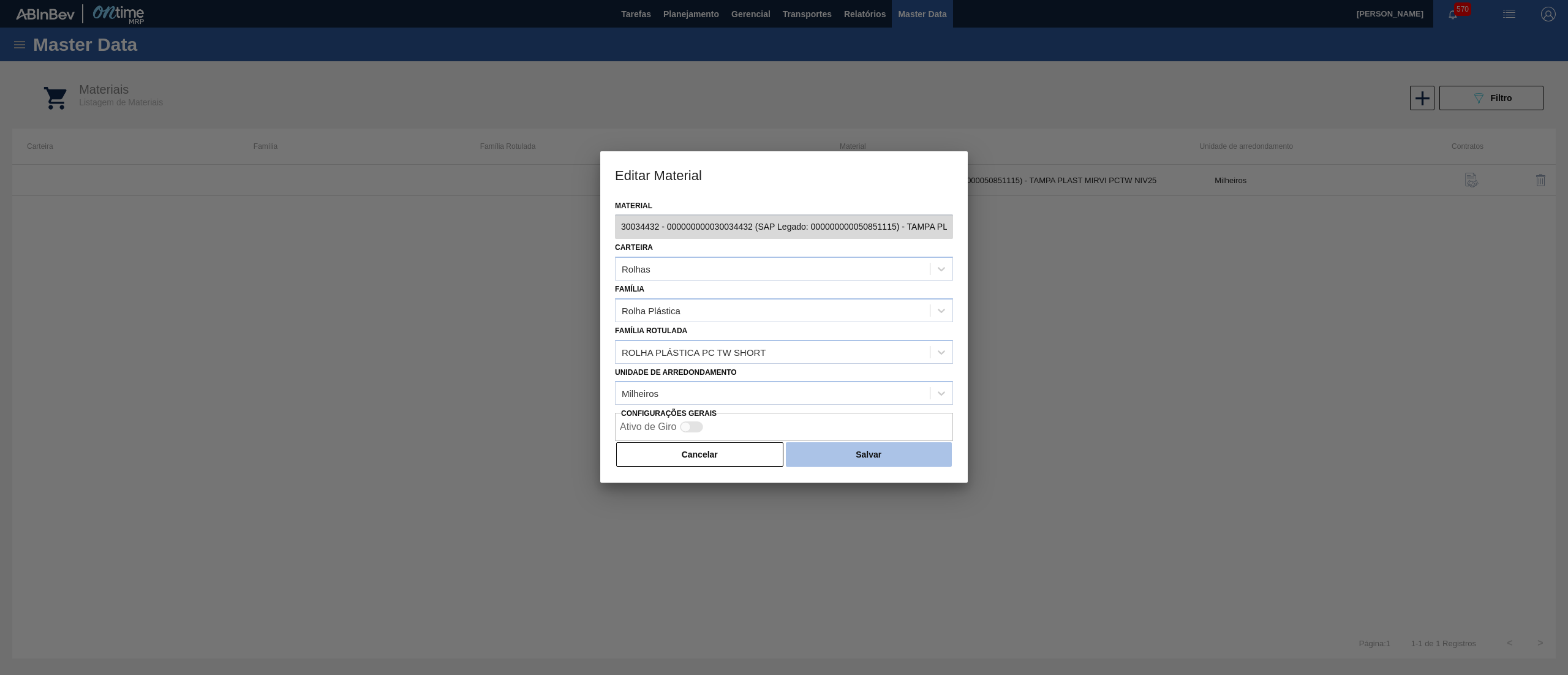
click at [849, 456] on button "Salvar" at bounding box center [869, 455] width 166 height 24
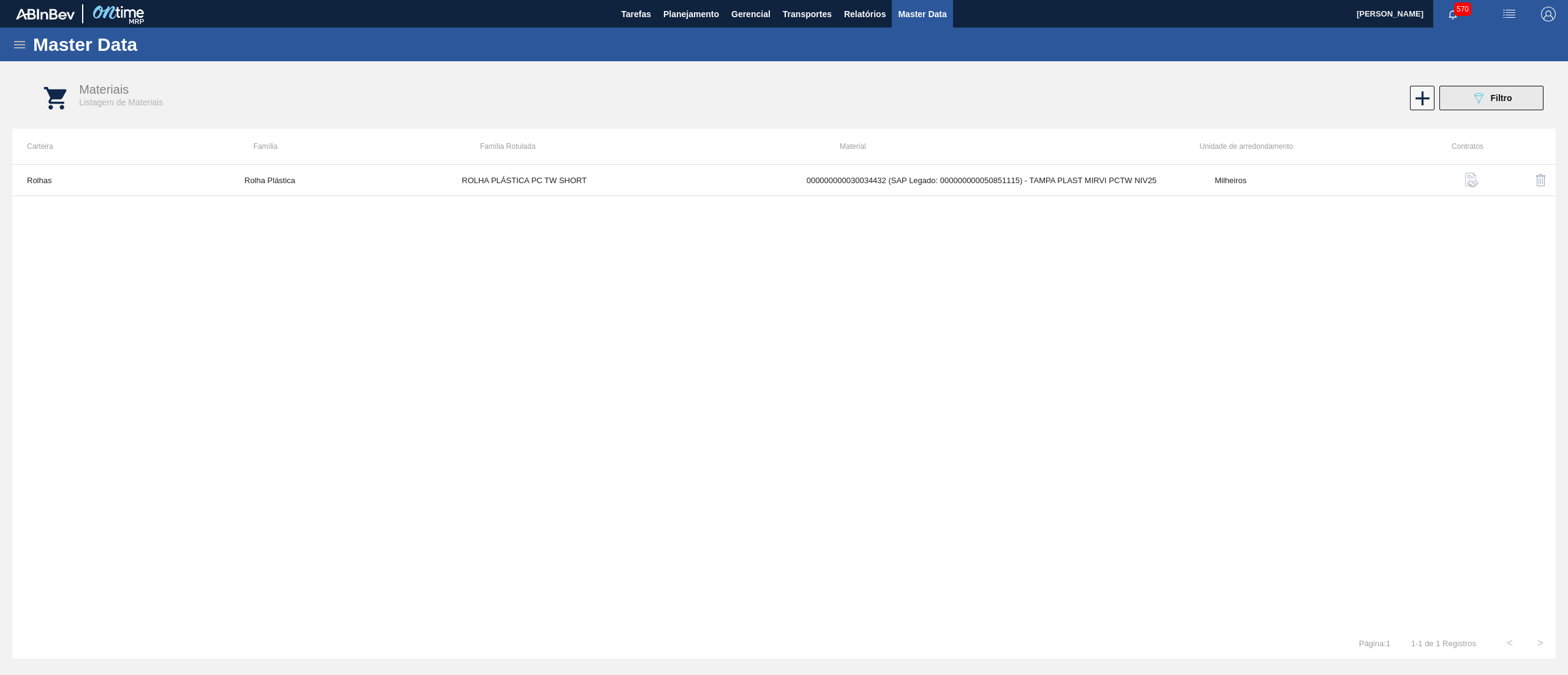
click at [1481, 94] on icon "089F7B8B-B2A5-4AFE-B5C0-19BA573D28AC" at bounding box center [1478, 97] width 14 height 14
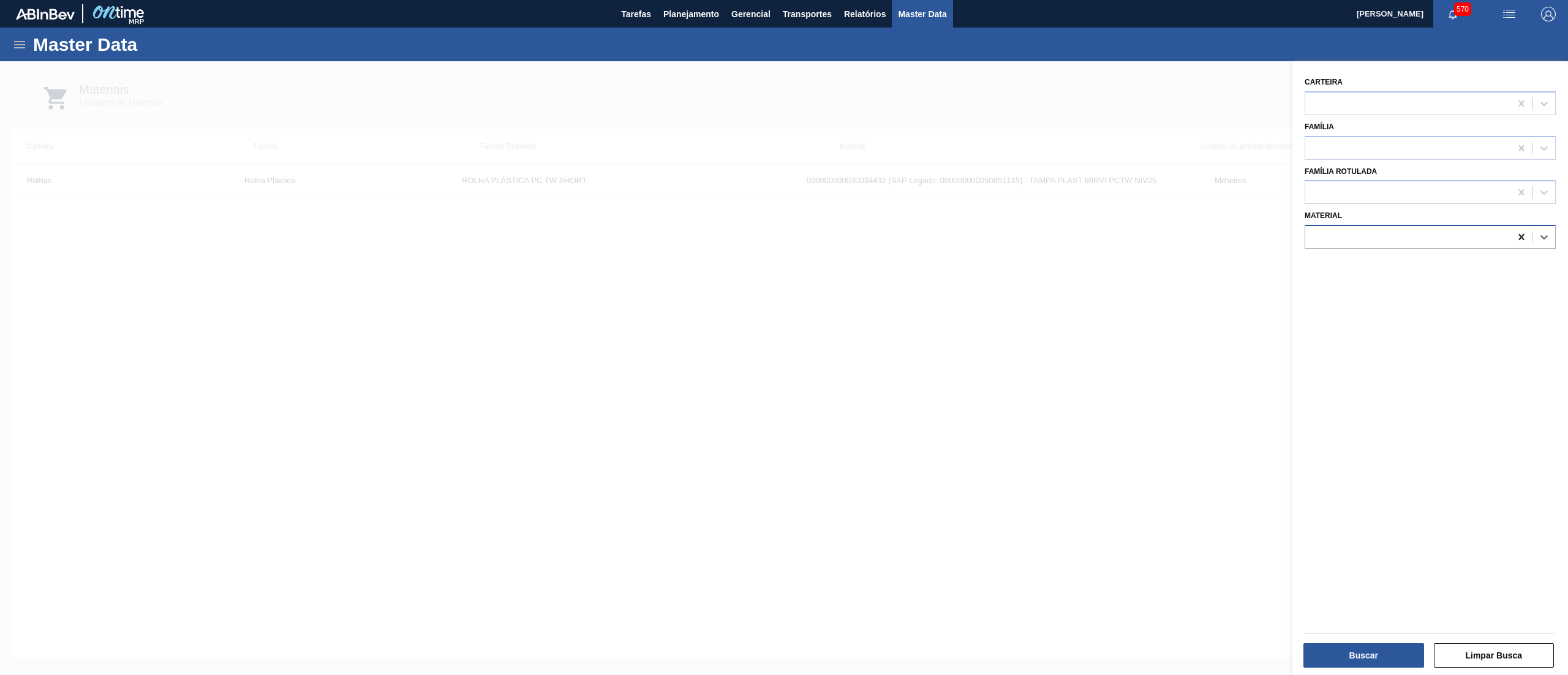
click at [1512, 237] on div at bounding box center [1521, 236] width 22 height 22
paste input "30034435"
type input "30034435"
click at [1463, 261] on div "000000000030034435 (SAP Legado: 000000000050851118) - TAMPA PLAST AMER PCTW SL …" at bounding box center [1430, 267] width 251 height 23
click at [1345, 661] on button "Buscar" at bounding box center [1363, 655] width 121 height 24
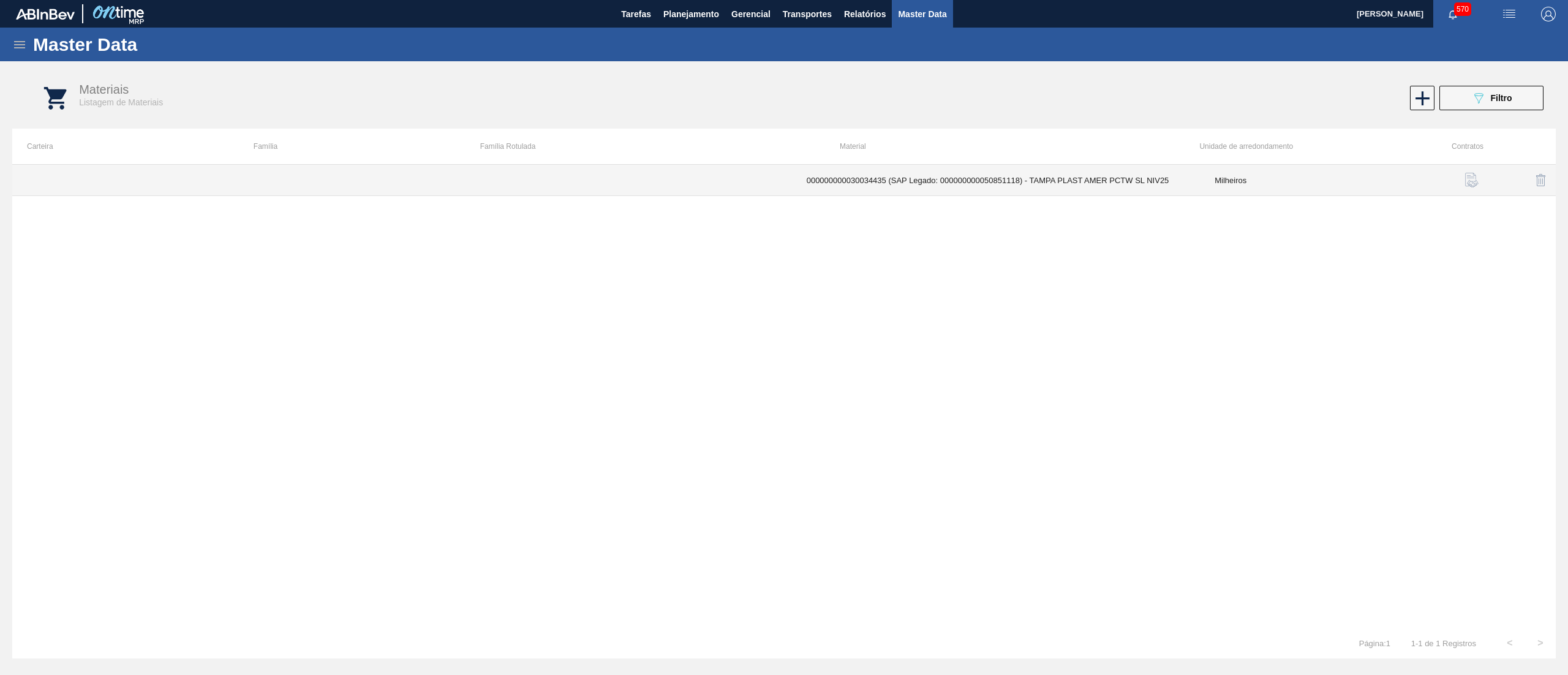
click at [860, 183] on td "000000000030034435 (SAP Legado: 000000000050851118) - TAMPA PLAST AMER PCTW SL …" at bounding box center [996, 180] width 408 height 31
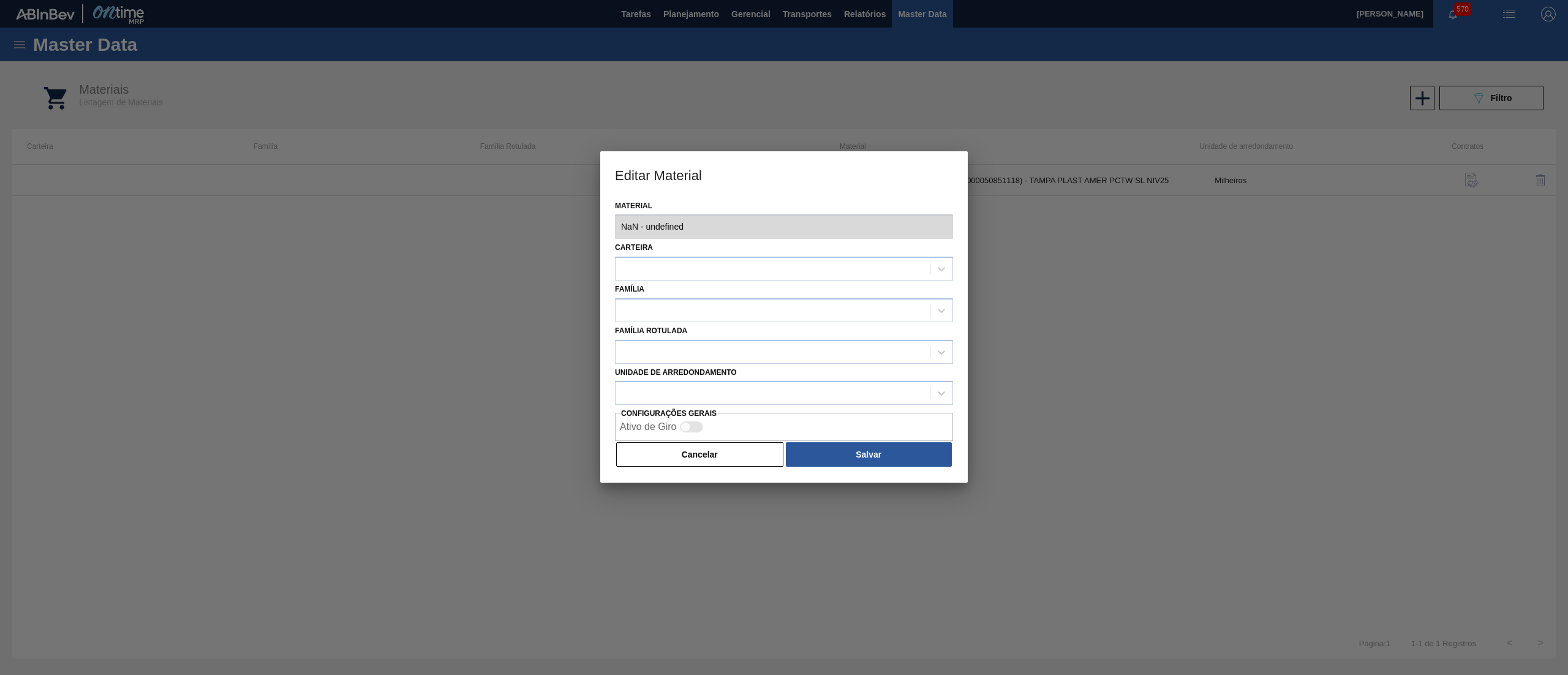
type input "30034435 - 000000000030034435 (SAP Legado: 000000000050851118) - TAMPA PLAST AM…"
click at [693, 269] on div at bounding box center [760, 270] width 290 height 18
type input "rolhas"
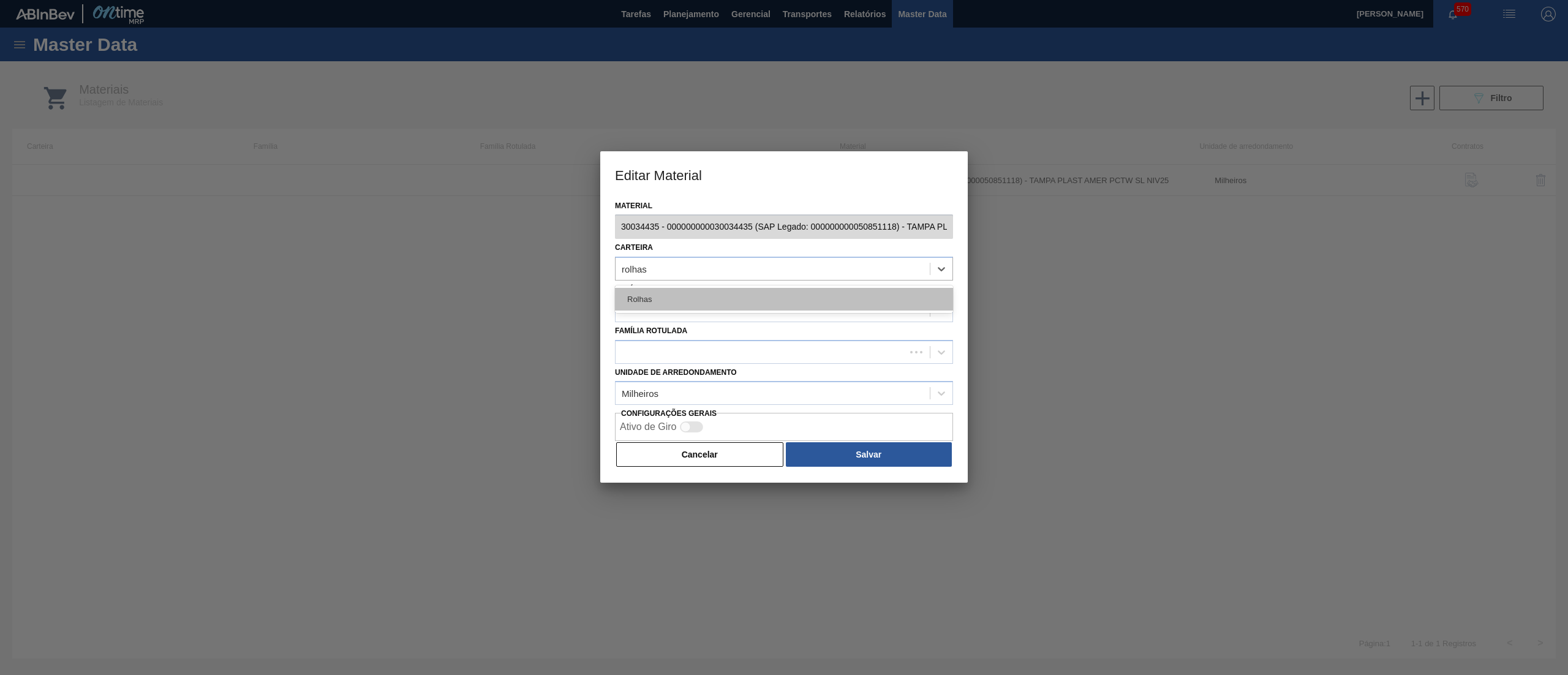
click at [675, 298] on div "Rolhas" at bounding box center [784, 299] width 338 height 23
click at [675, 298] on div at bounding box center [784, 310] width 338 height 24
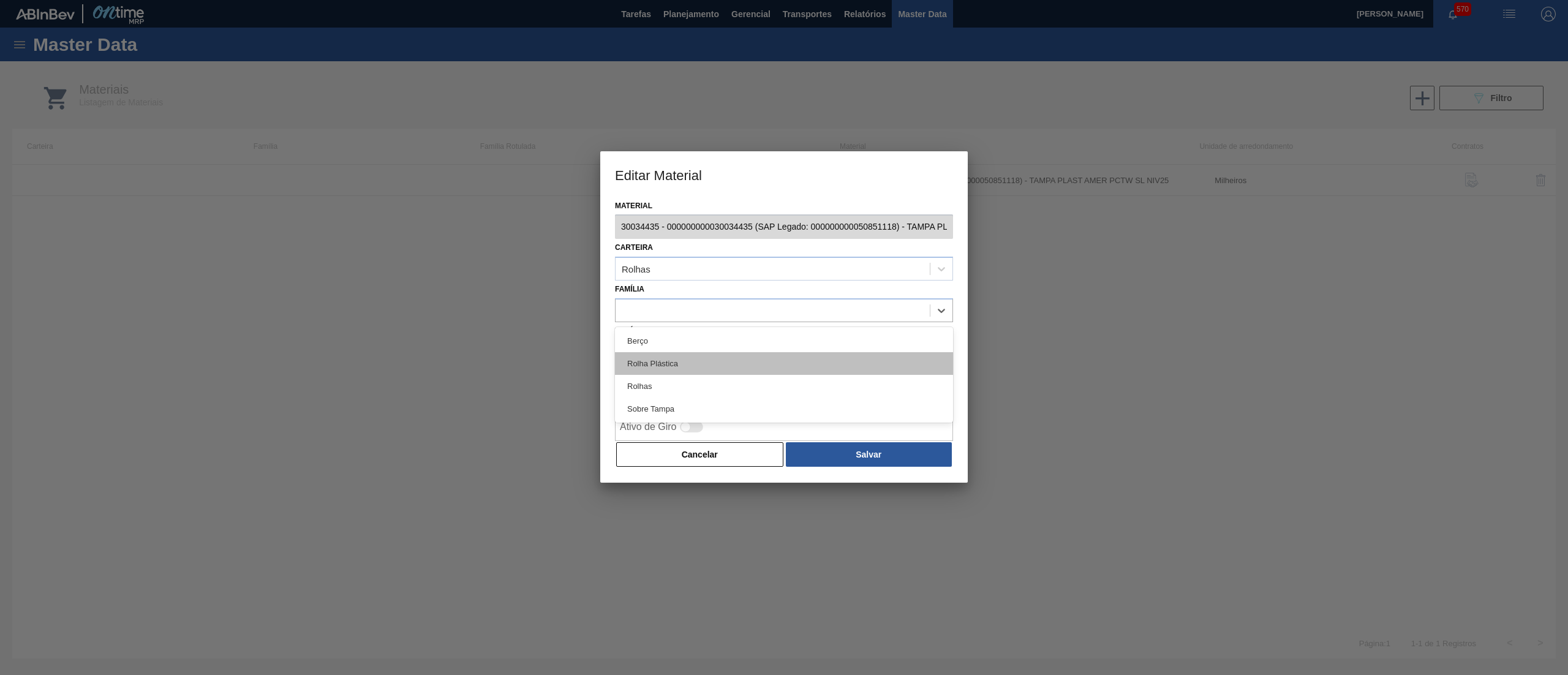
click at [674, 352] on div "Rolha Plástica" at bounding box center [784, 363] width 338 height 23
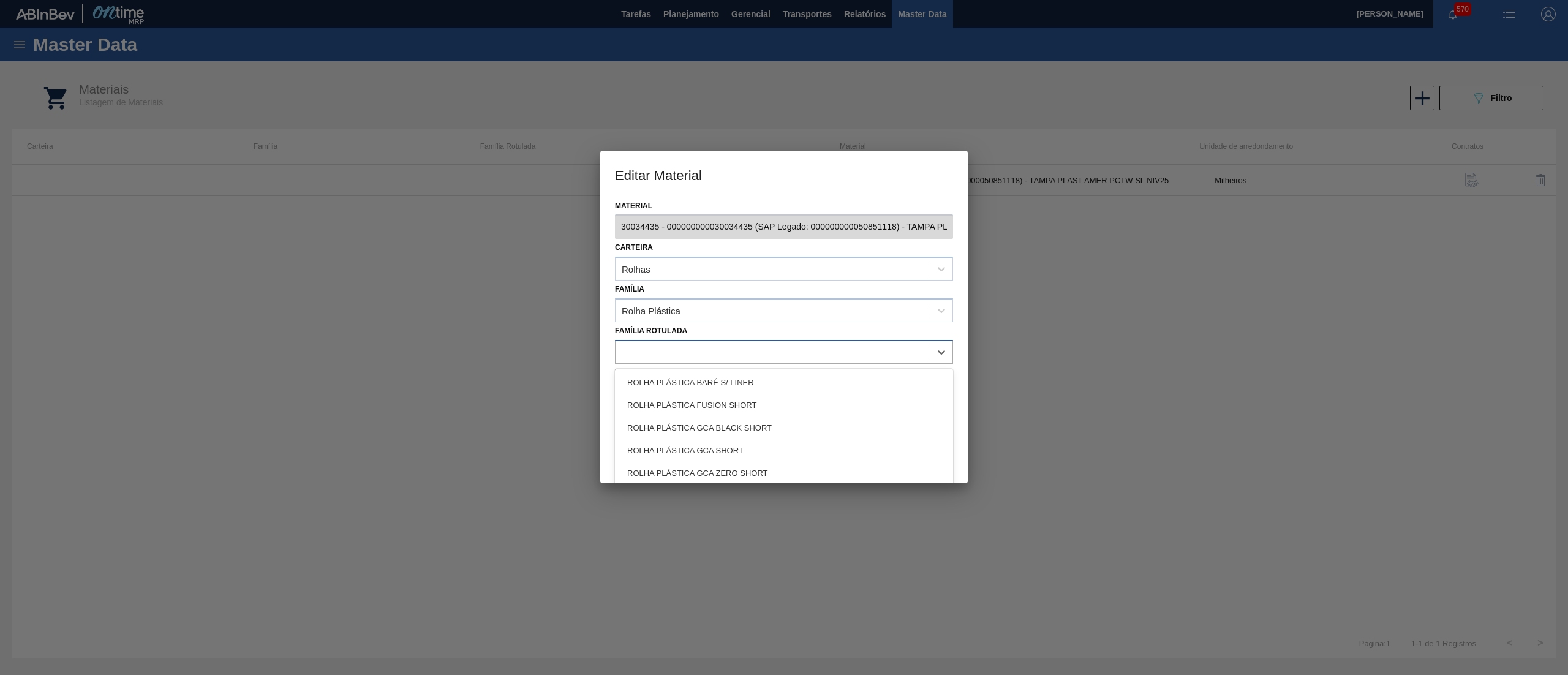
click at [674, 346] on div at bounding box center [772, 352] width 314 height 18
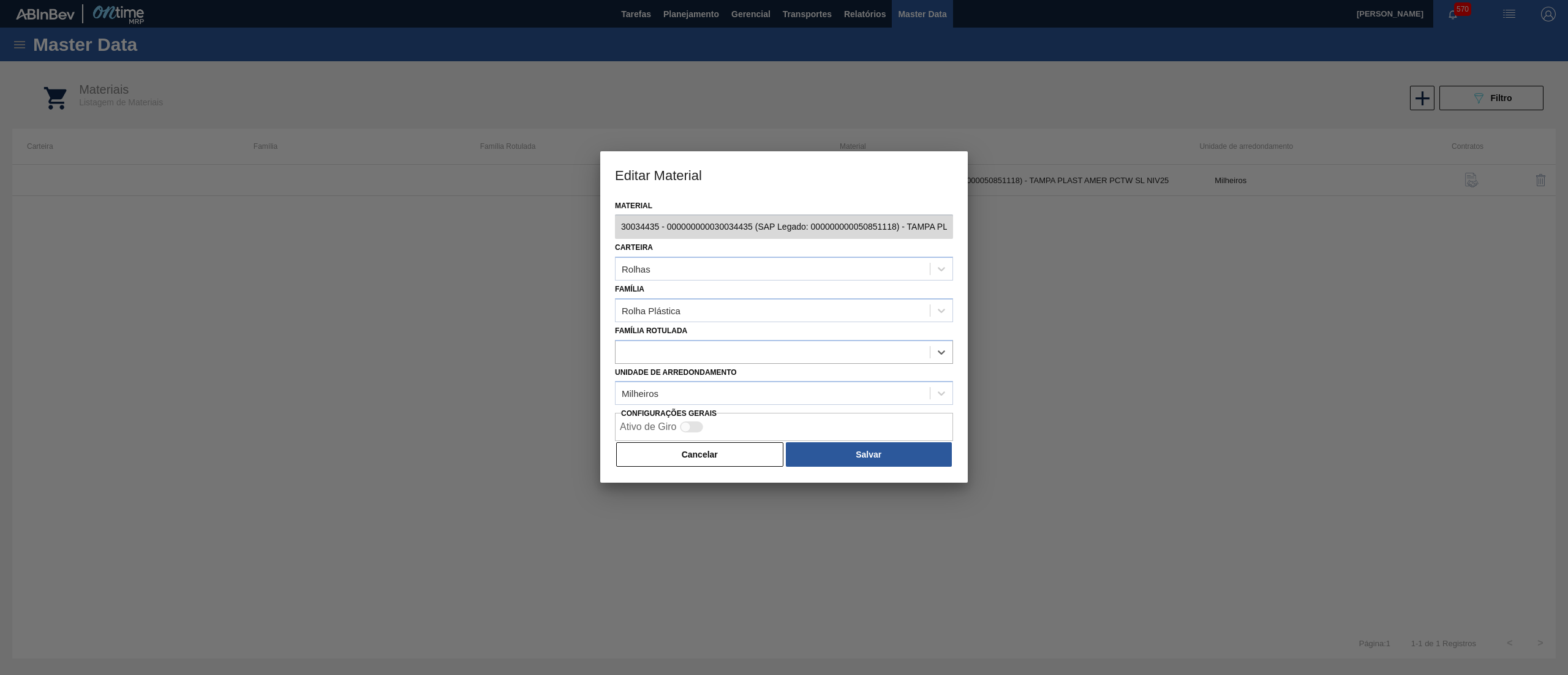
paste Rotulada "ROLHA PLÁSTICA PC TW SHORT"
type Rotulada "ROLHA PLÁSTICA PC TW SHORT"
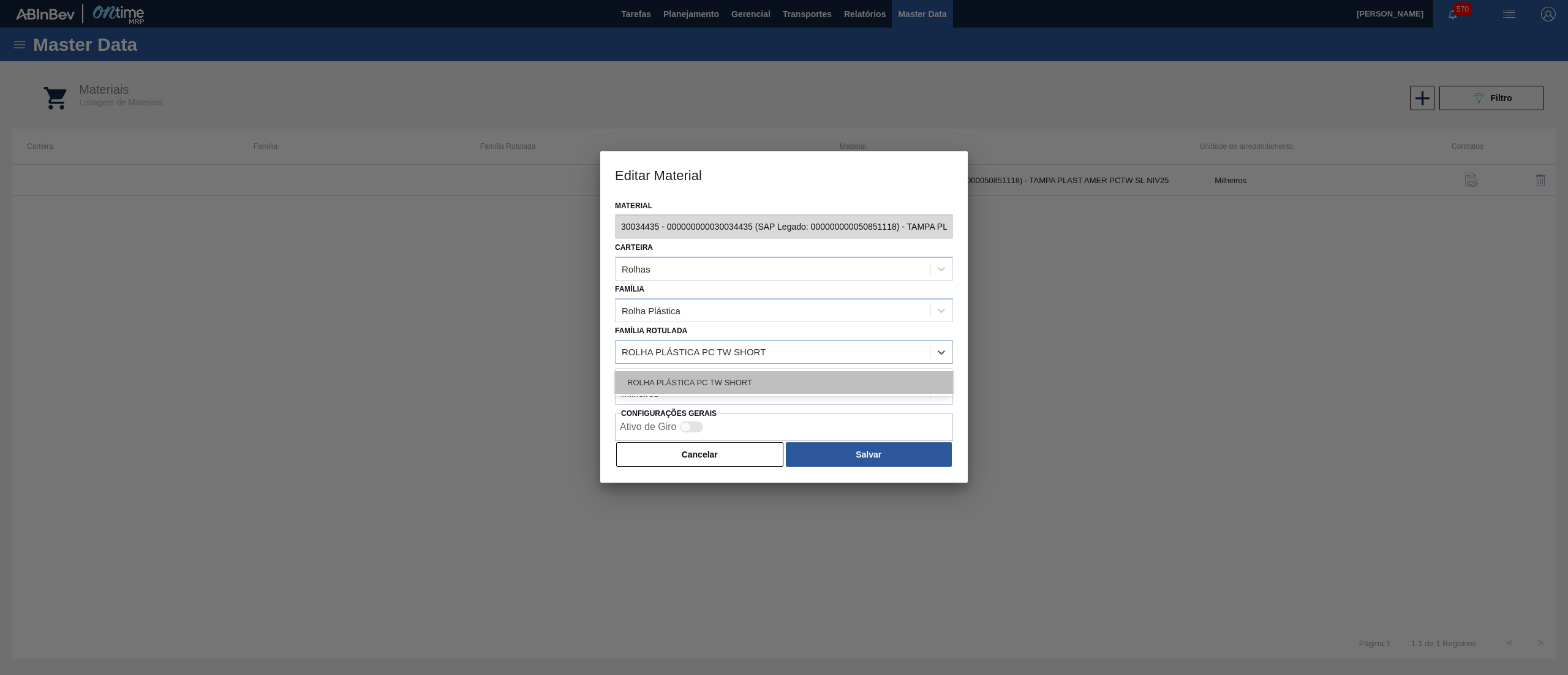
click at [710, 372] on div "ROLHA PLÁSTICA PC TW SHORT" at bounding box center [784, 383] width 338 height 23
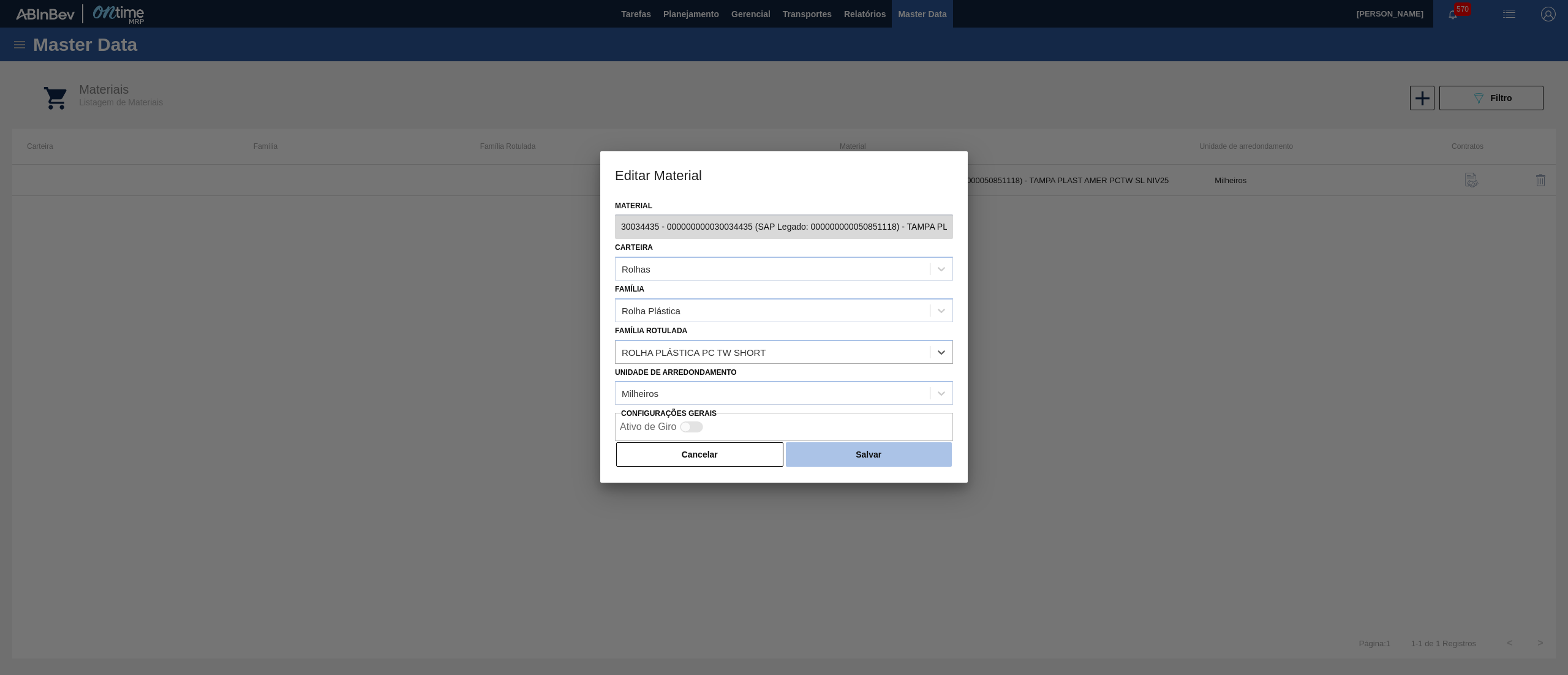
click at [818, 451] on button "Salvar" at bounding box center [869, 455] width 166 height 24
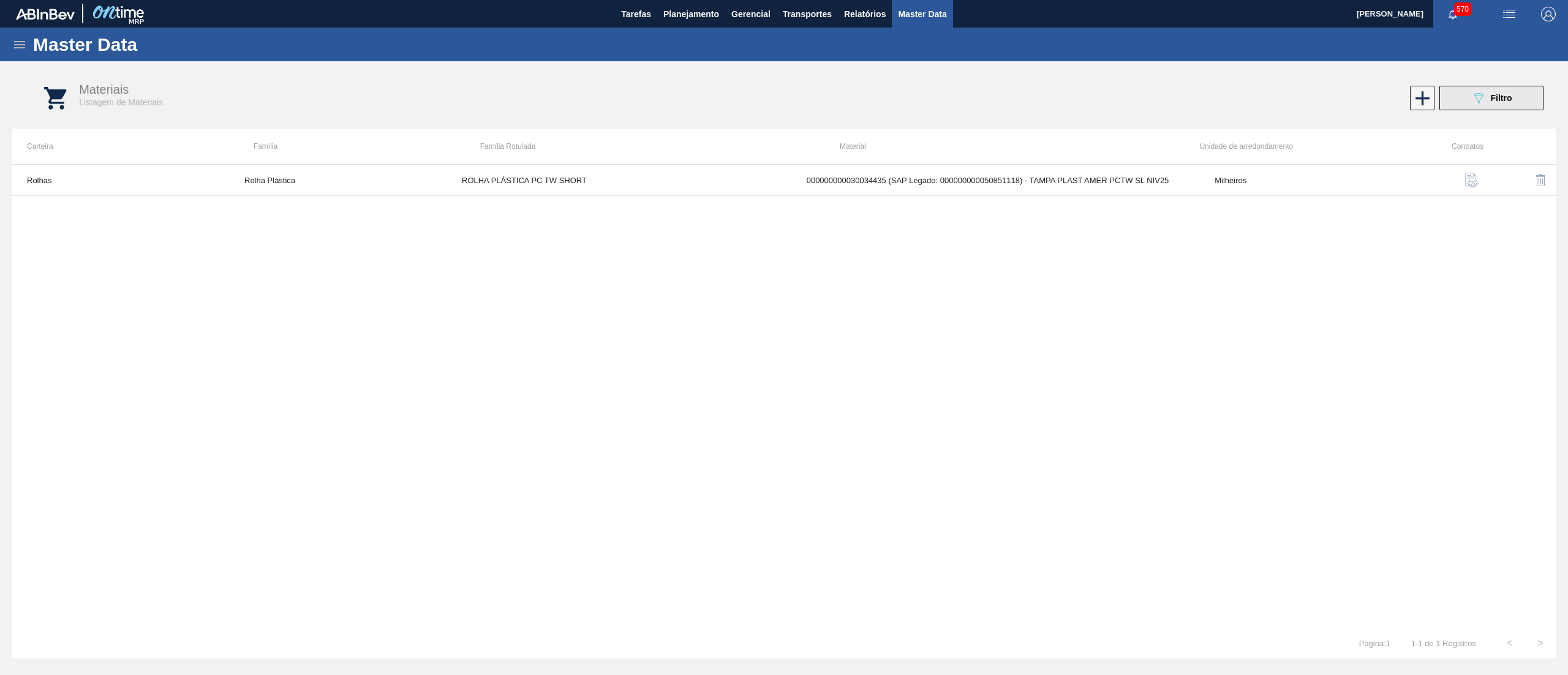
click at [1487, 106] on button "089F7B8B-B2A5-4AFE-B5C0-19BA573D28AC Filtro" at bounding box center [1491, 98] width 104 height 24
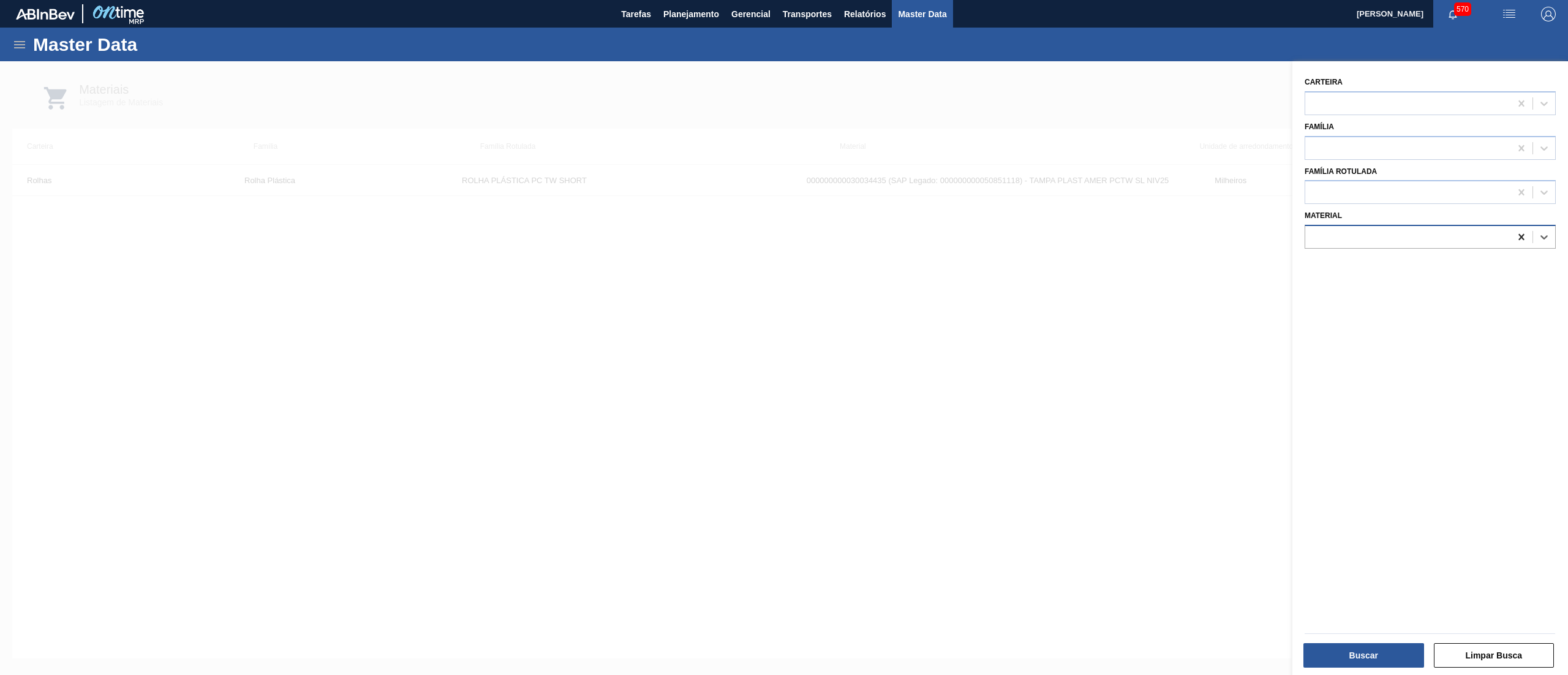
click at [1515, 239] on icon at bounding box center [1521, 237] width 12 height 12
paste input "30034437"
type input "30034437"
click at [1483, 262] on div "000000000030034437 (SAP Legado: 000000000050851121) - TAMPA PLAST AMER PCTW NIV…" at bounding box center [1430, 267] width 251 height 23
click at [1353, 661] on button "Buscar" at bounding box center [1363, 655] width 121 height 24
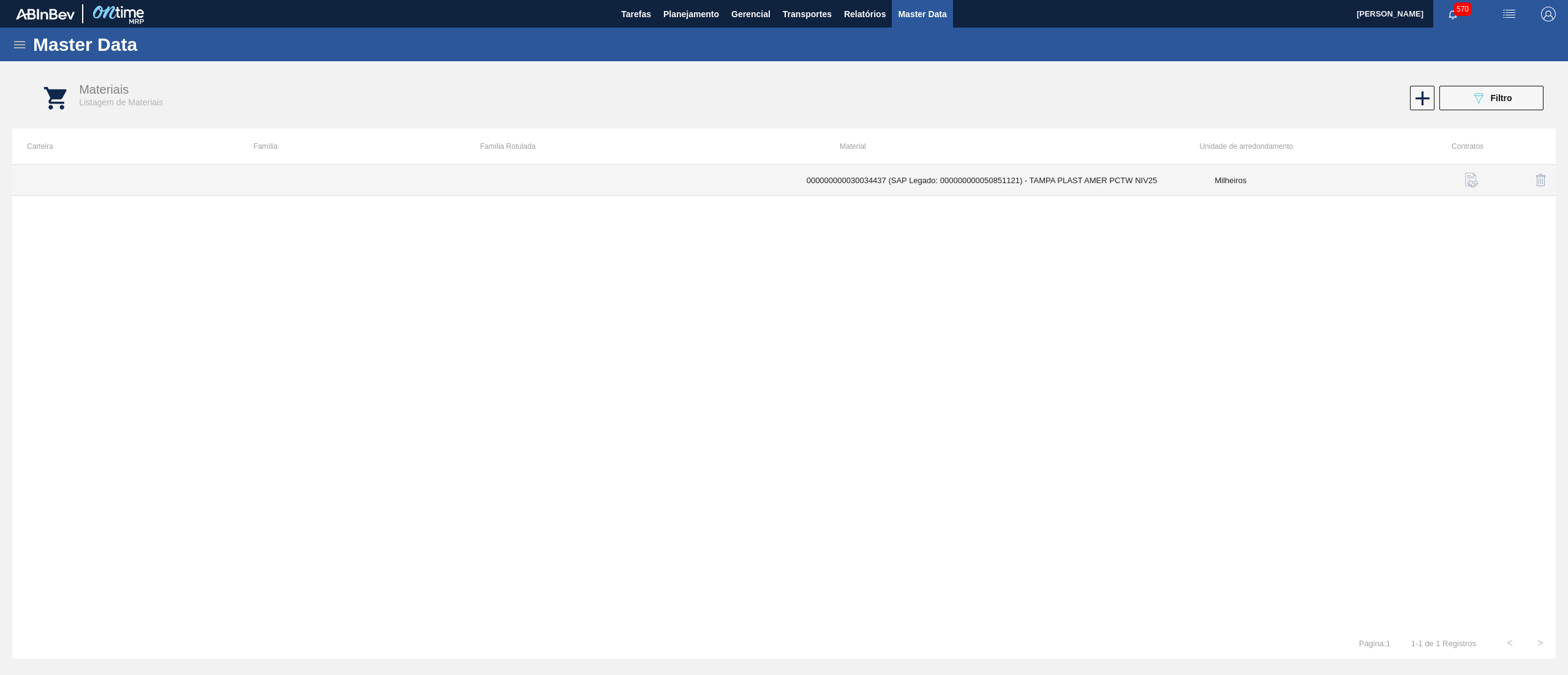
click at [912, 193] on td "000000000030034437 (SAP Legado: 000000000050851121) - TAMPA PLAST AMER PCTW NIV…" at bounding box center [996, 180] width 408 height 31
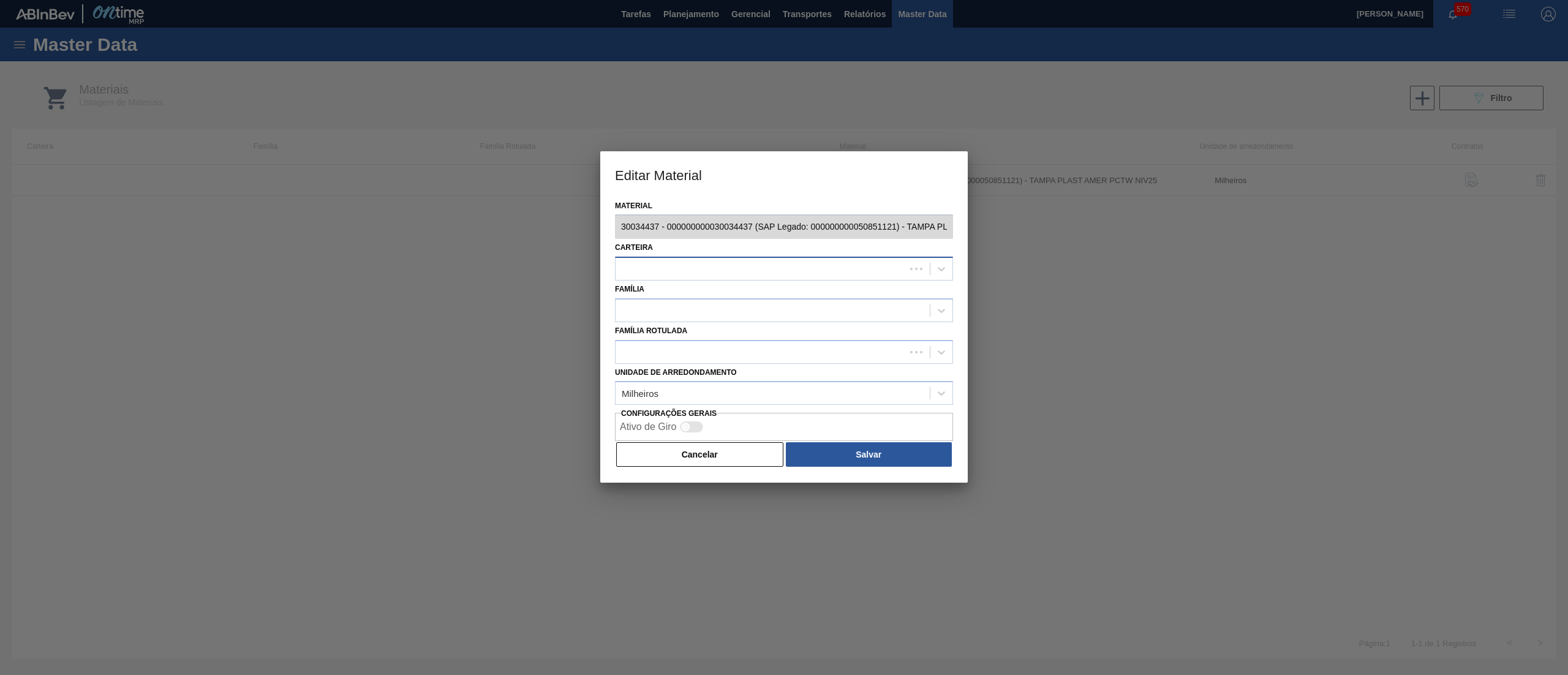
click at [811, 264] on div at bounding box center [760, 270] width 290 height 18
type input "rolhas"
click at [750, 307] on div "Rolhas" at bounding box center [784, 299] width 338 height 23
click at [686, 319] on div at bounding box center [784, 310] width 338 height 24
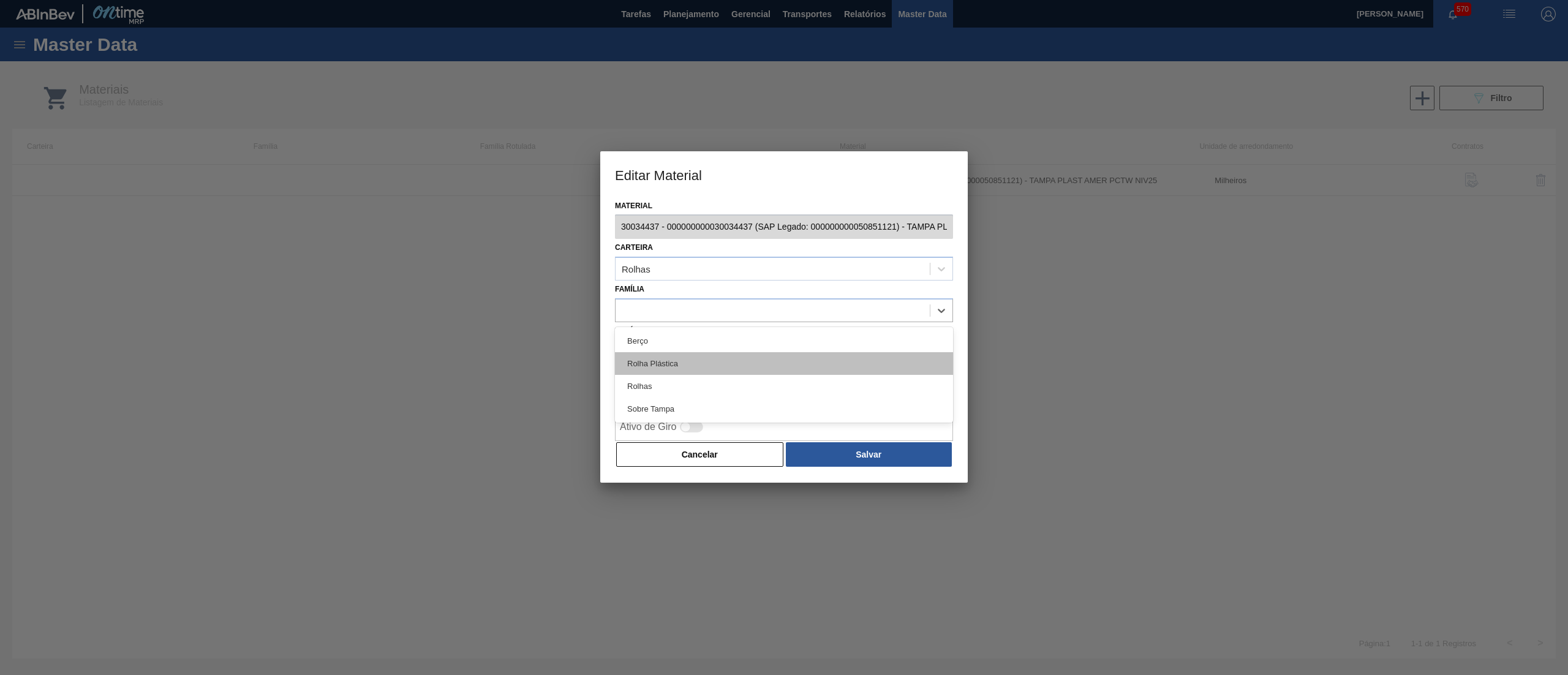
click at [669, 355] on div "Rolha Plástica" at bounding box center [784, 363] width 338 height 23
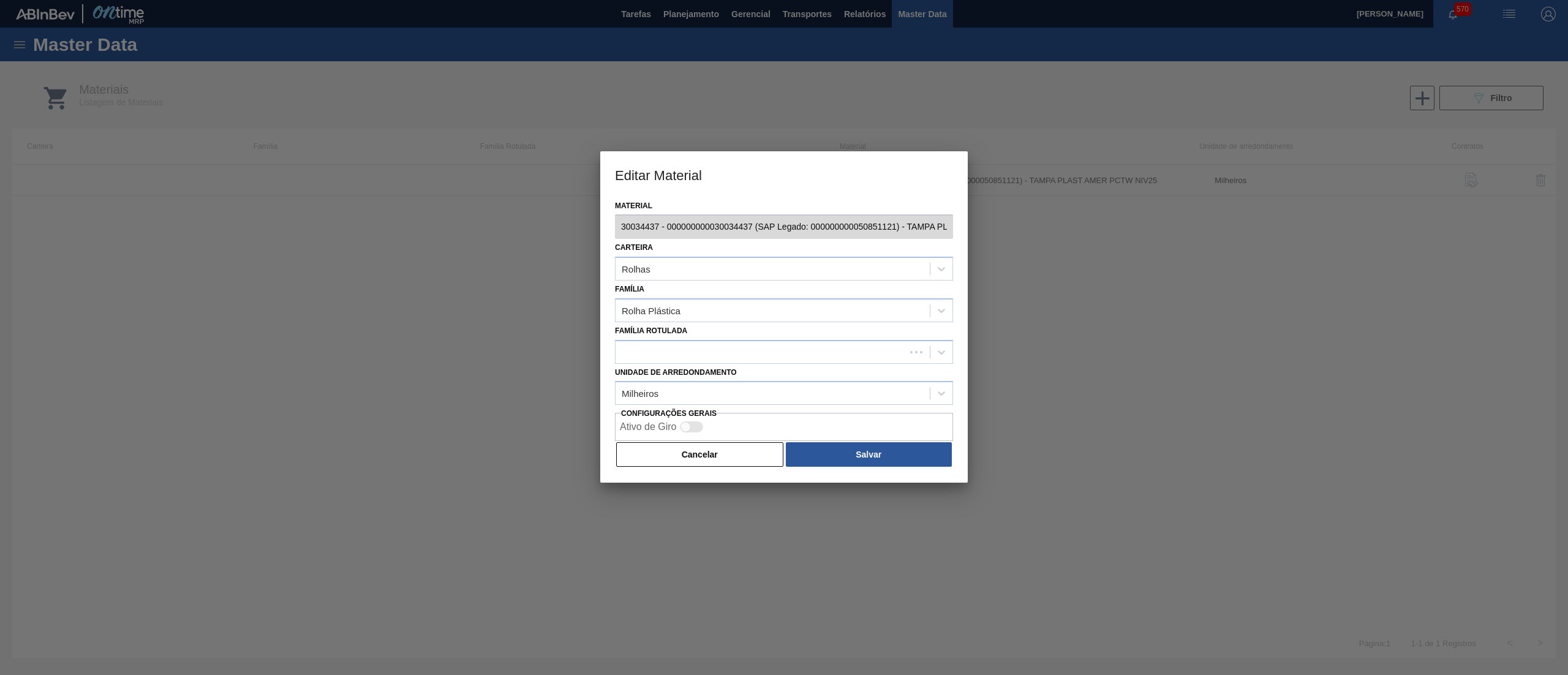
click at [667, 338] on div "Família Rotulada" at bounding box center [784, 343] width 338 height 42
click at [662, 347] on div at bounding box center [772, 352] width 314 height 18
paste Rotulada "ROLHA PLÁSTICA PC TW SHORT"
type Rotulada "ROLHA PLÁSTICA PC TW SHORT"
click at [736, 382] on div "ROLHA PLÁSTICA PC TW SHORT" at bounding box center [784, 383] width 338 height 23
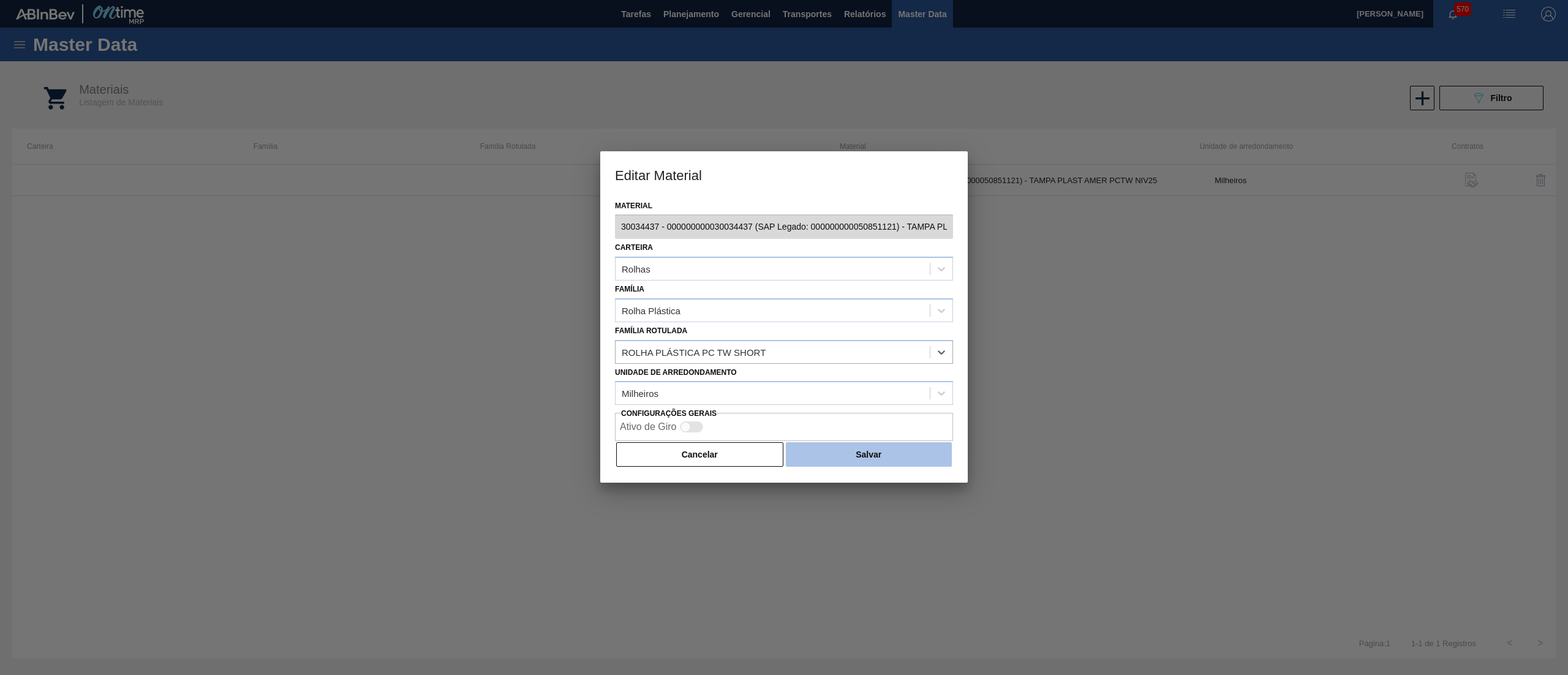
click at [819, 462] on button "Salvar" at bounding box center [869, 455] width 166 height 24
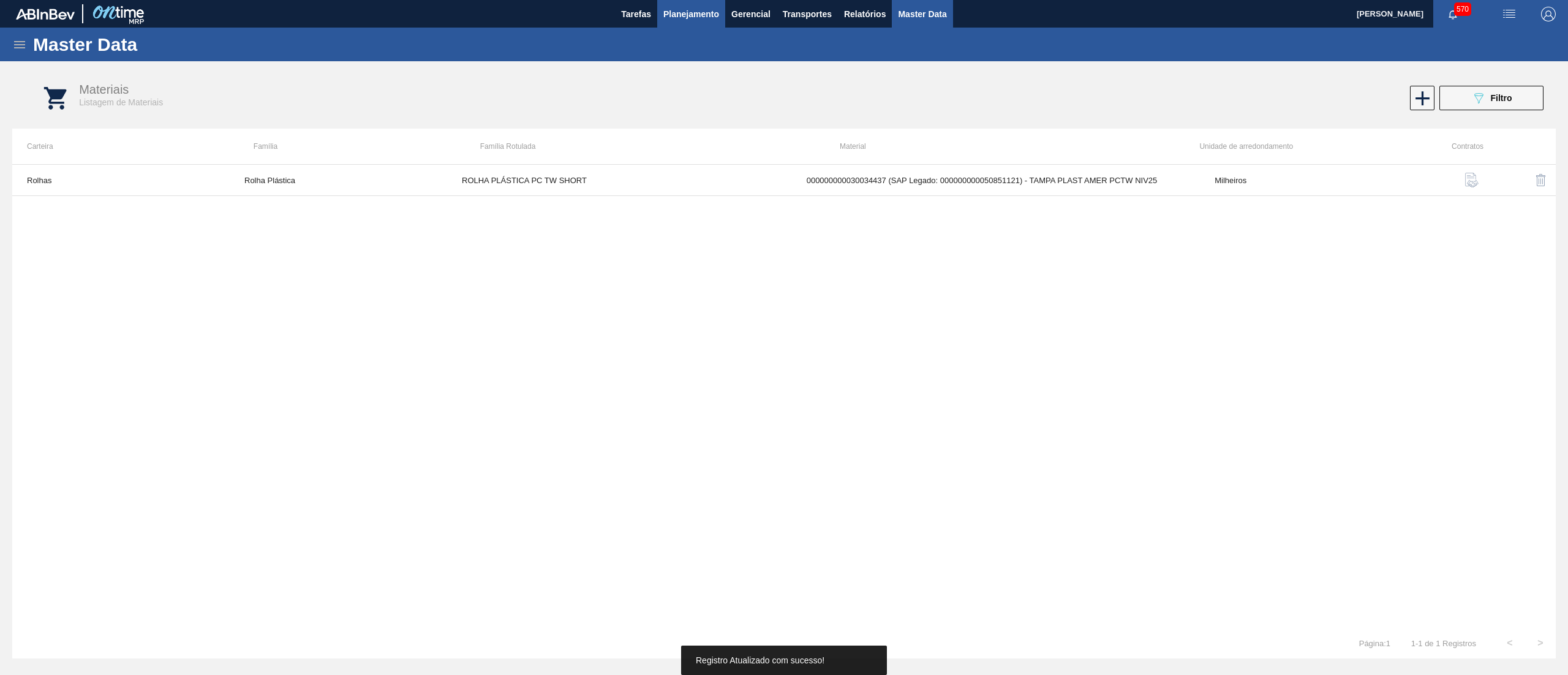
click at [711, 11] on span "Planejamento" at bounding box center [692, 14] width 56 height 14
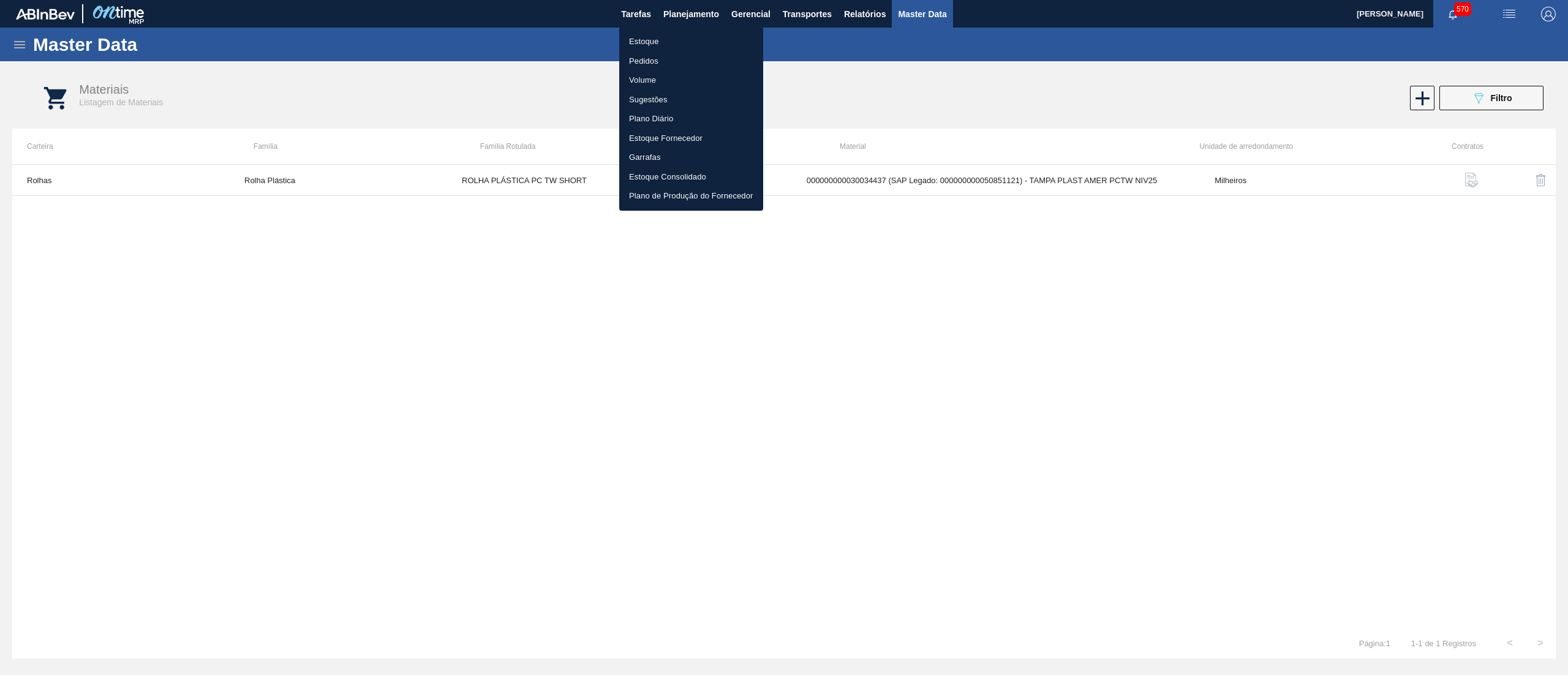
click at [698, 41] on li "Estoque" at bounding box center [691, 42] width 144 height 20
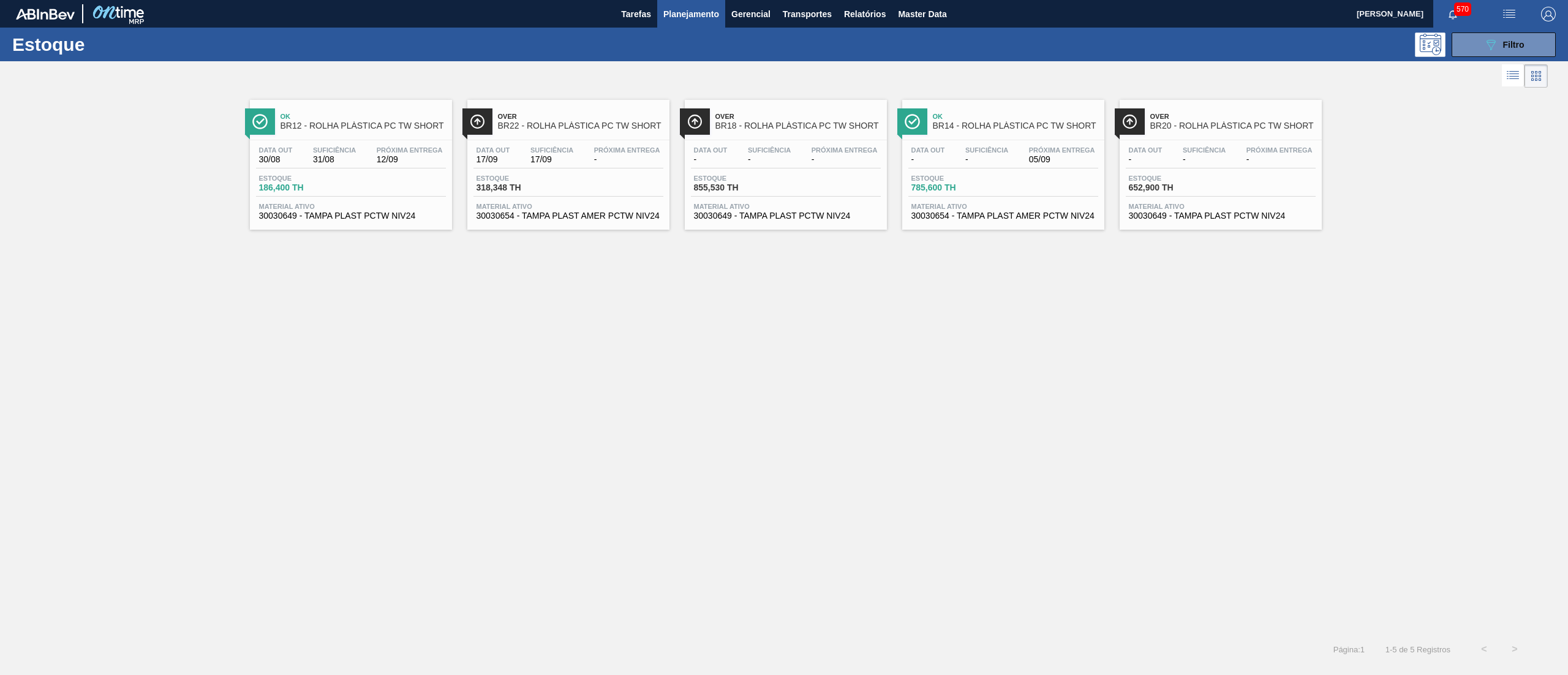
click at [371, 219] on span "30030649 - TAMPA PLAST PCTW NIV24" at bounding box center [350, 216] width 183 height 9
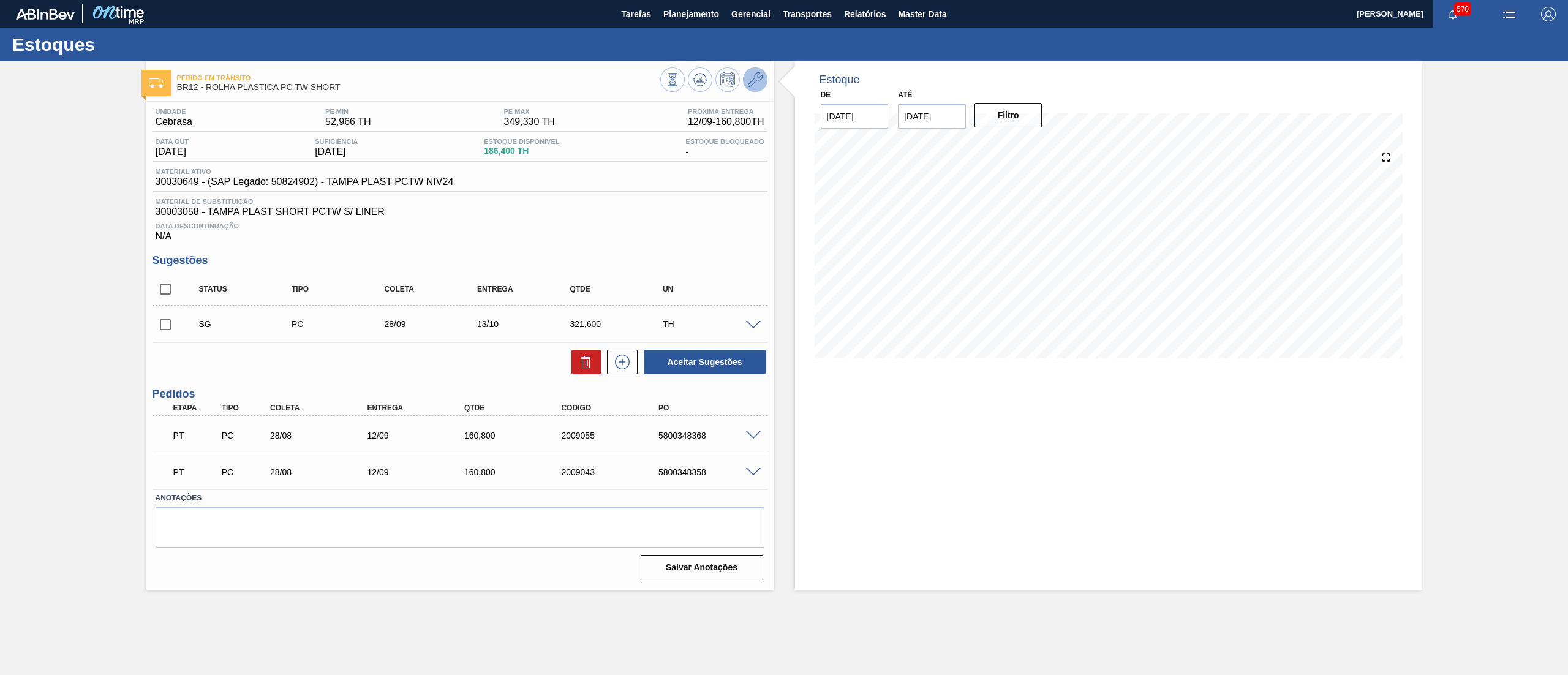
click at [753, 79] on icon at bounding box center [755, 79] width 14 height 14
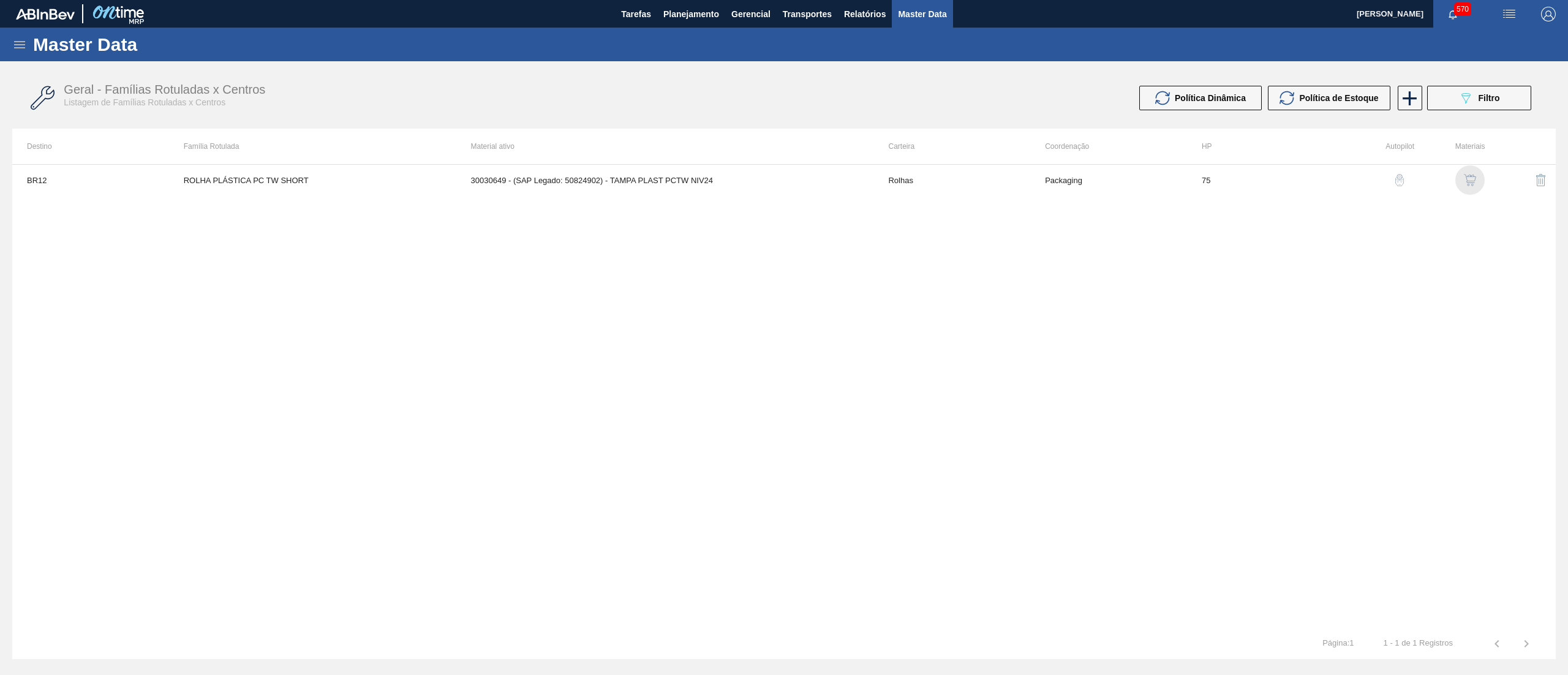
click at [1470, 176] on img "button" at bounding box center [1470, 180] width 12 height 12
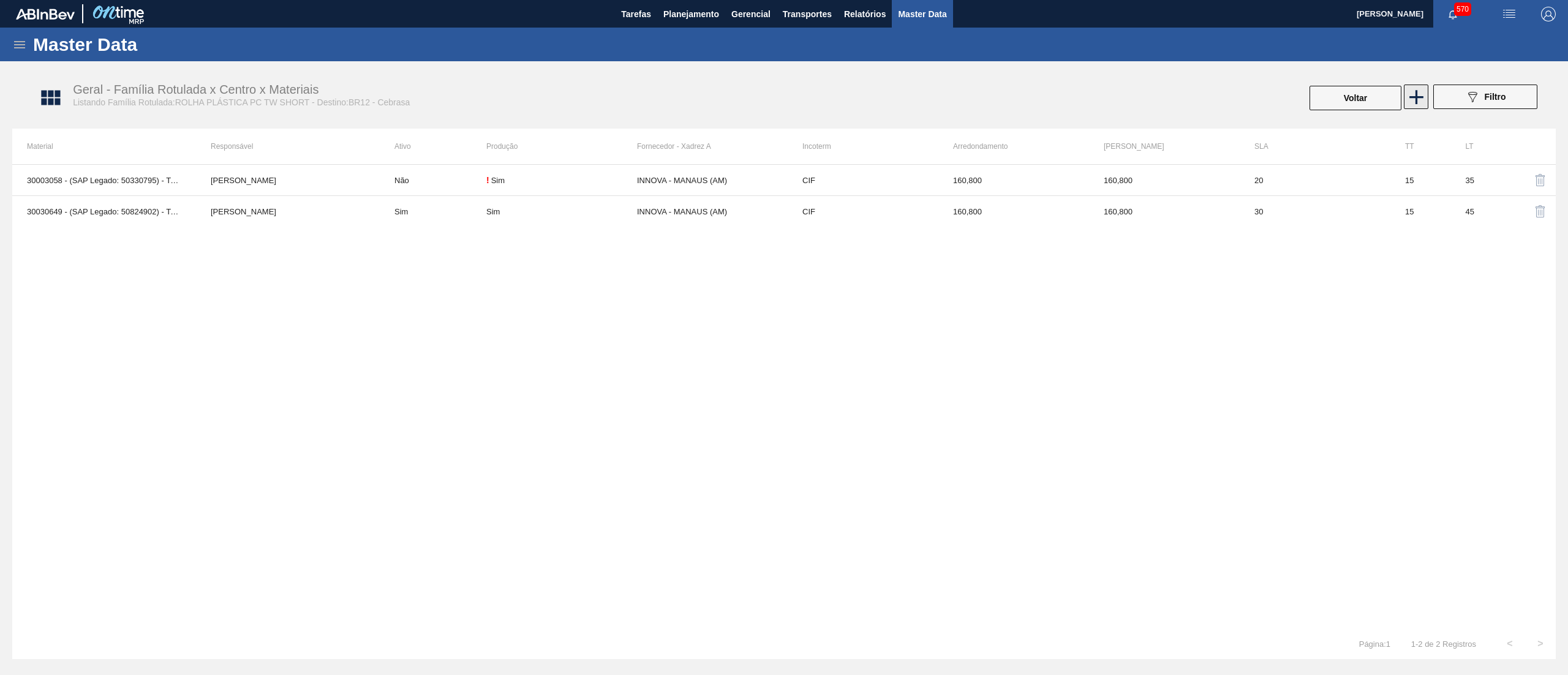
click at [1417, 97] on icon at bounding box center [1416, 97] width 14 height 14
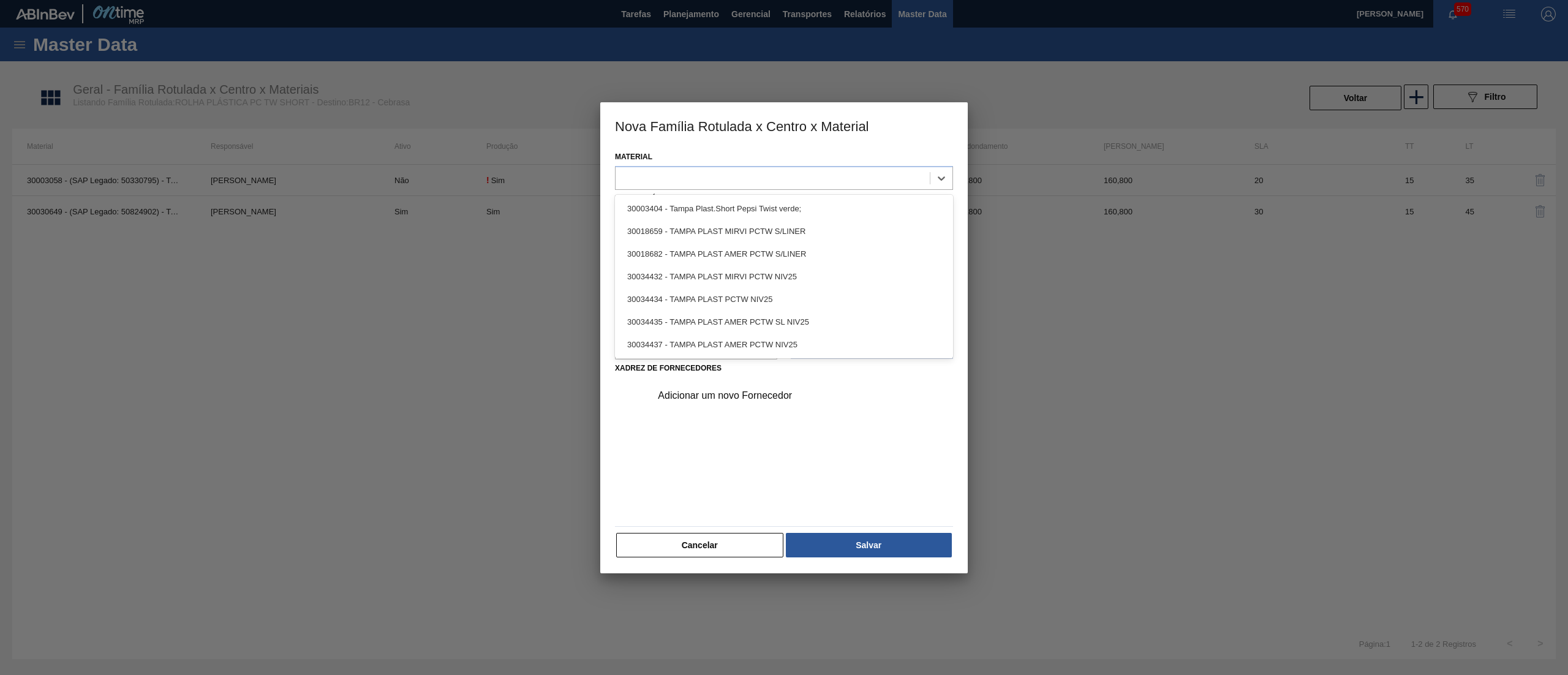
click at [783, 177] on div at bounding box center [772, 178] width 314 height 18
click at [500, 376] on div at bounding box center [784, 338] width 1568 height 675
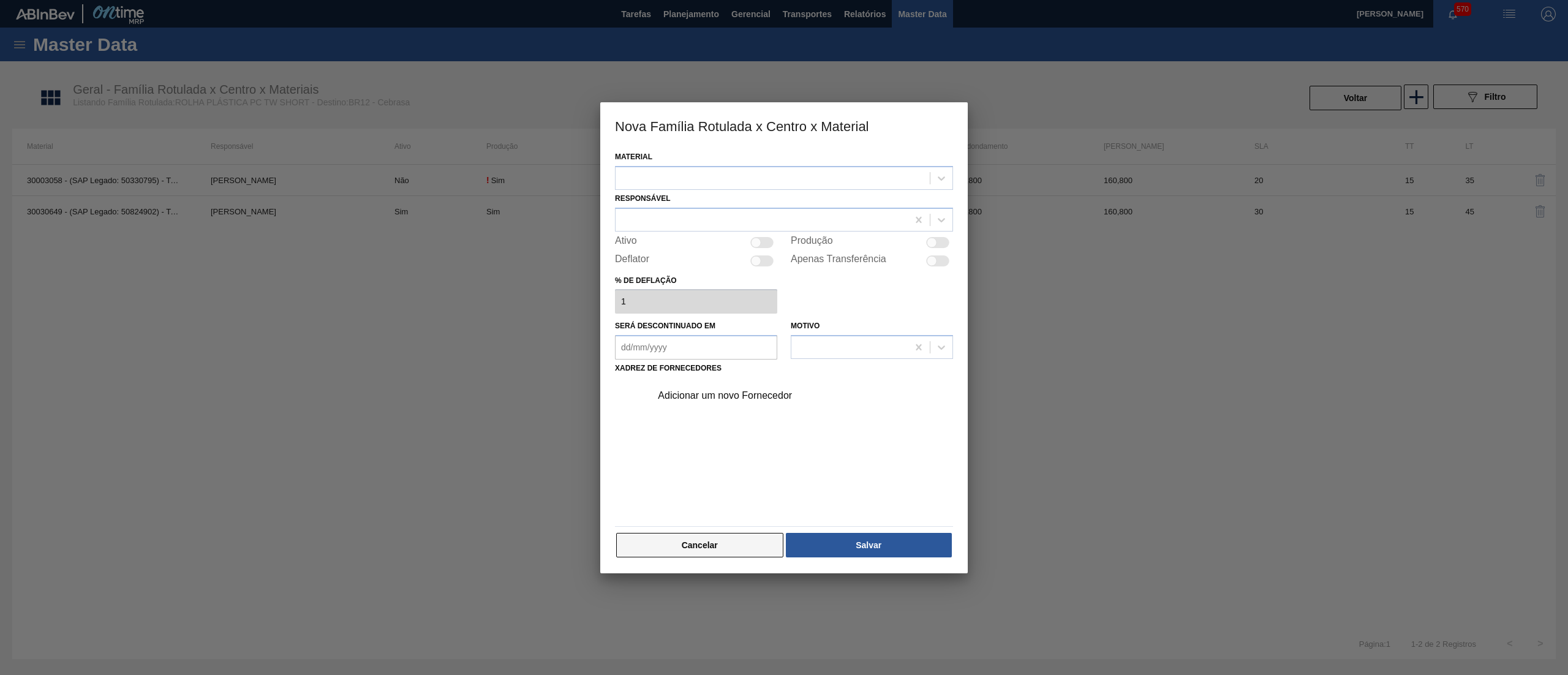
click at [713, 543] on button "Cancelar" at bounding box center [699, 545] width 167 height 24
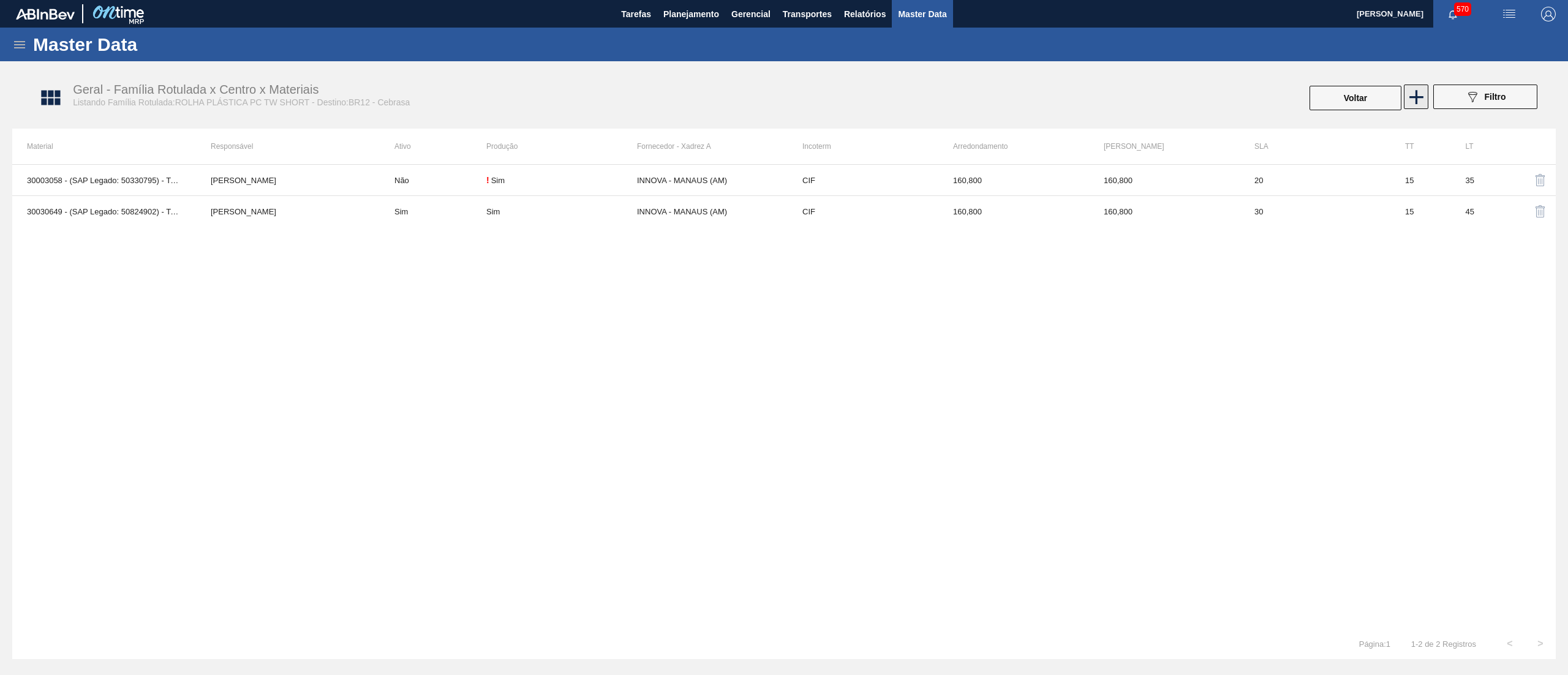
click at [1416, 102] on icon at bounding box center [1416, 97] width 14 height 14
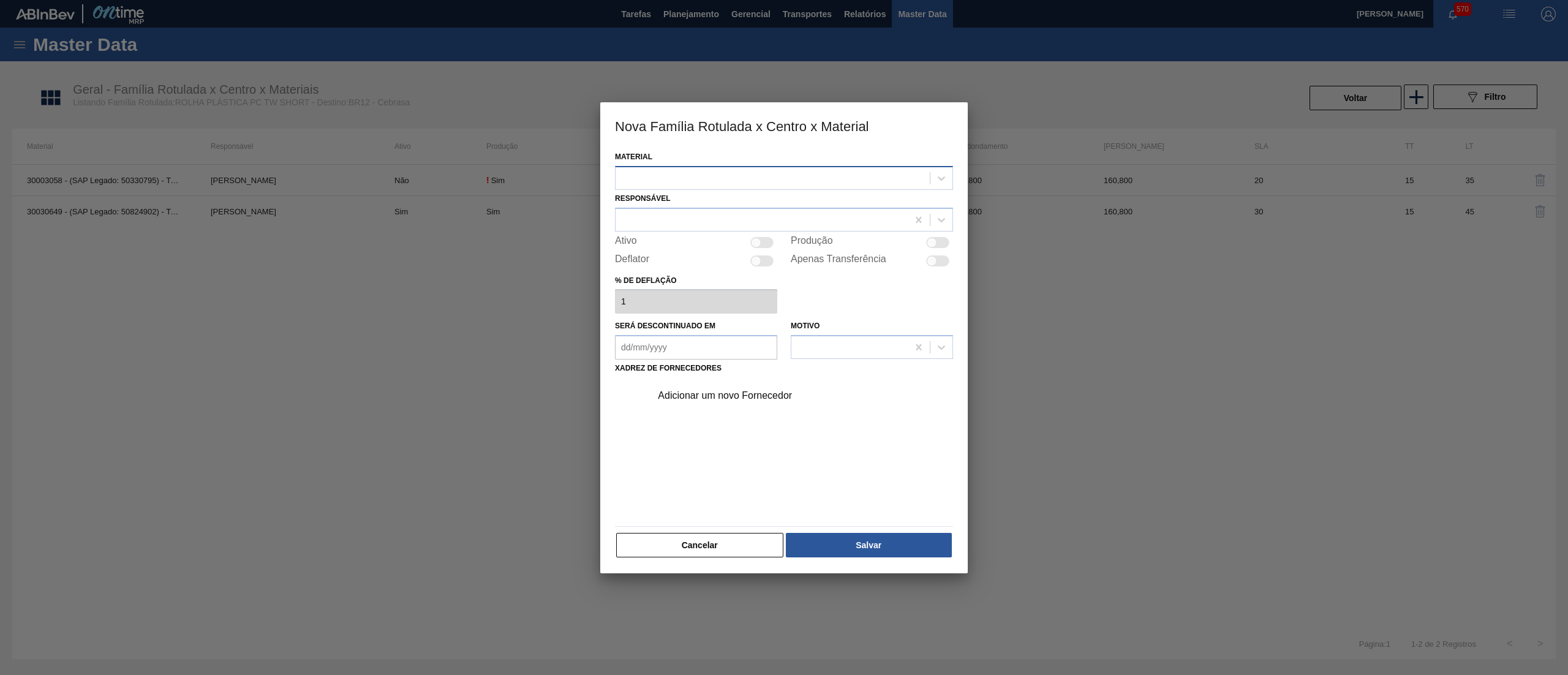
click at [709, 179] on div at bounding box center [772, 178] width 314 height 18
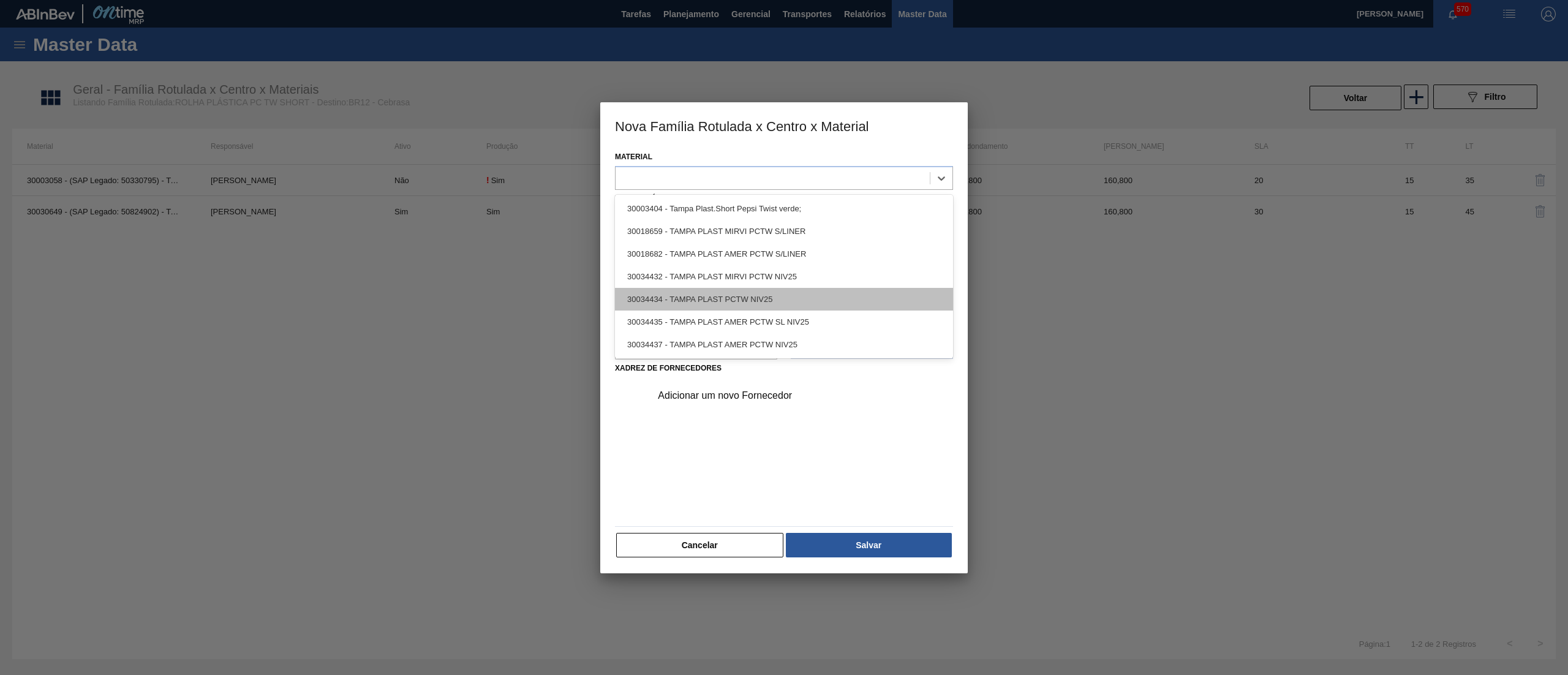
click at [812, 294] on div "30034434 - TAMPA PLAST PCTW NIV25" at bounding box center [784, 299] width 338 height 23
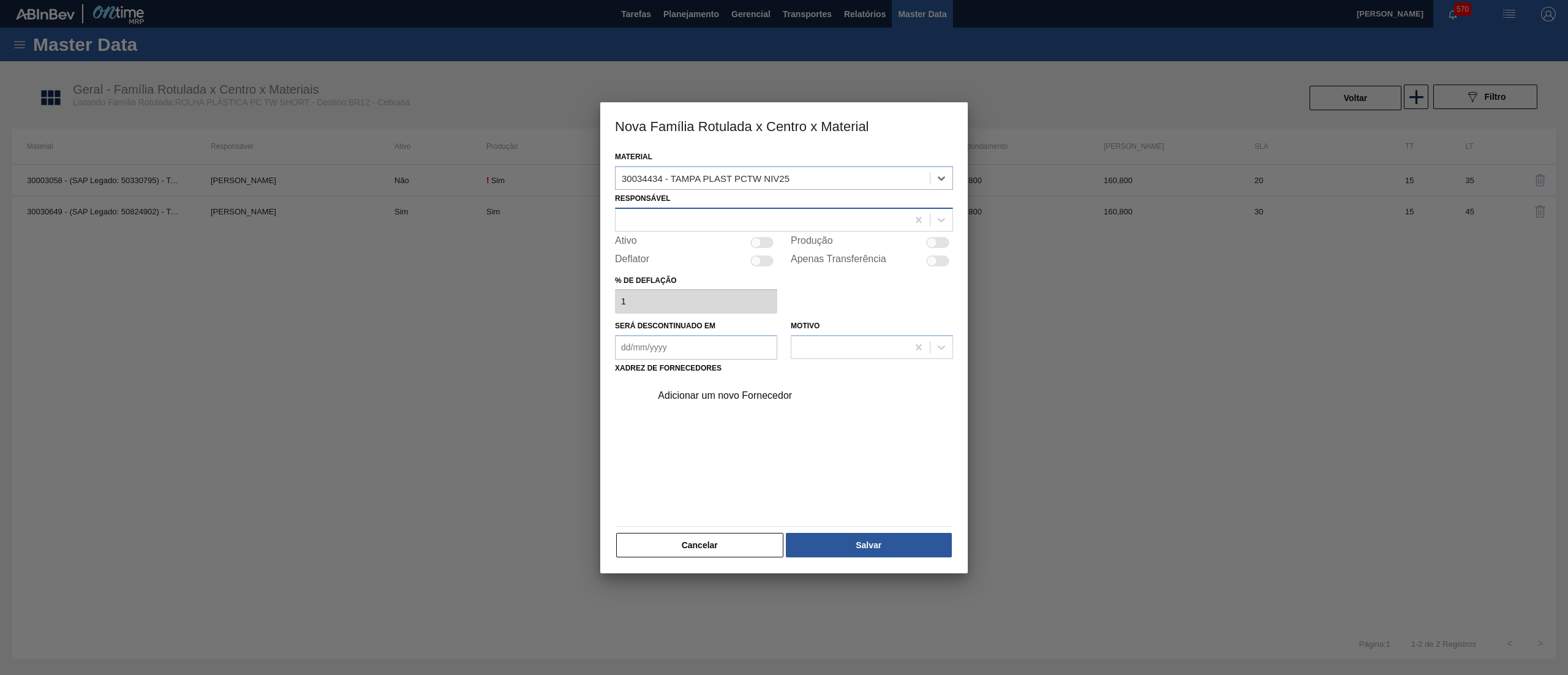
click at [758, 213] on div at bounding box center [761, 220] width 292 height 18
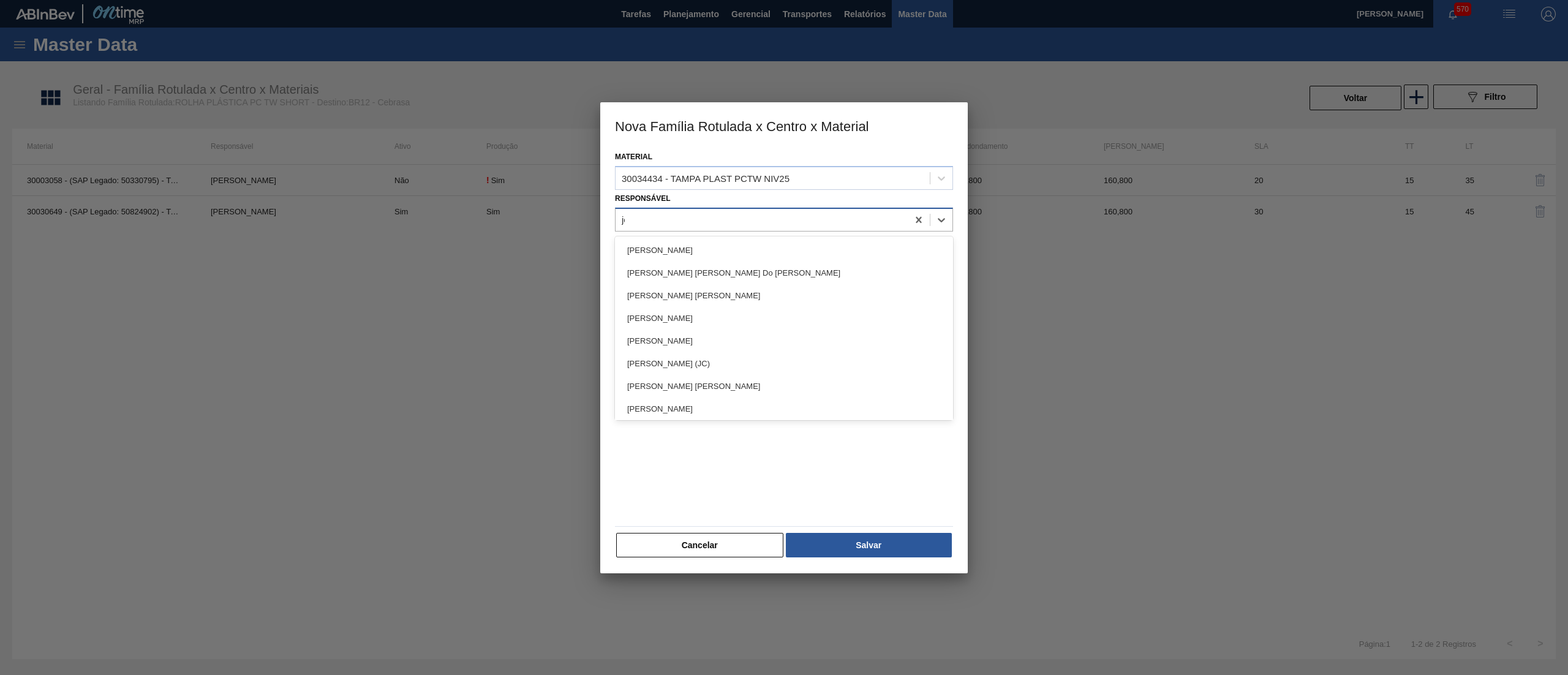
type input "[PERSON_NAME]"
click at [770, 245] on div "[PERSON_NAME]" at bounding box center [784, 250] width 338 height 23
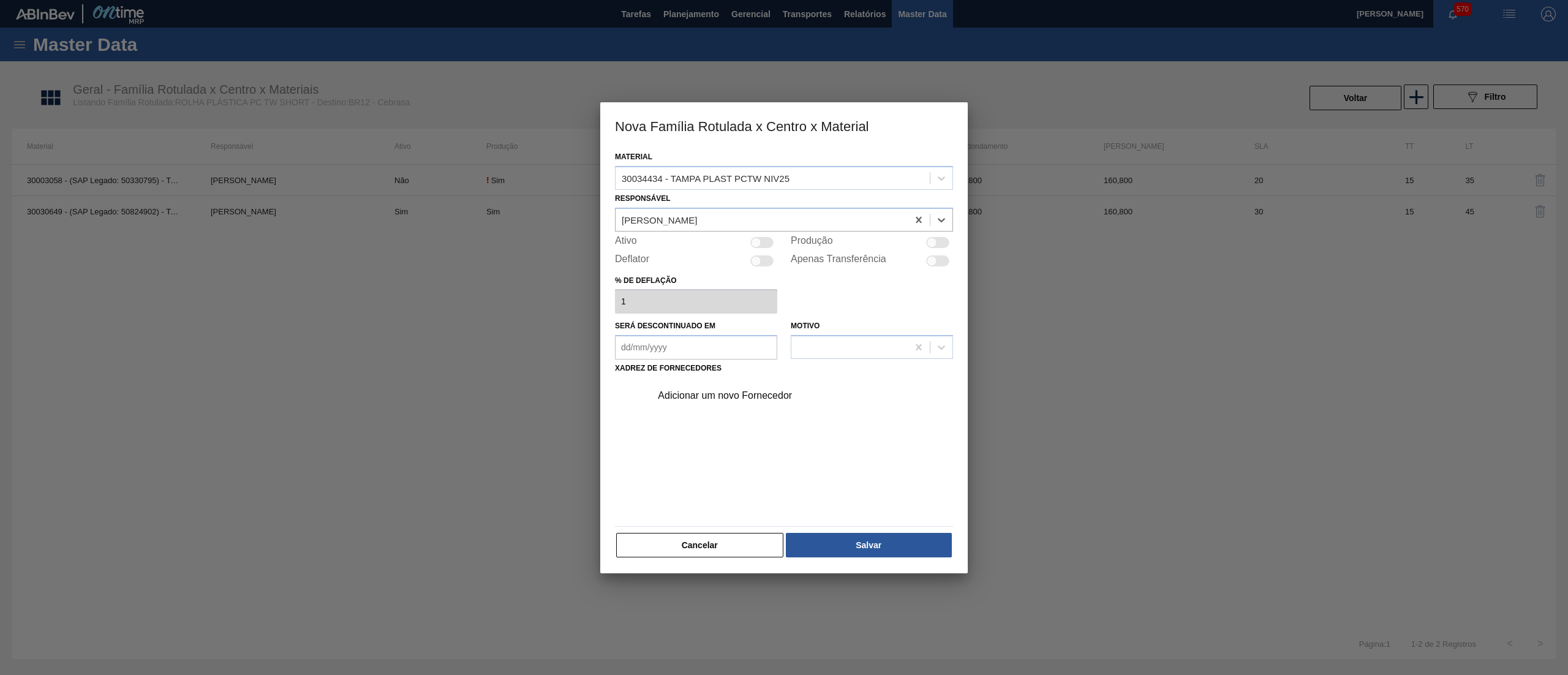
click at [764, 246] on div at bounding box center [762, 242] width 23 height 11
checkbox input "true"
click at [741, 402] on div "Adicionar um novo Fornecedor" at bounding box center [799, 396] width 310 height 31
click at [716, 391] on div "Adicionar um novo Fornecedor" at bounding box center [778, 396] width 240 height 11
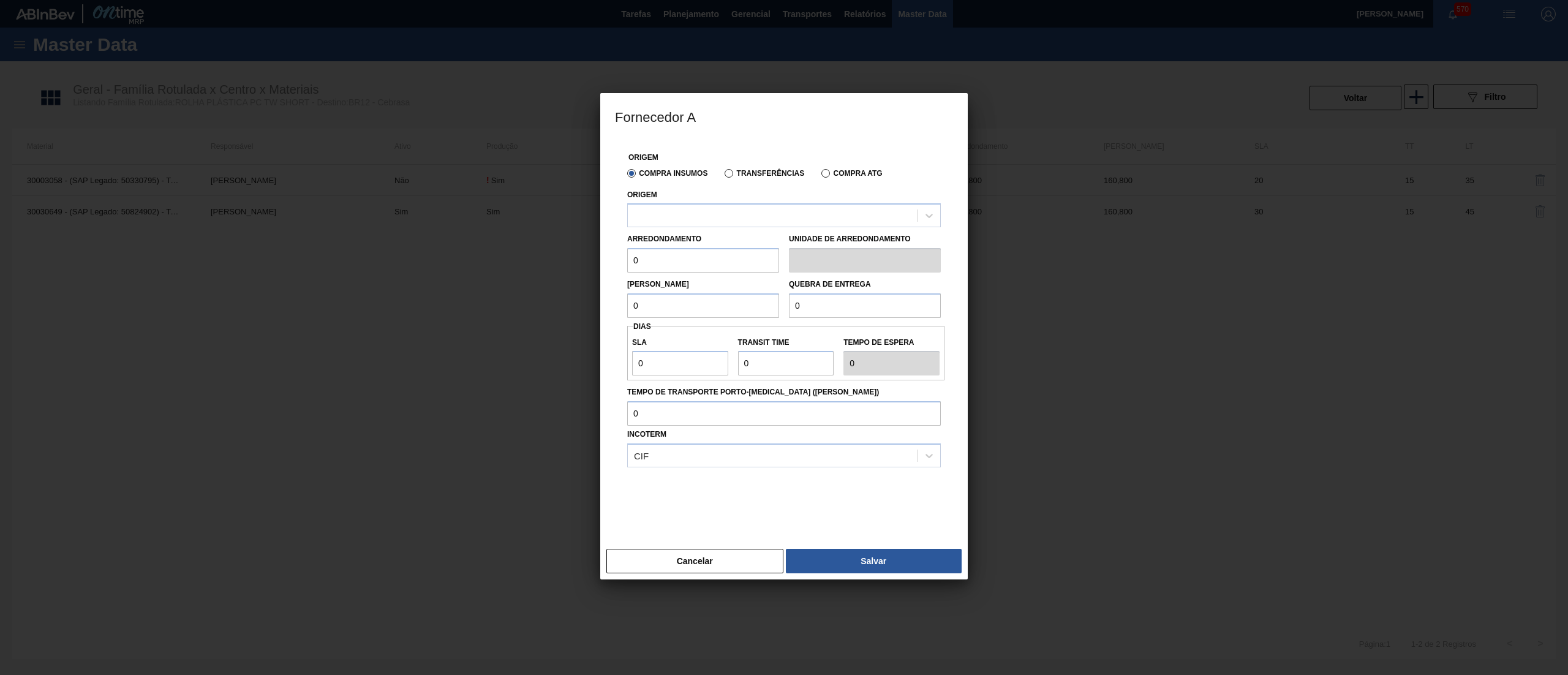
click at [709, 229] on div "Arredondamento 0 Unidade de arredondamento" at bounding box center [784, 250] width 323 height 45
click at [709, 217] on div at bounding box center [773, 216] width 290 height 18
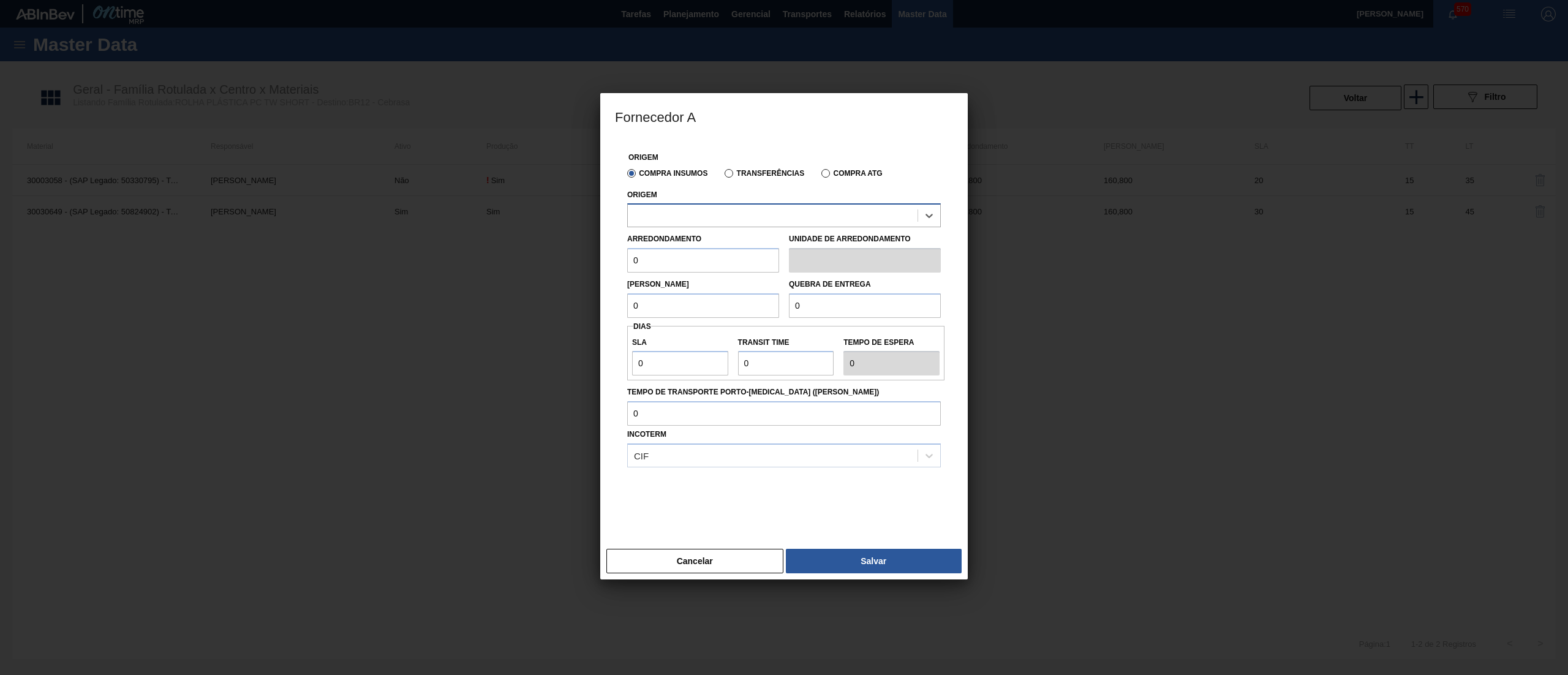
click at [709, 217] on div at bounding box center [773, 216] width 290 height 18
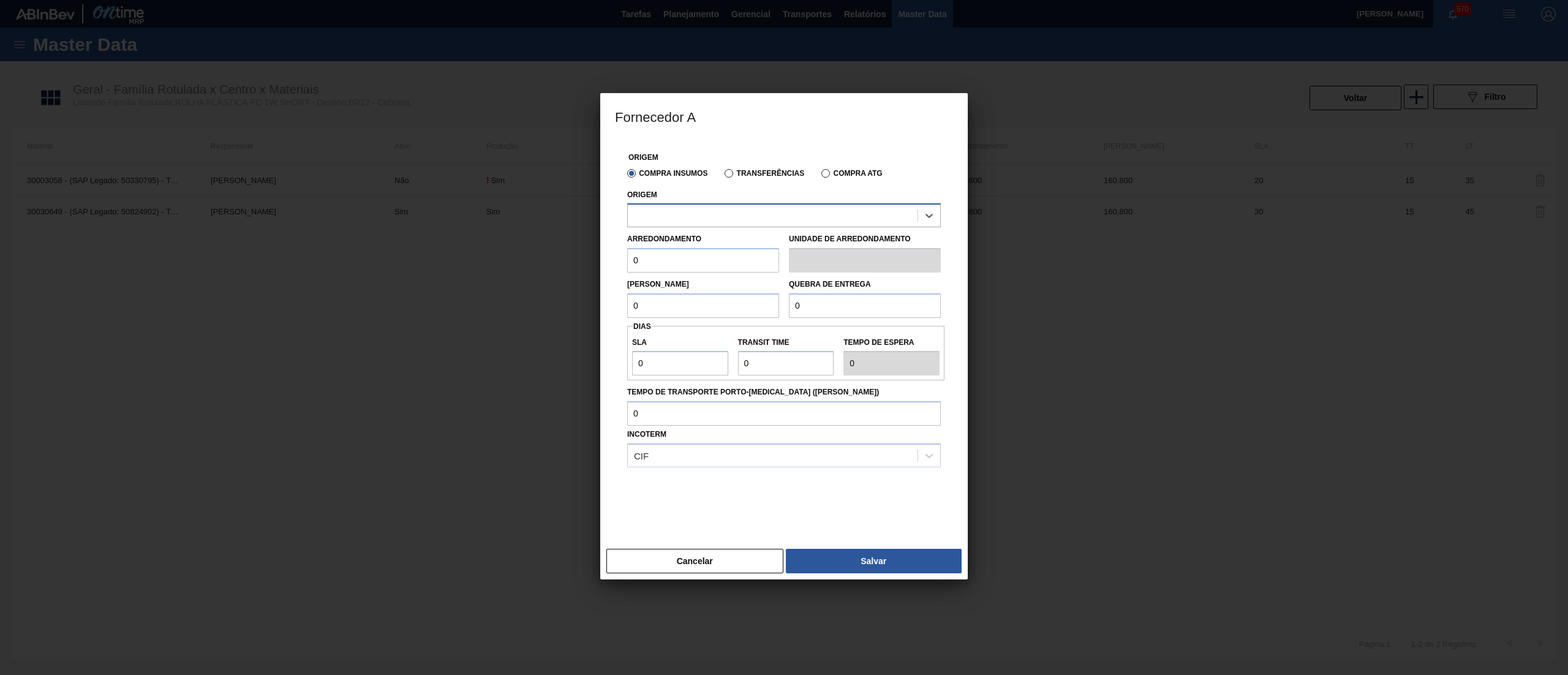
click at [709, 217] on div at bounding box center [773, 216] width 290 height 18
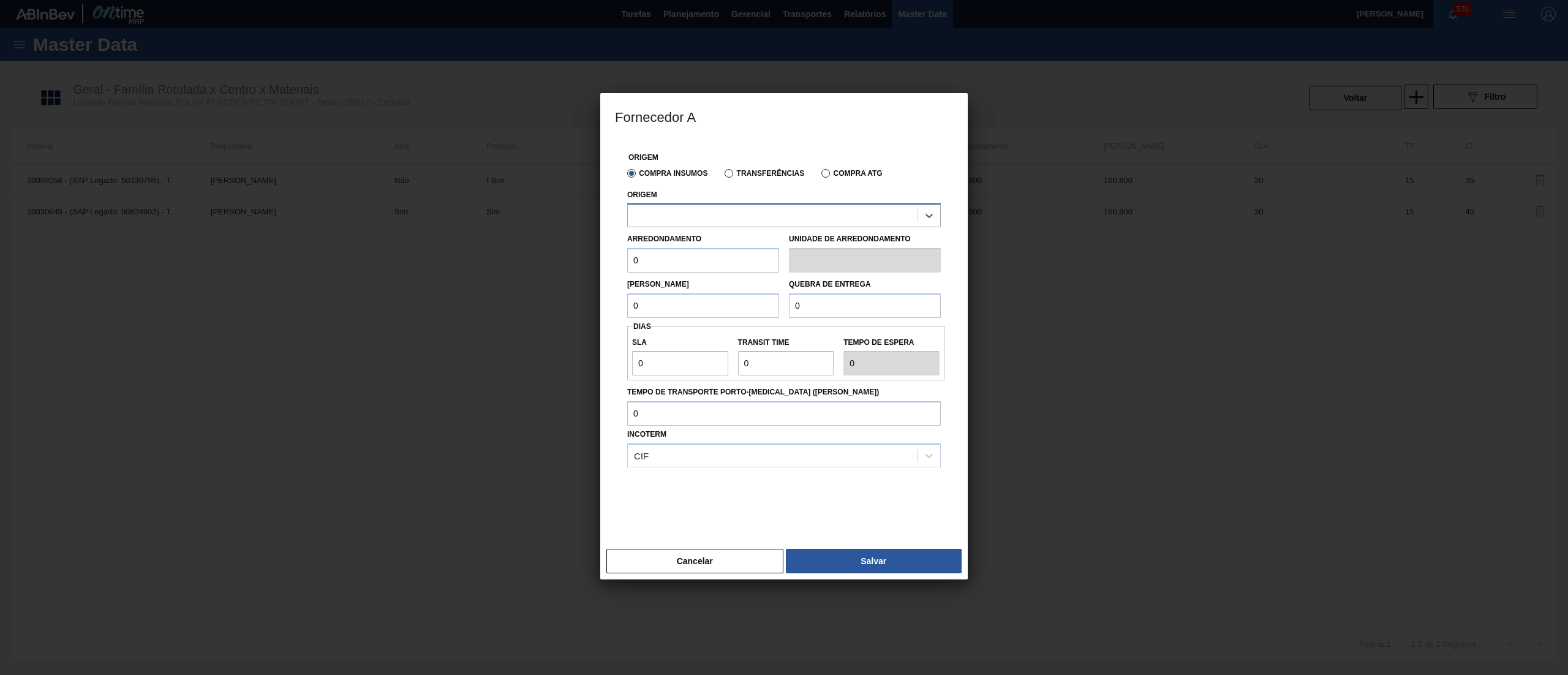
click at [709, 217] on div at bounding box center [773, 216] width 290 height 18
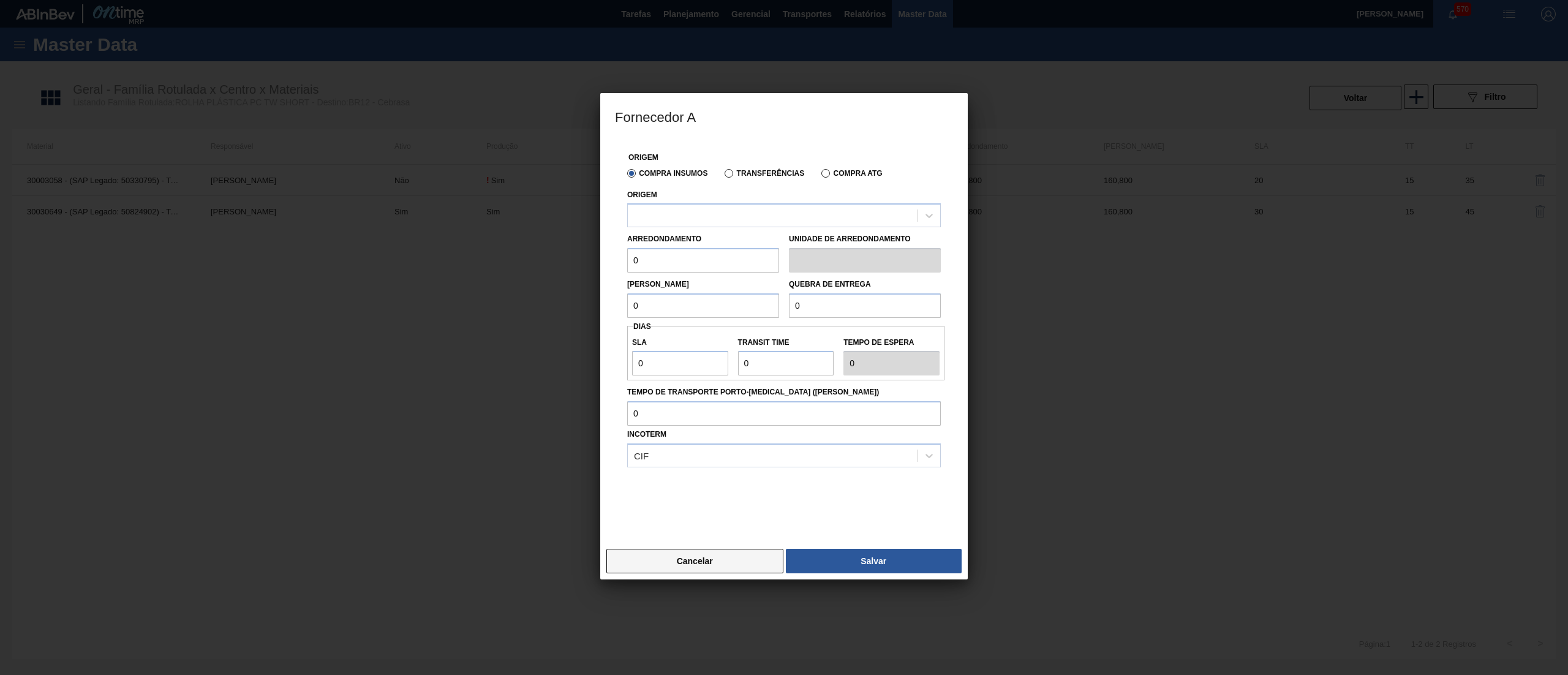
click at [736, 563] on button "Cancelar" at bounding box center [695, 561] width 177 height 24
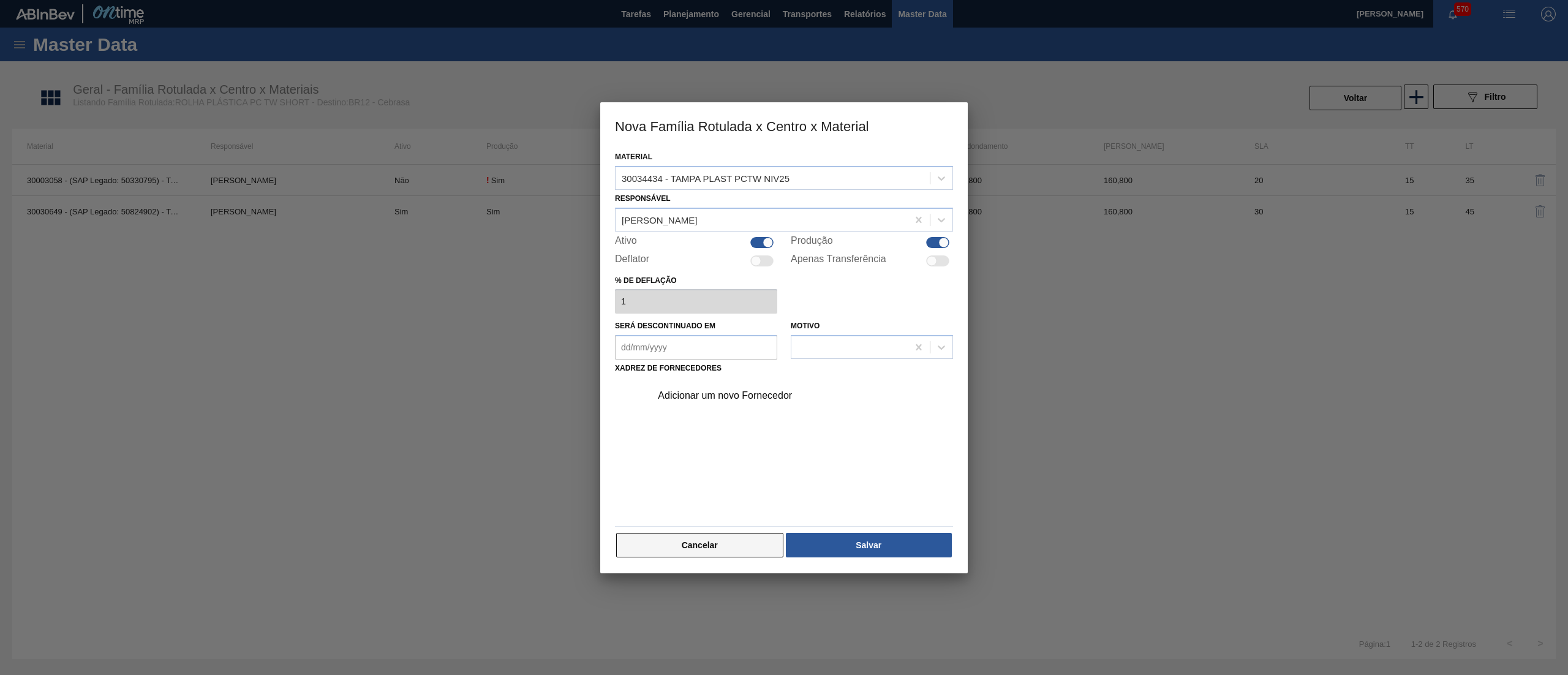
click at [740, 548] on button "Cancelar" at bounding box center [699, 545] width 167 height 24
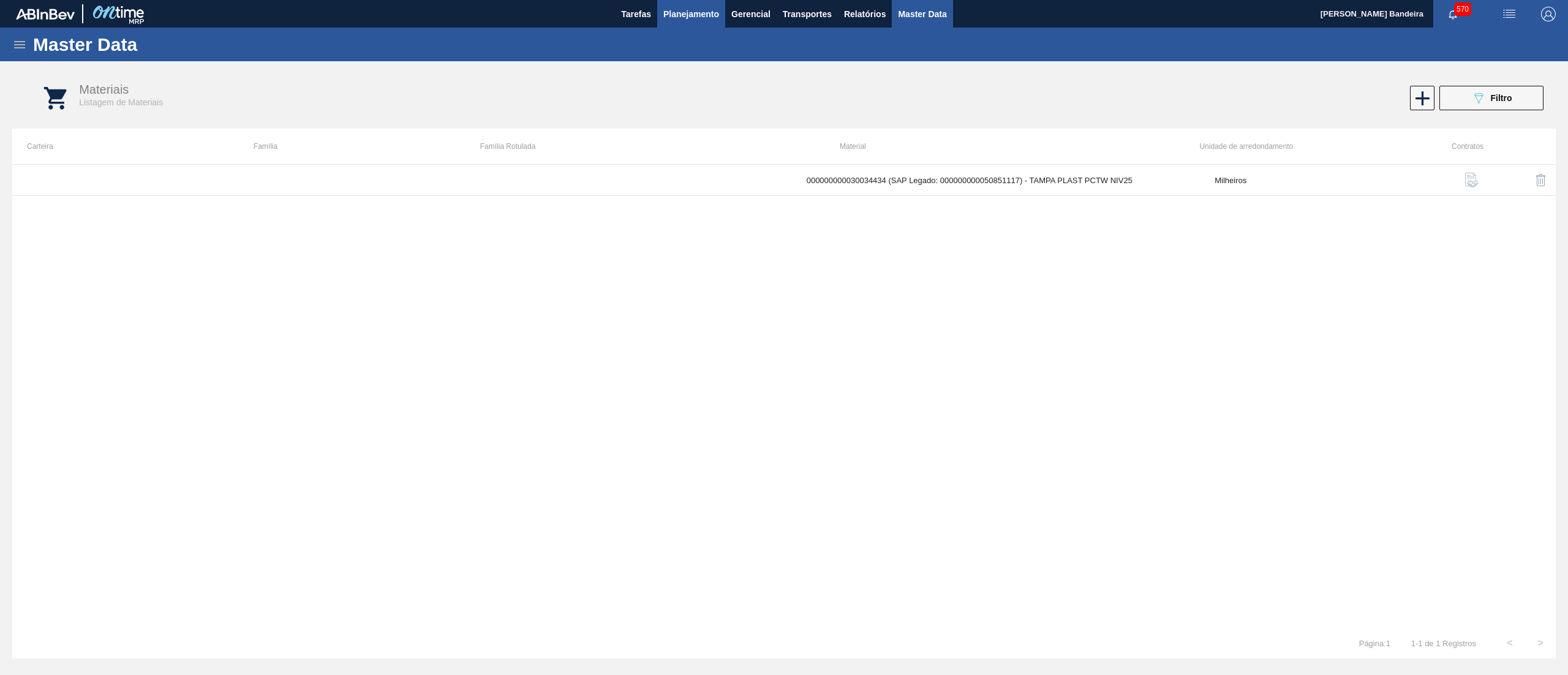
click at [704, 26] on button "Planejamento" at bounding box center [691, 14] width 68 height 28
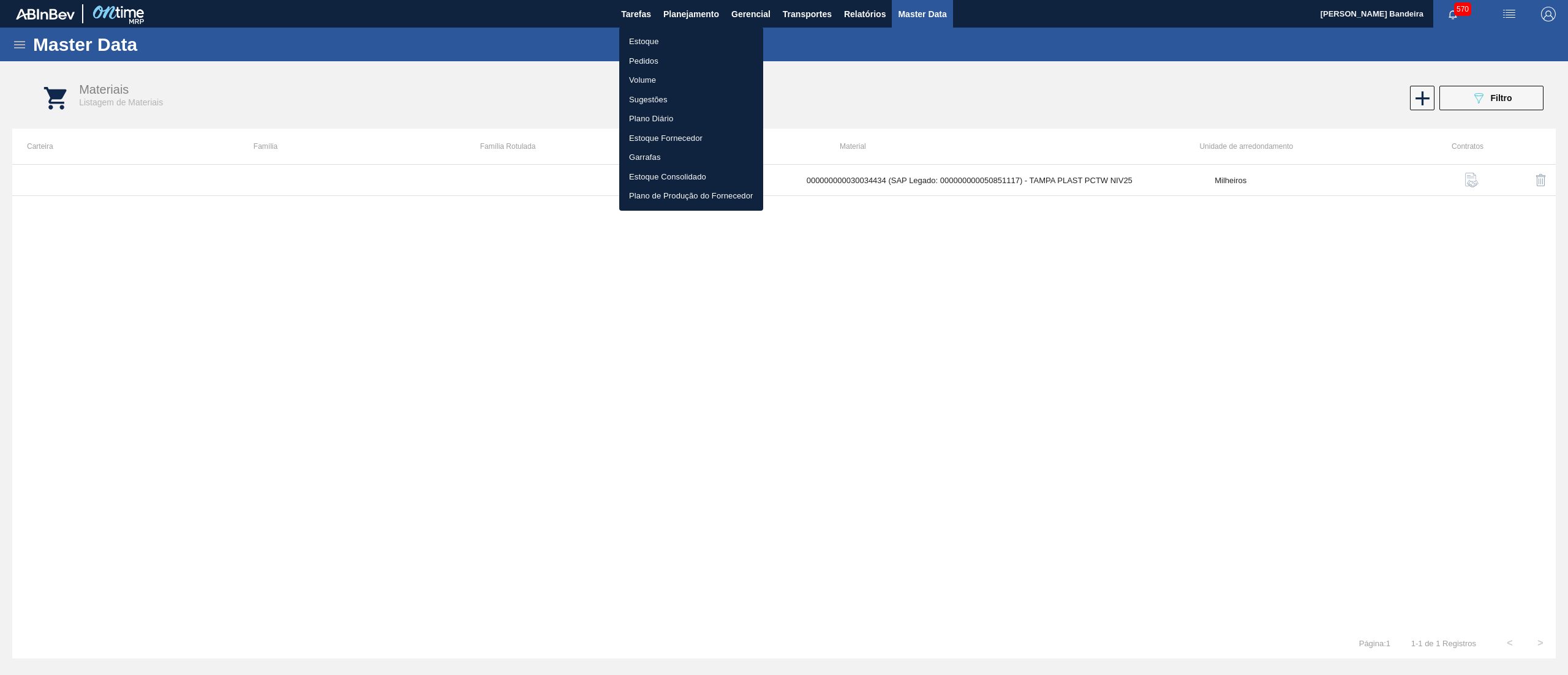
click at [682, 46] on li "Estoque" at bounding box center [691, 42] width 144 height 20
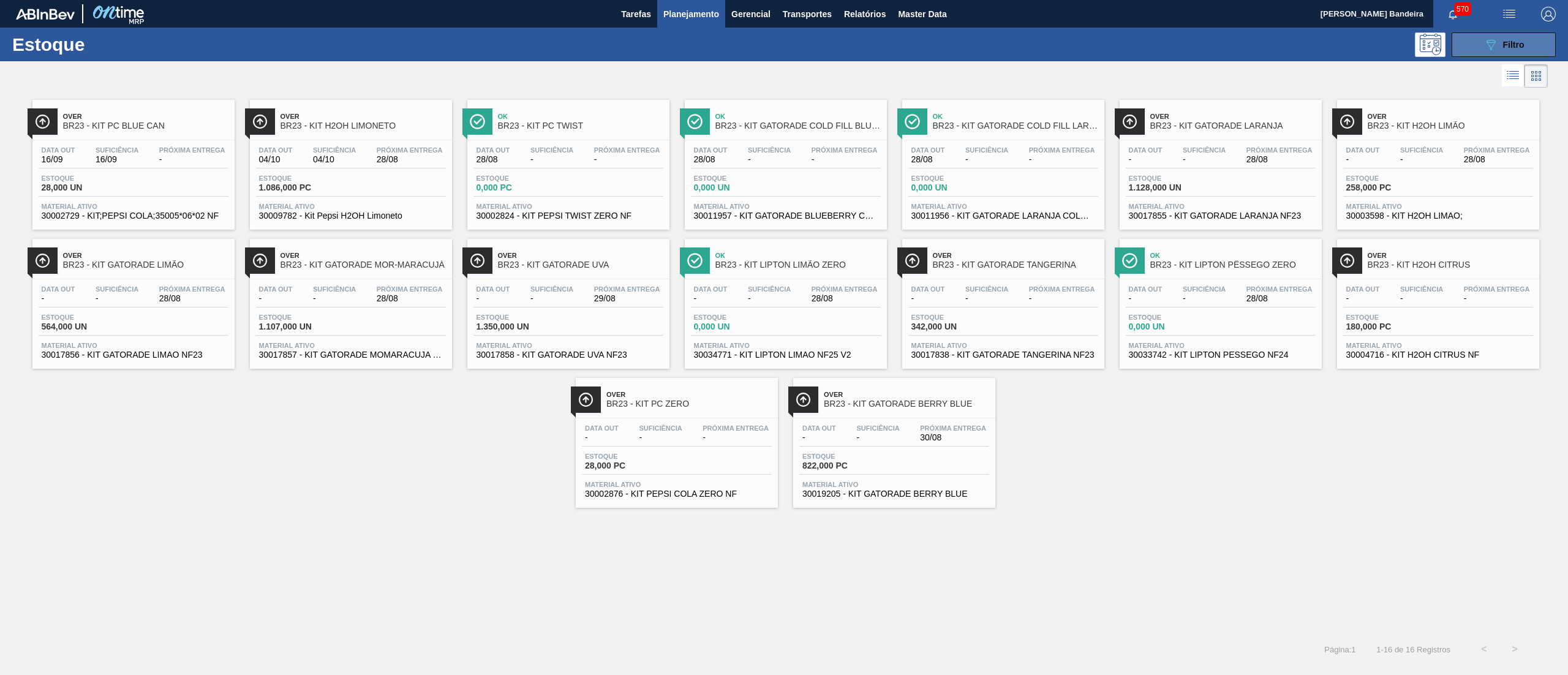
click at [1485, 48] on icon "089F7B8B-B2A5-4AFE-B5C0-19BA573D28AC" at bounding box center [1490, 44] width 14 height 14
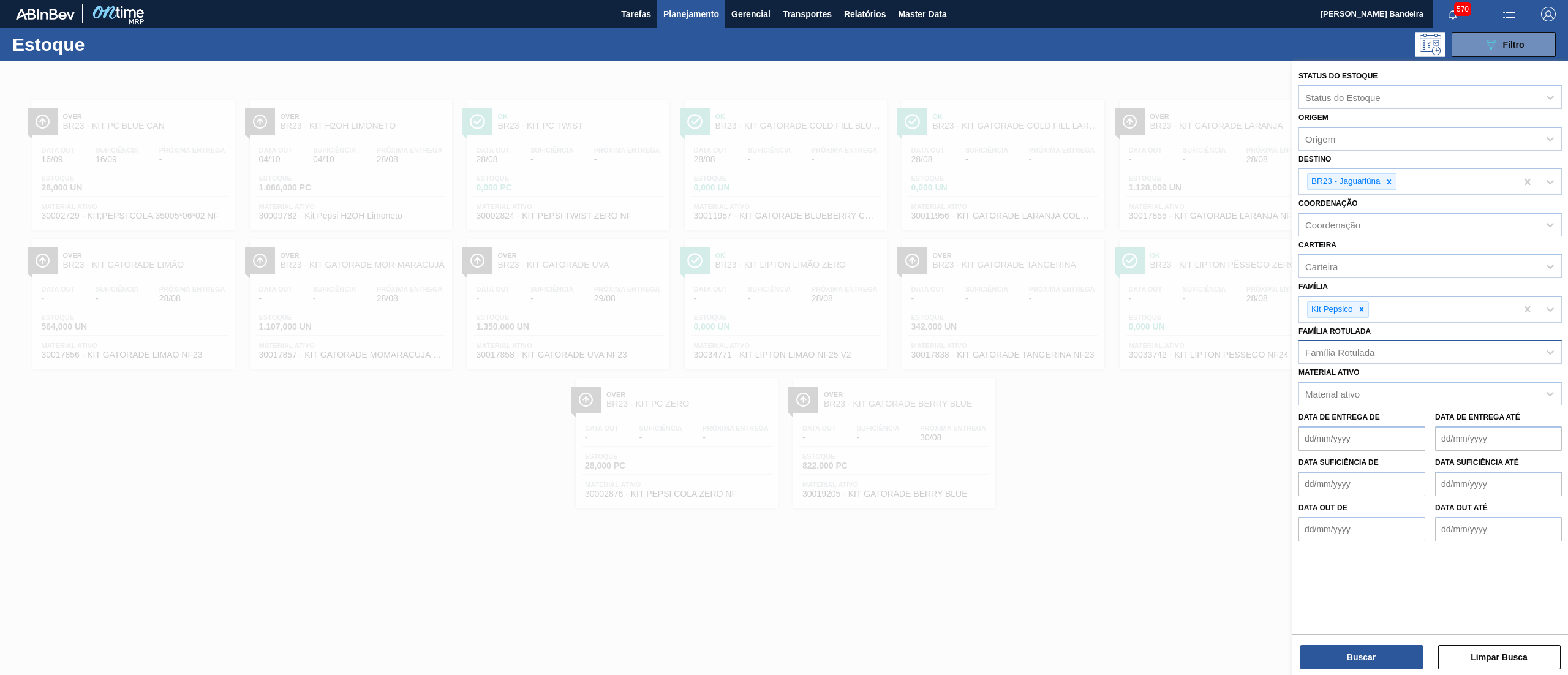
click at [1348, 353] on div "Família Rotulada" at bounding box center [1340, 353] width 69 height 11
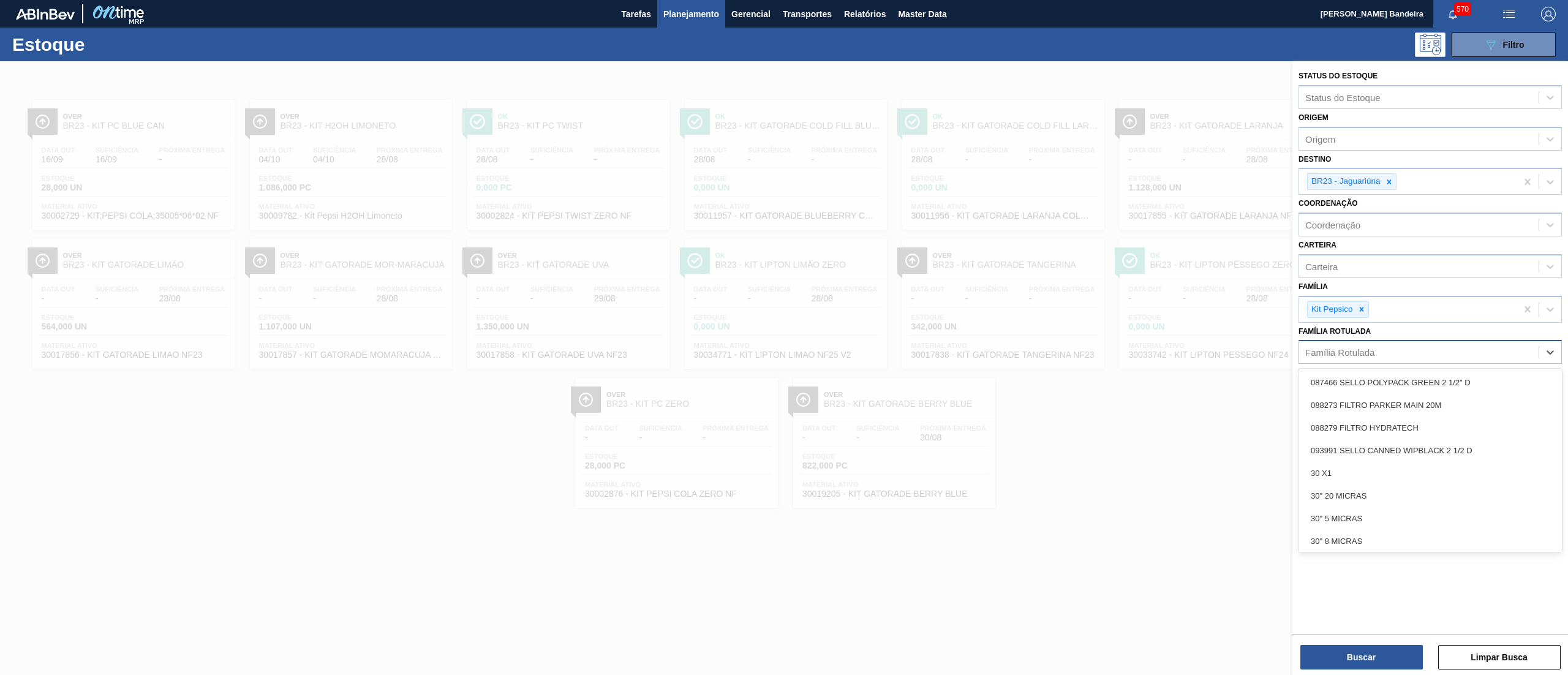
paste Rotulada "ROLHA PLÁSTICA PC TW SHORT"
type Rotulada "ROLHA PLÁSTICA PC TW SHORT"
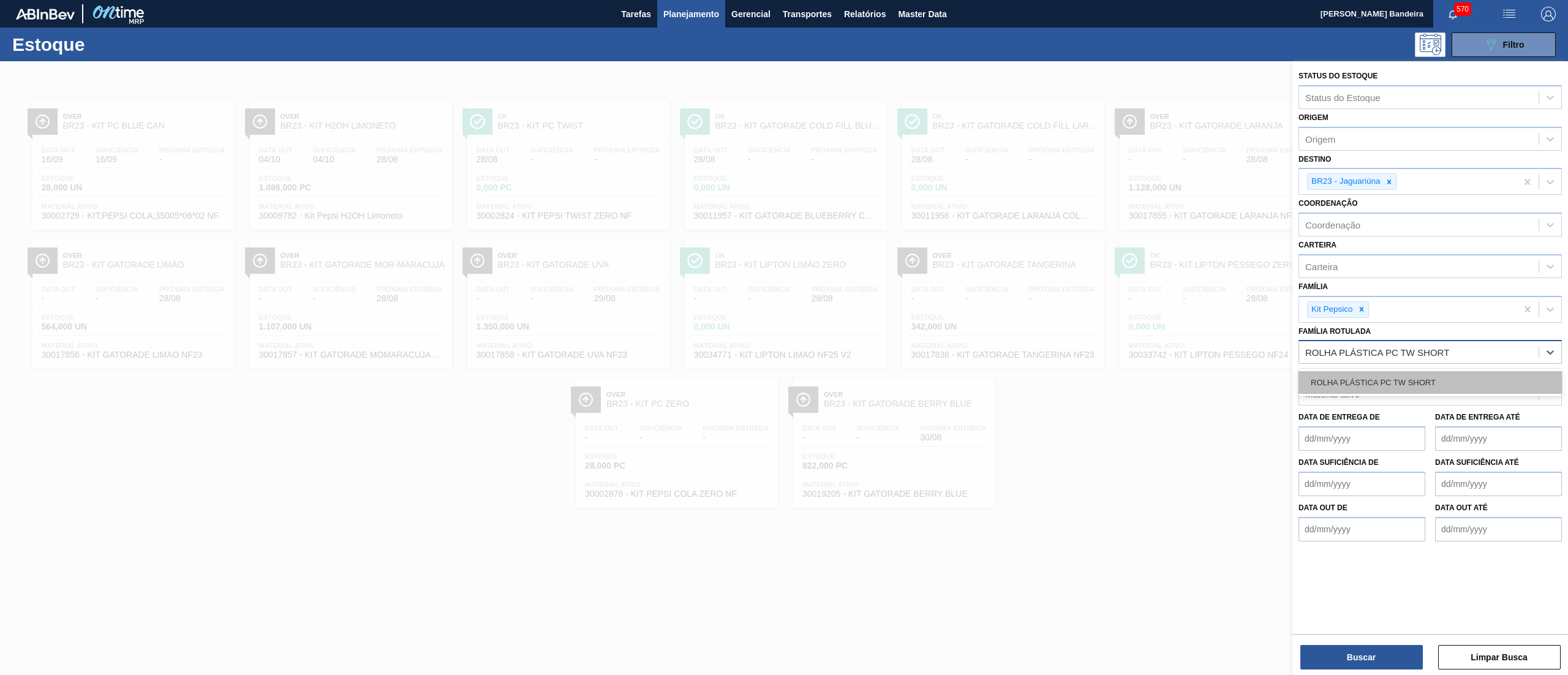
click at [1355, 387] on div "ROLHA PLÁSTICA PC TW SHORT" at bounding box center [1430, 383] width 263 height 23
click at [1360, 297] on div "Kit Pepsico" at bounding box center [1408, 309] width 217 height 25
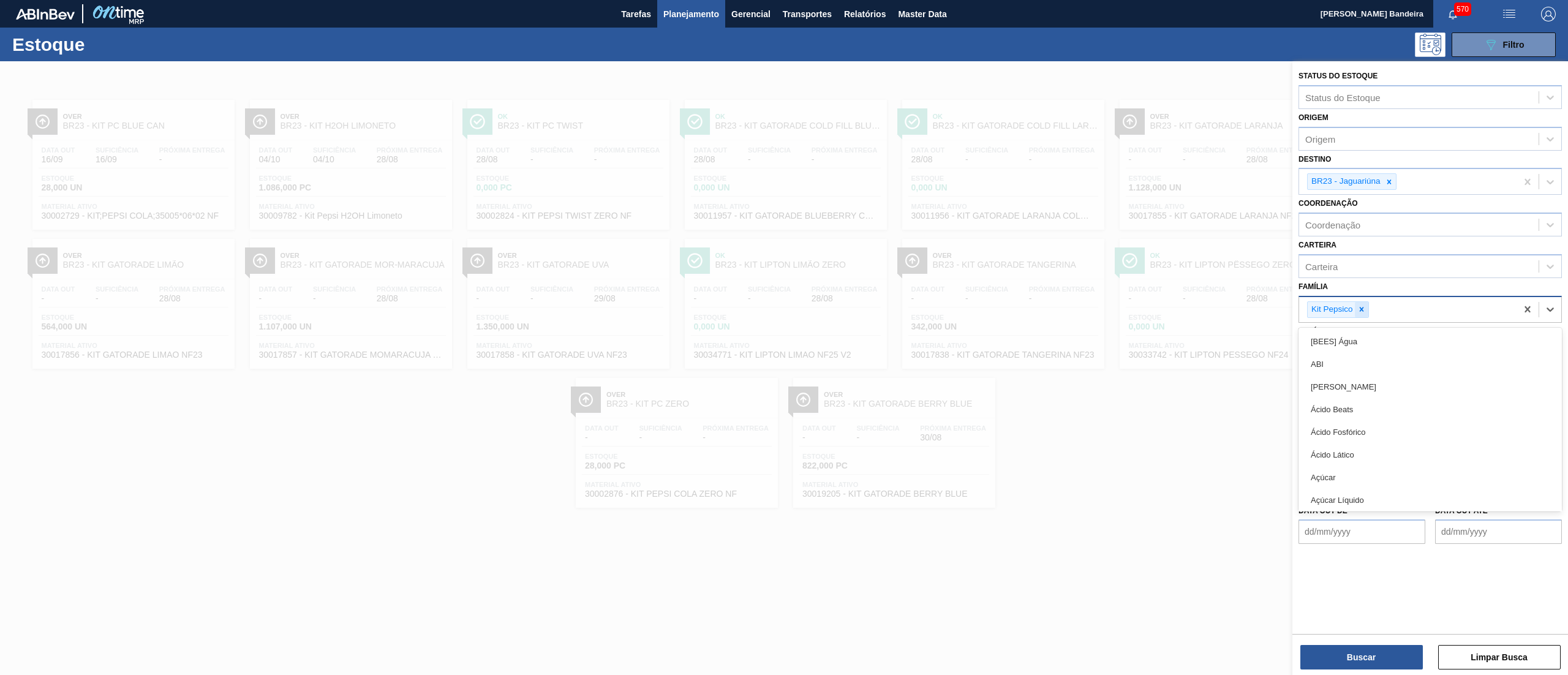
click at [1362, 304] on div at bounding box center [1361, 310] width 14 height 15
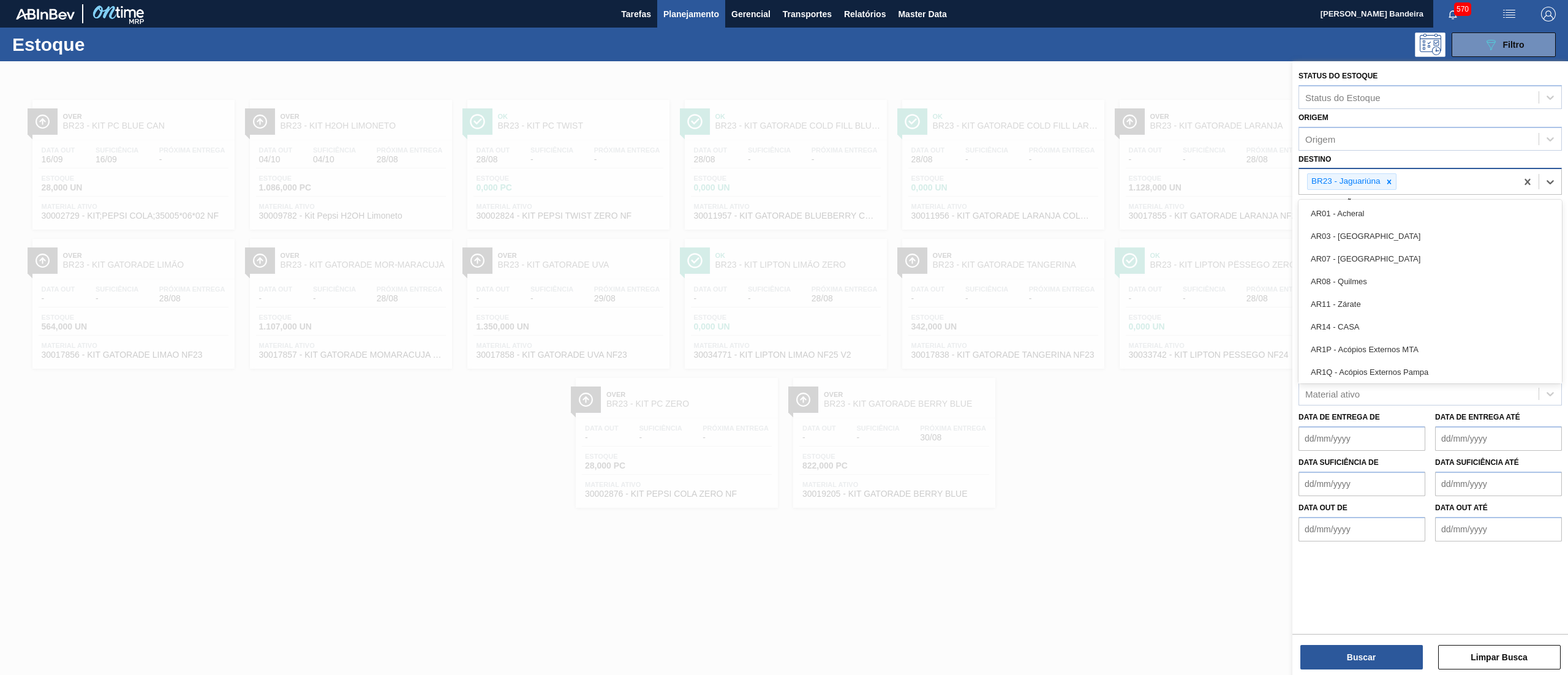
click at [1390, 189] on div "BR23 - Jaguariúna" at bounding box center [1351, 182] width 89 height 17
click at [1390, 186] on div at bounding box center [1389, 181] width 14 height 15
click at [1368, 649] on button "Buscar" at bounding box center [1361, 657] width 122 height 24
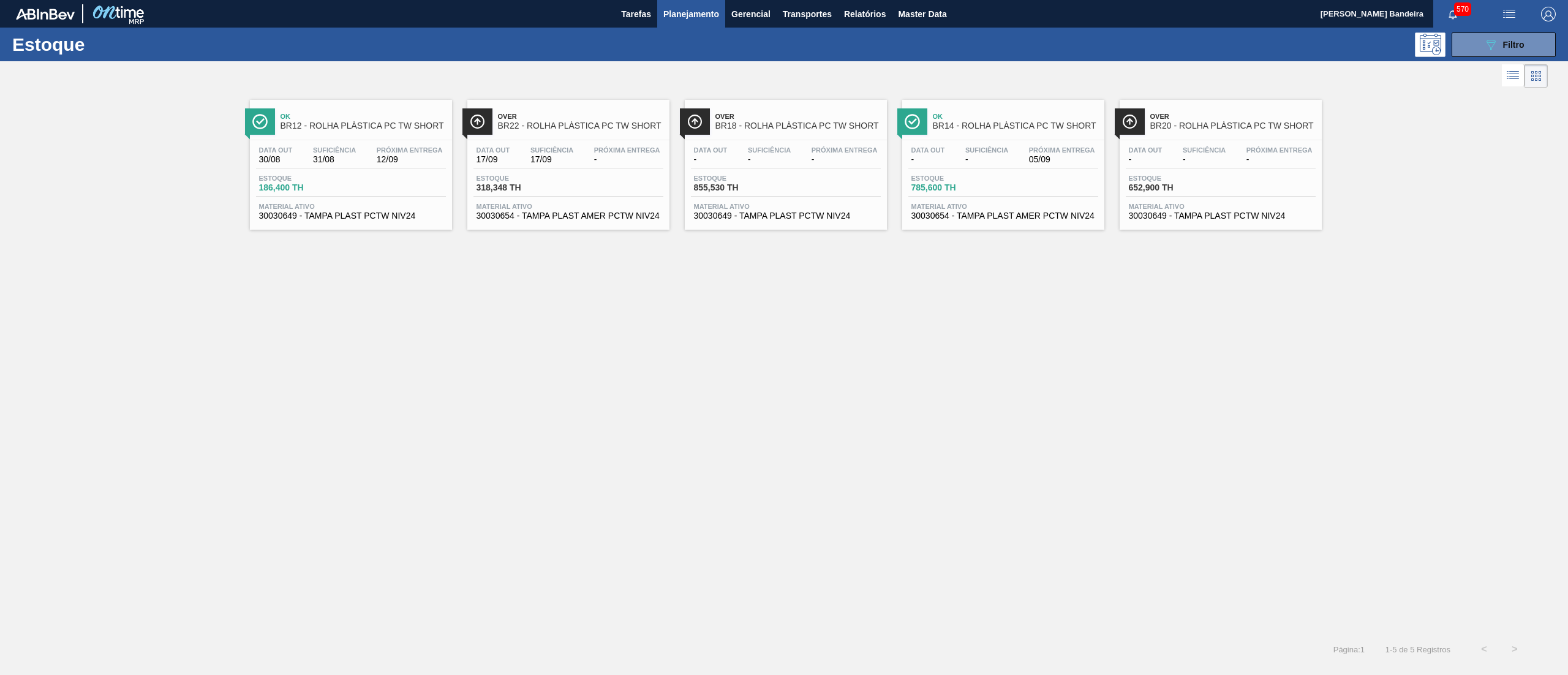
click at [784, 211] on div "Material ativo 30030649 - TAMPA PLAST PCTW NIV24" at bounding box center [785, 212] width 189 height 18
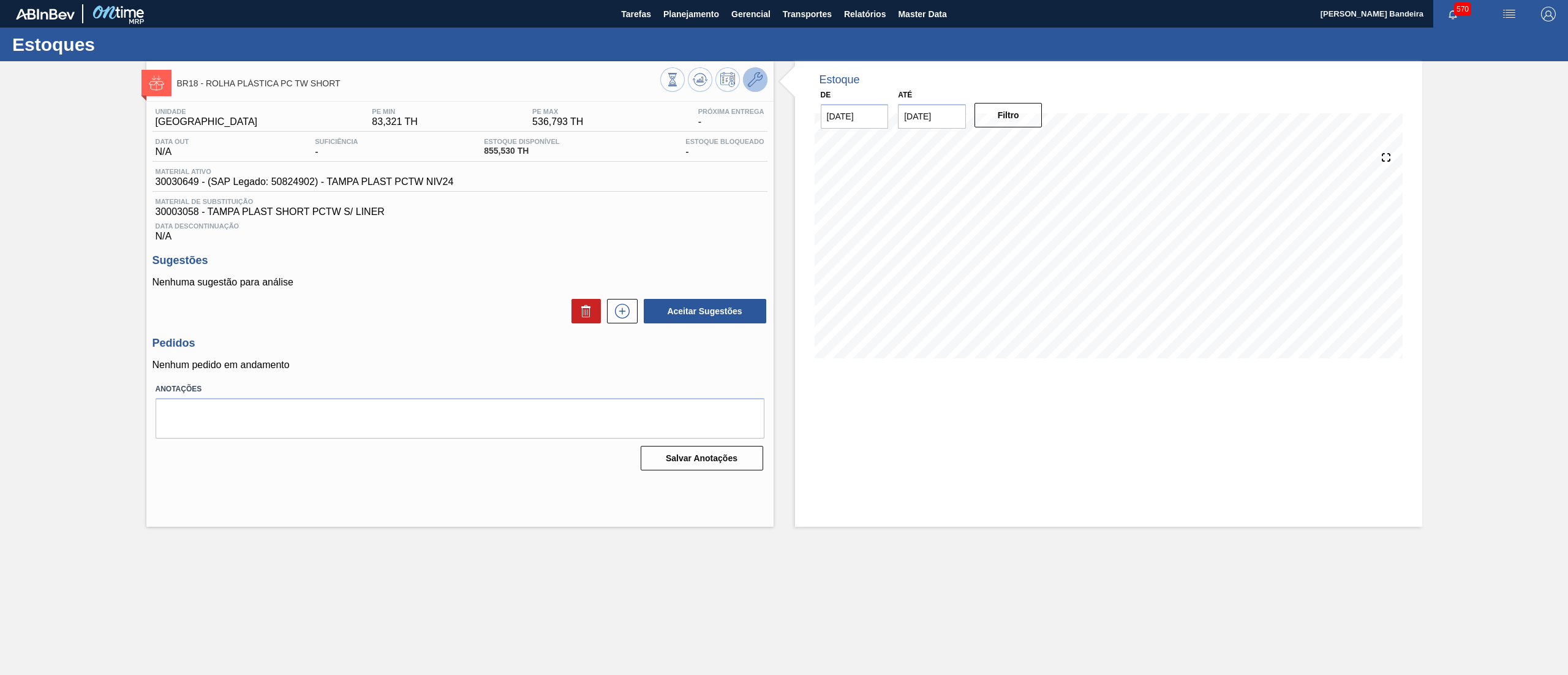
click at [762, 82] on button at bounding box center [755, 79] width 24 height 24
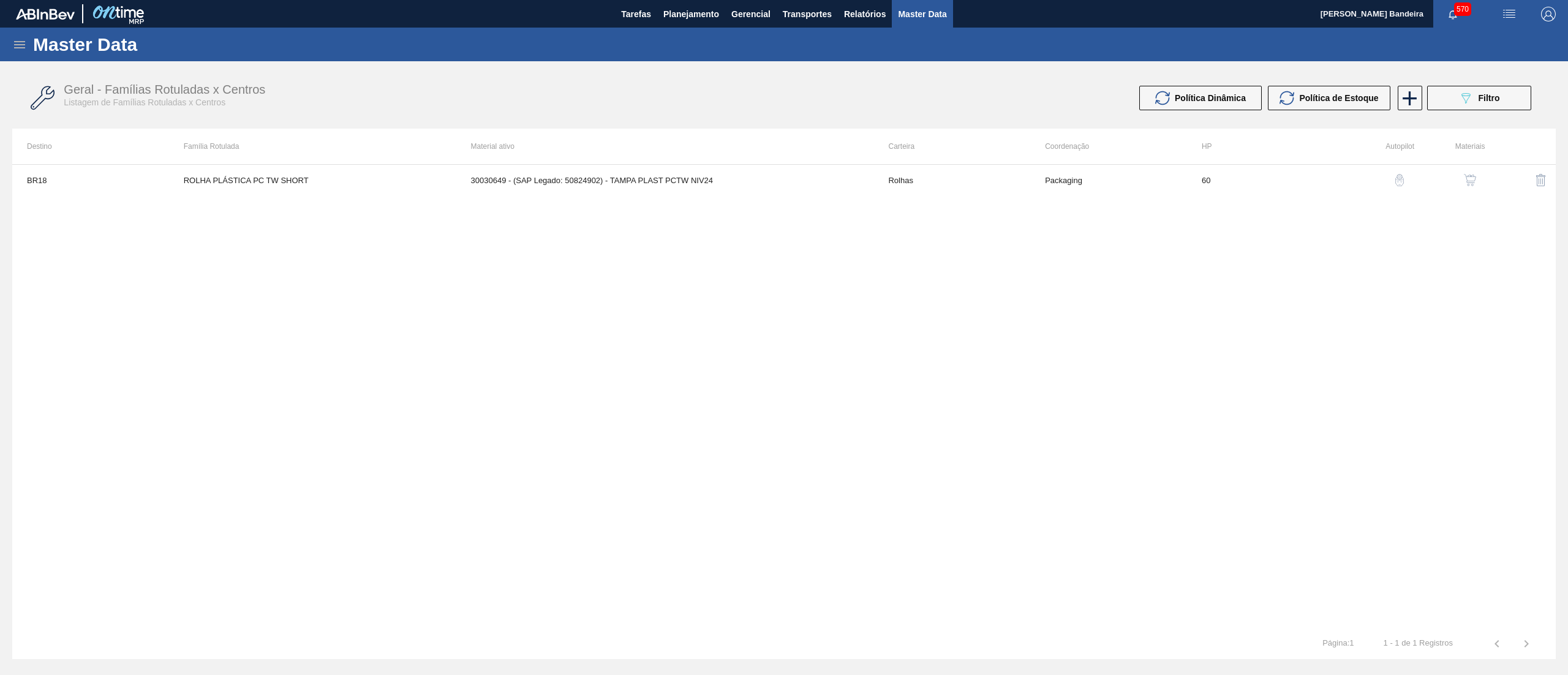
click at [1470, 169] on button "button" at bounding box center [1469, 180] width 29 height 29
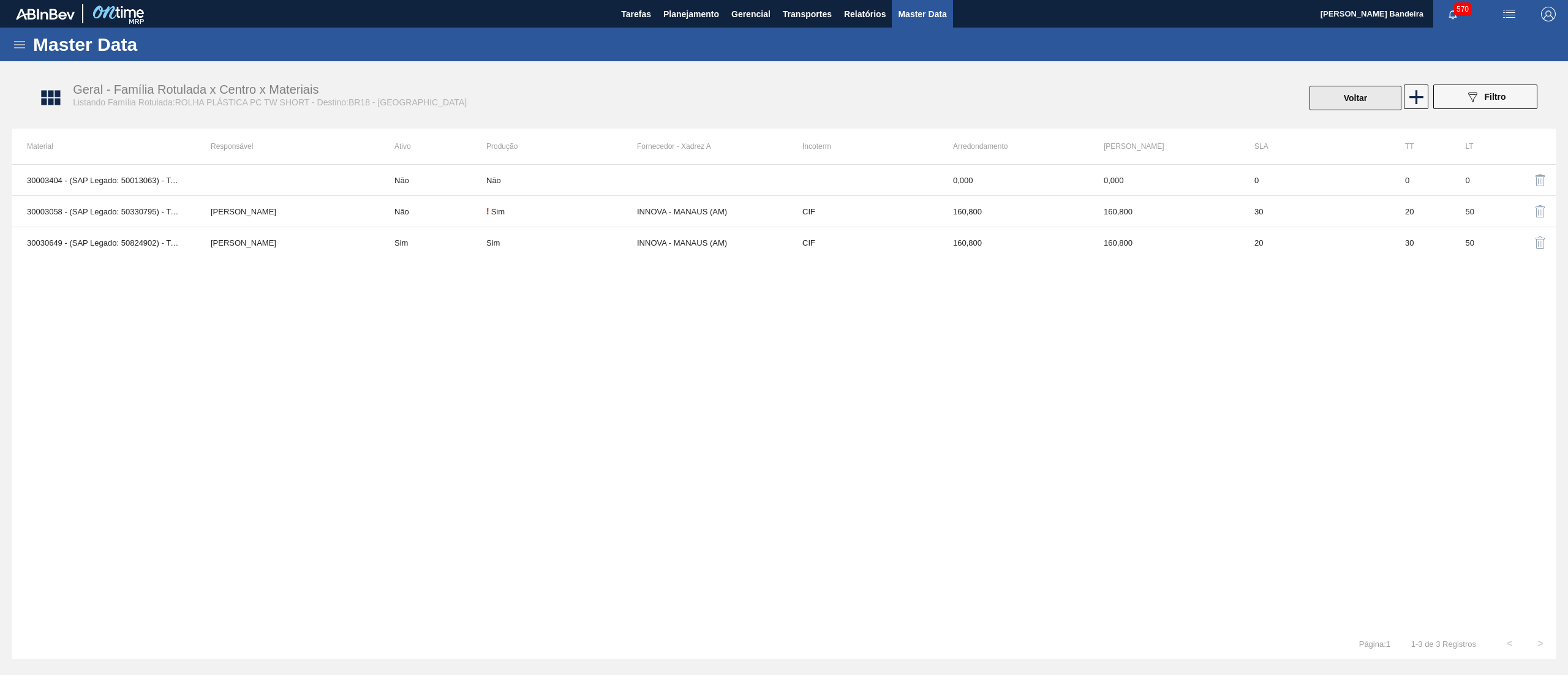
click at [1340, 91] on button "Voltar" at bounding box center [1355, 98] width 92 height 24
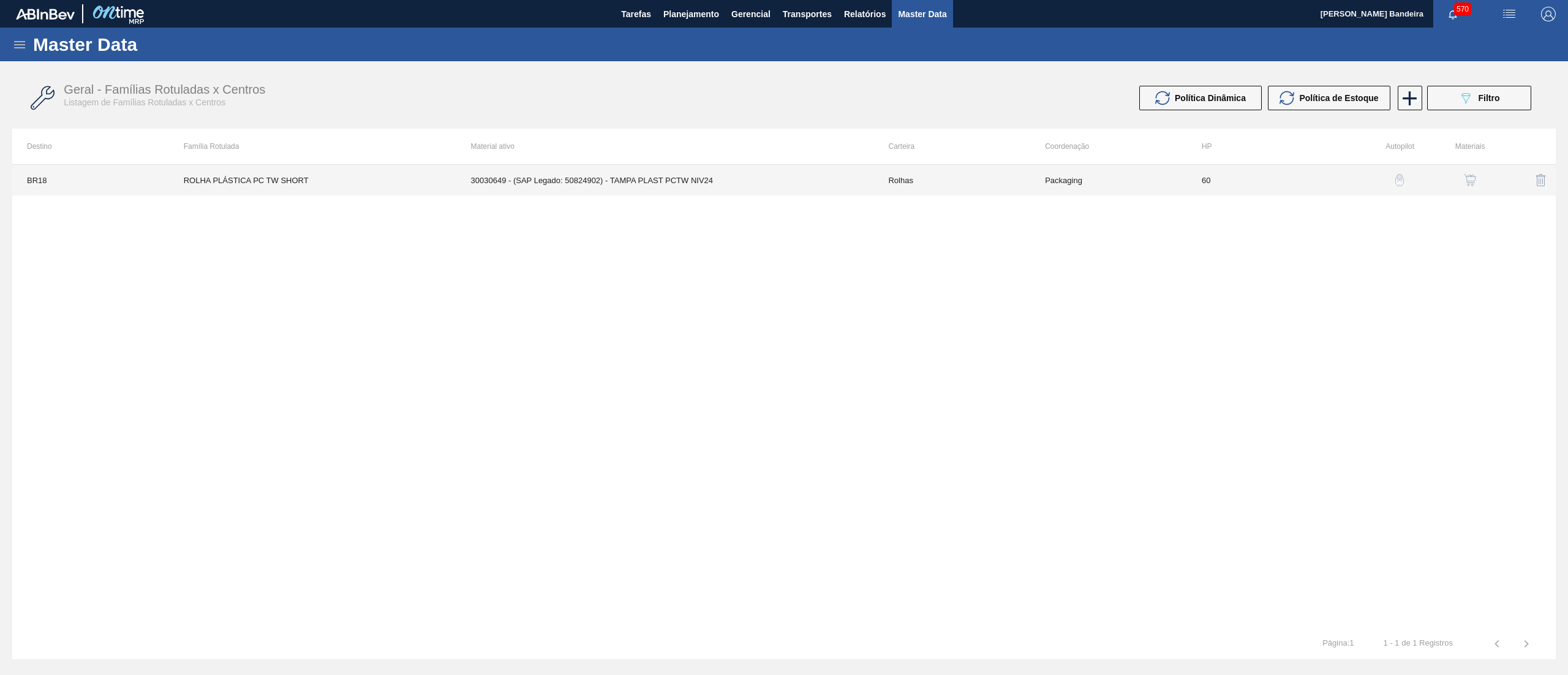
click at [730, 185] on td "30030649 - (SAP Legado: 50824902) - TAMPA PLAST PCTW NIV24" at bounding box center [664, 180] width 417 height 31
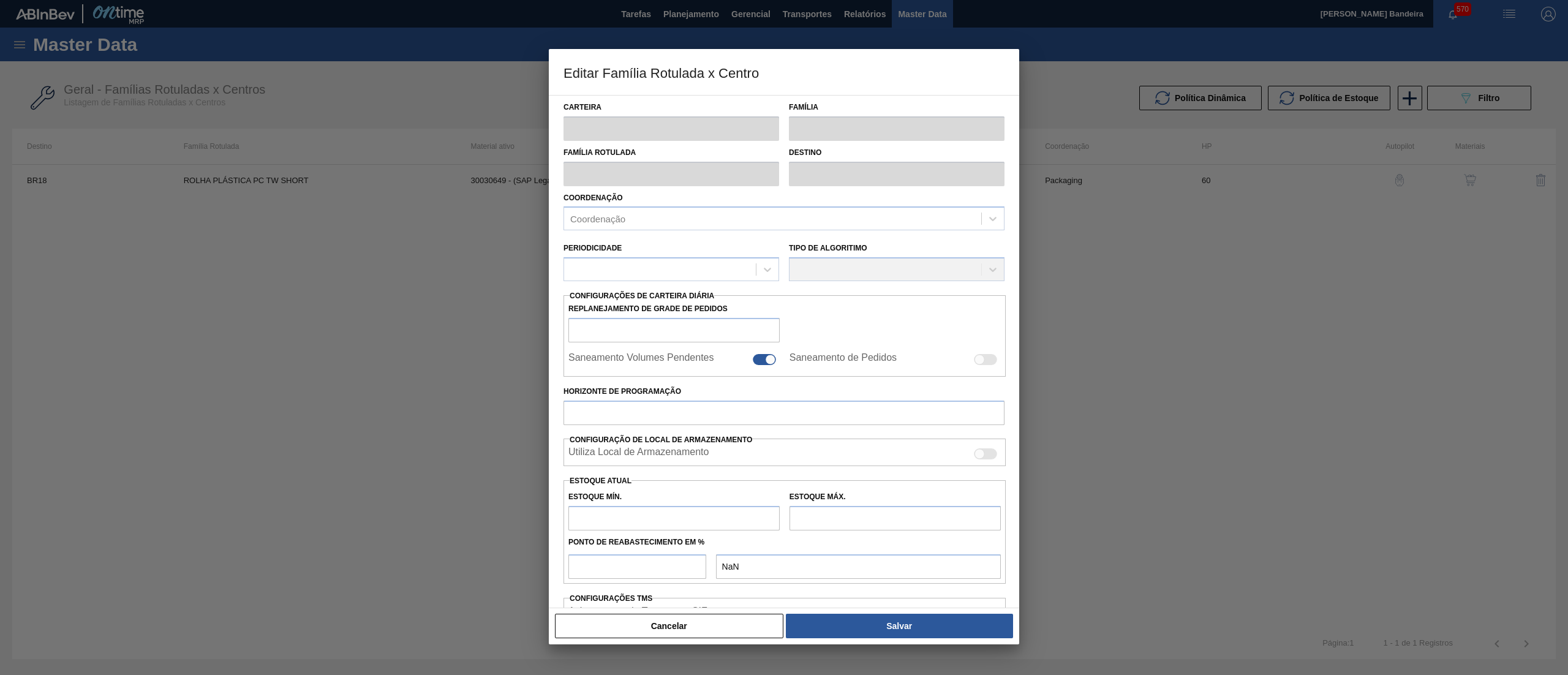
type input "Rolhas"
type input "Rolha Plástica"
type input "ROLHA PLÁSTICA PC TW SHORT"
type input "BR18 - Pernambuco"
type input "60"
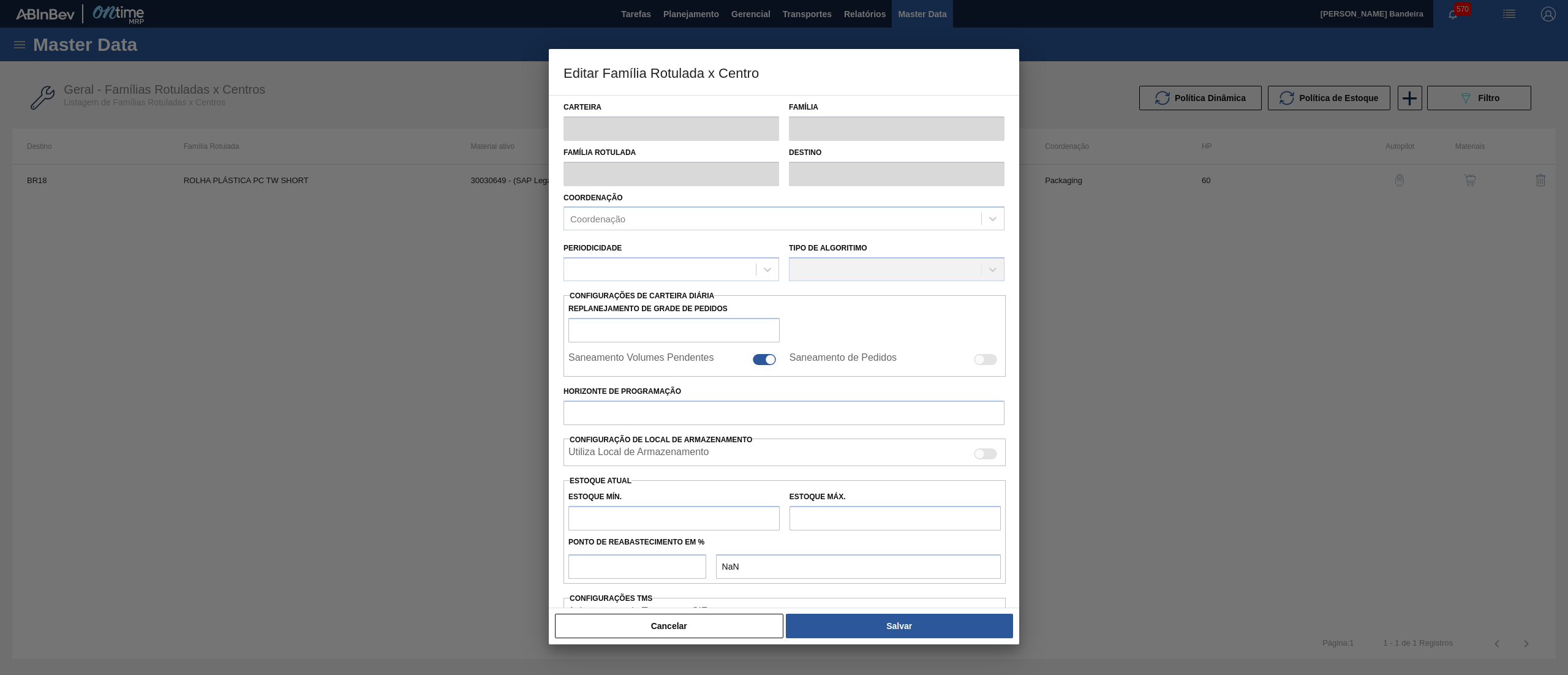
type input "83,321"
type input "536,793"
type input "60"
type input "355,404"
checkbox input "true"
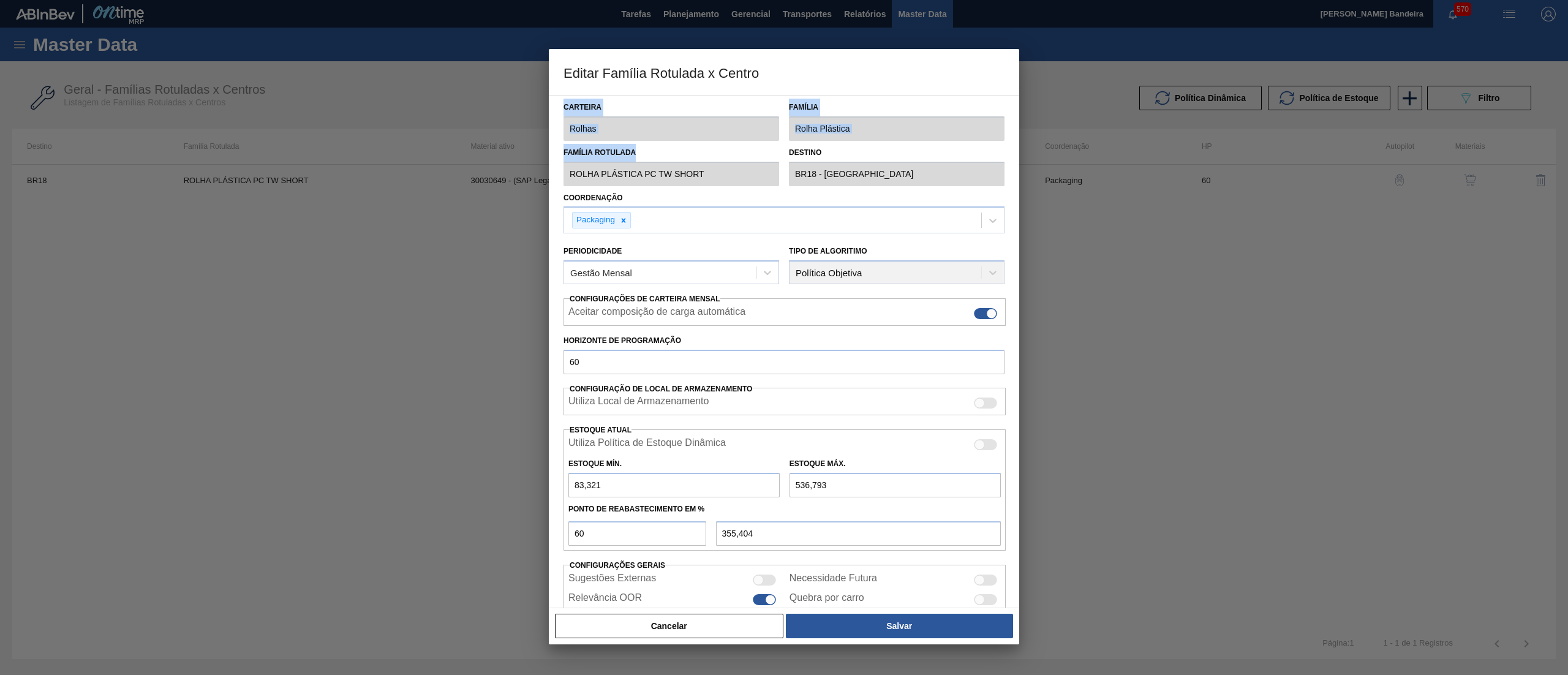
drag, startPoint x: 643, startPoint y: 142, endPoint x: 555, endPoint y: 137, distance: 88.1
click at [555, 137] on div "Carteira Rolhas Família Rolha Plástica Família Rotulada ROLHA PLÁSTICA PC TW SH…" at bounding box center [784, 352] width 470 height 513
click at [532, 134] on div "Editar Família Rotulada x Centro Carteira Rolhas Família Rolha Plástica Família…" at bounding box center [784, 338] width 1568 height 675
